Goal: Task Accomplishment & Management: Use online tool/utility

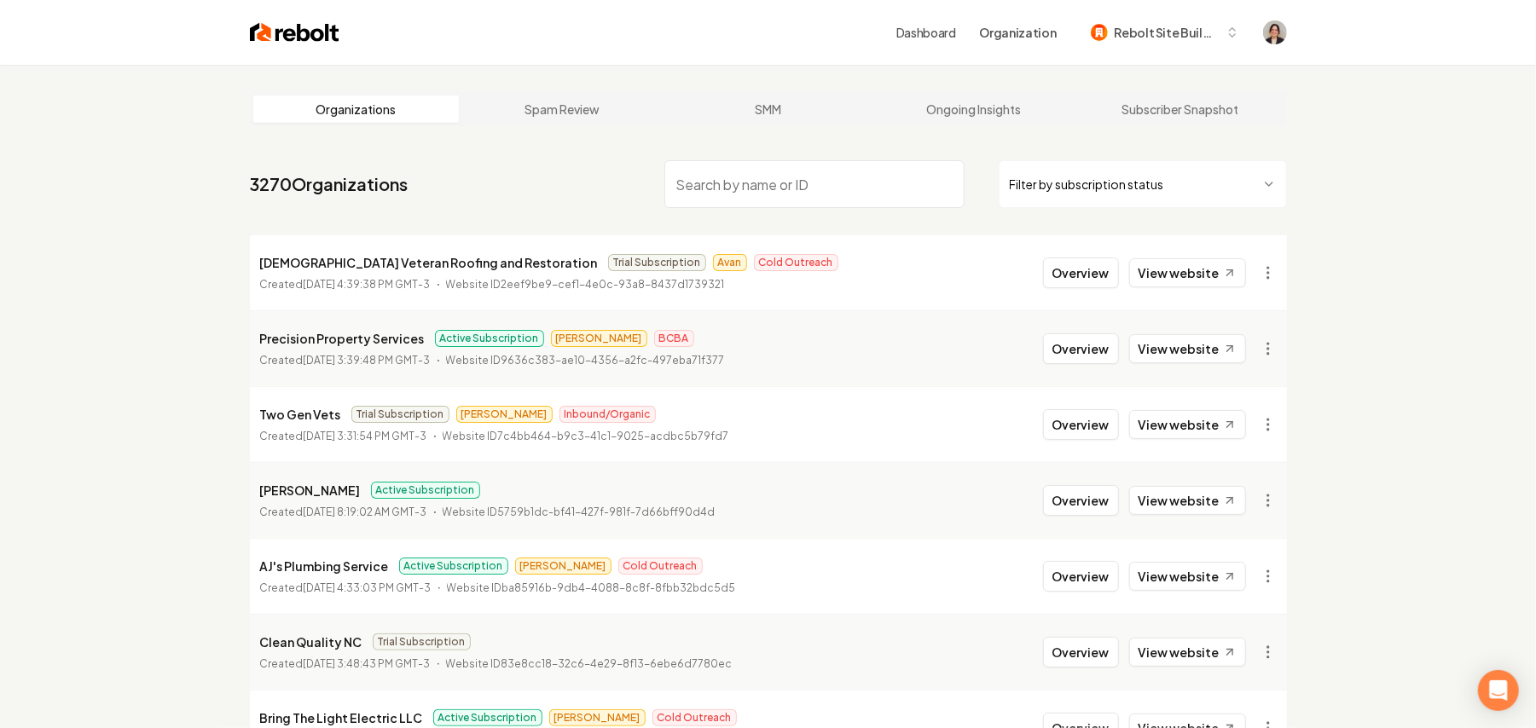
paste input "High Craft Builders"
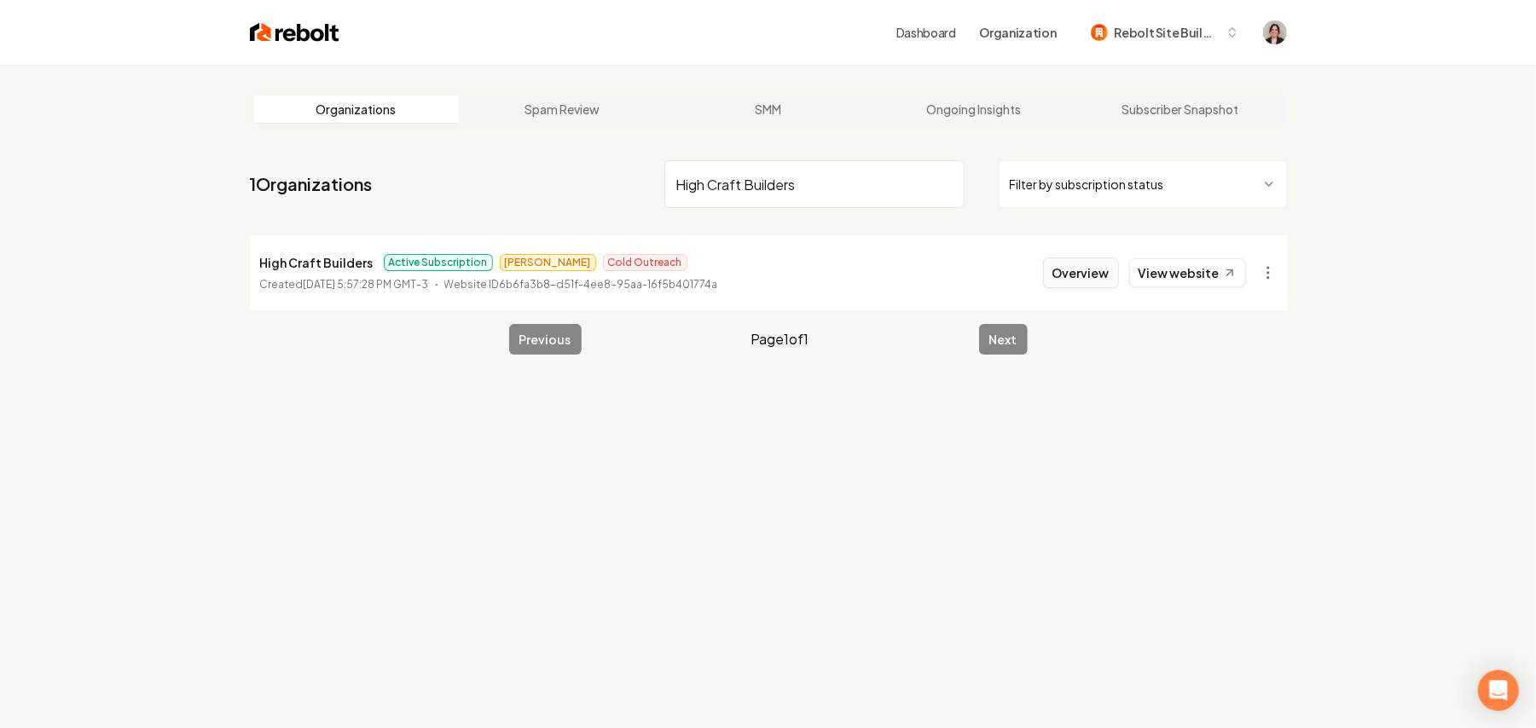
type input "High Craft Builders"
click at [1081, 273] on button "Overview" at bounding box center [1081, 272] width 76 height 31
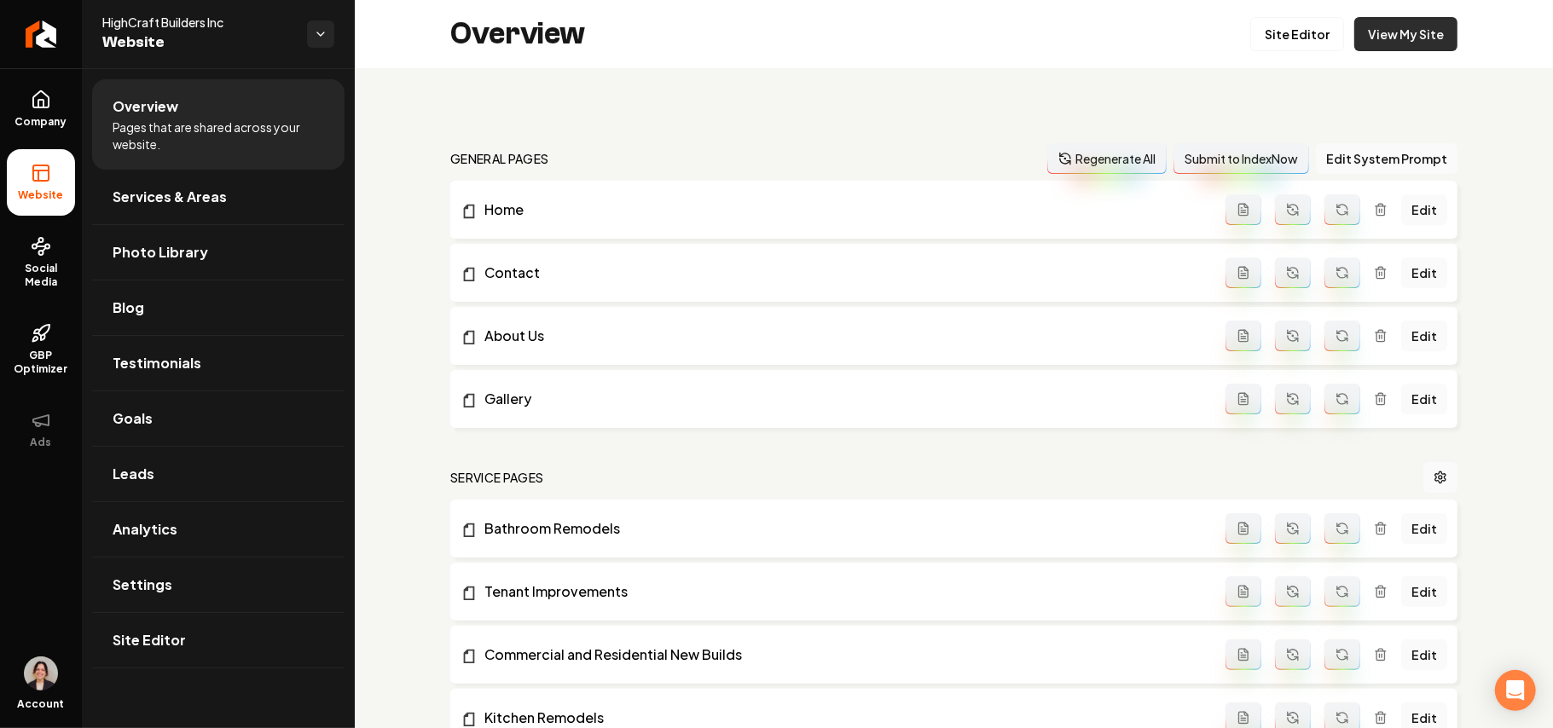
click at [1389, 36] on link "View My Site" at bounding box center [1405, 34] width 103 height 34
click at [1290, 34] on link "Site Editor" at bounding box center [1297, 34] width 94 height 34
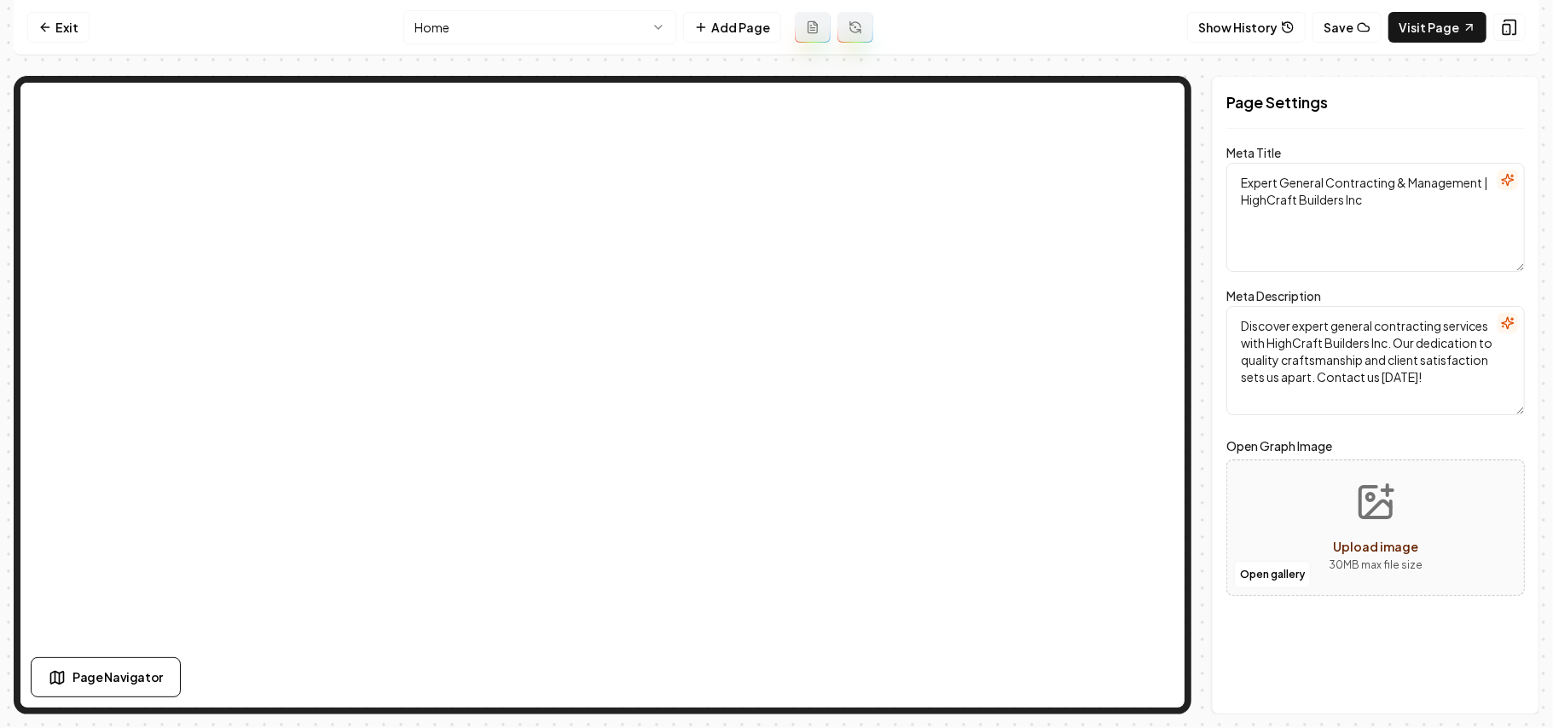
click at [513, 22] on html "Computer Required This feature is only available on a computer. Please switch t…" at bounding box center [776, 364] width 1553 height 728
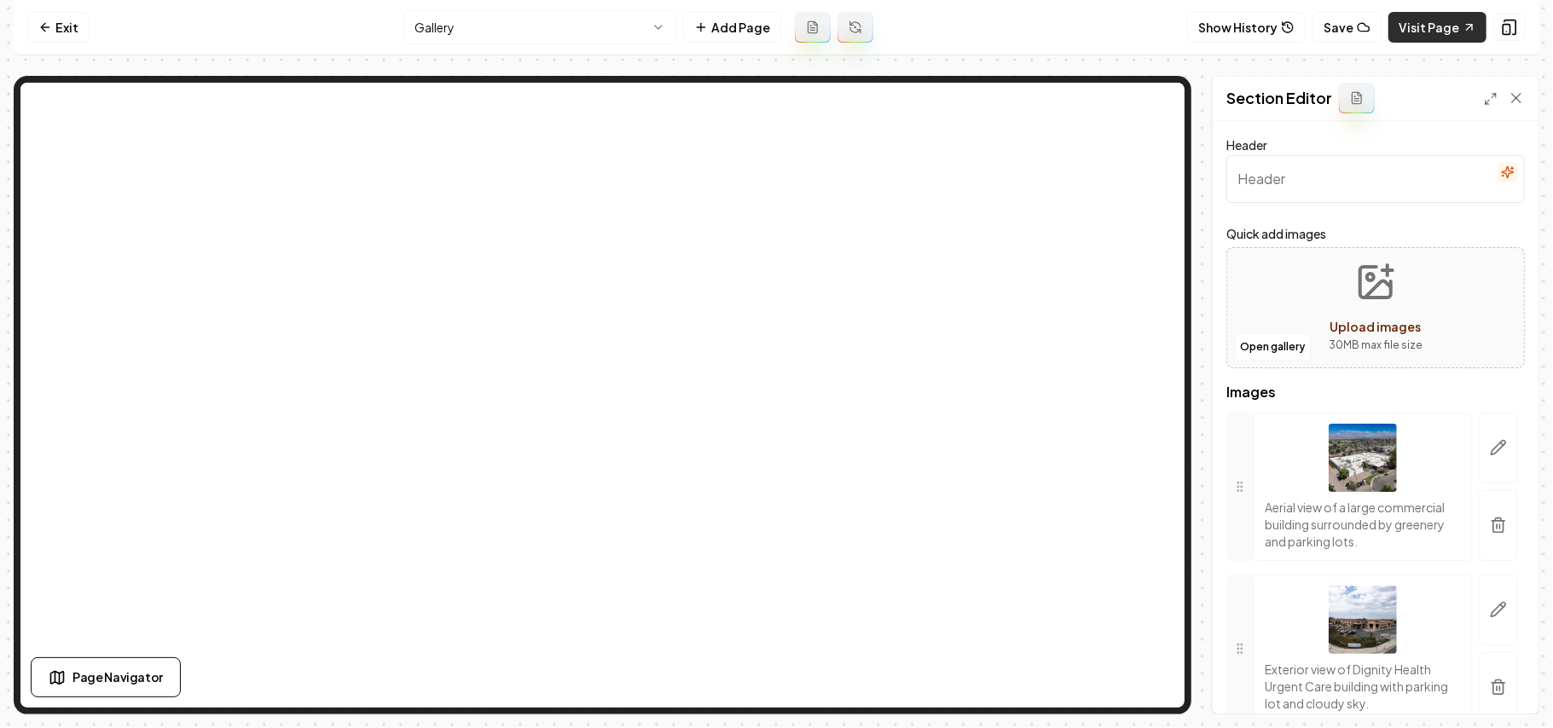
click at [1415, 25] on link "Visit Page" at bounding box center [1437, 27] width 98 height 31
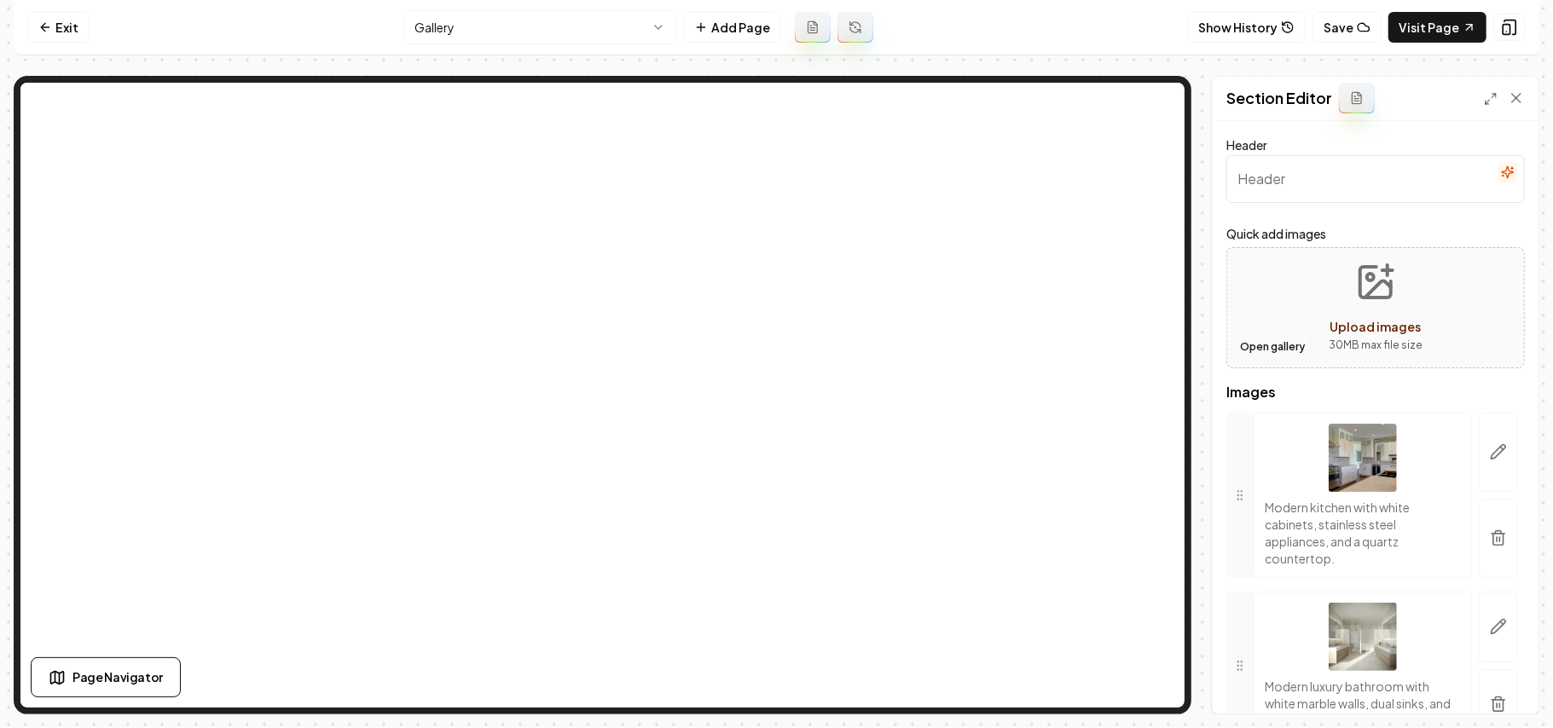
click at [1270, 351] on button "Open gallery" at bounding box center [1272, 346] width 77 height 27
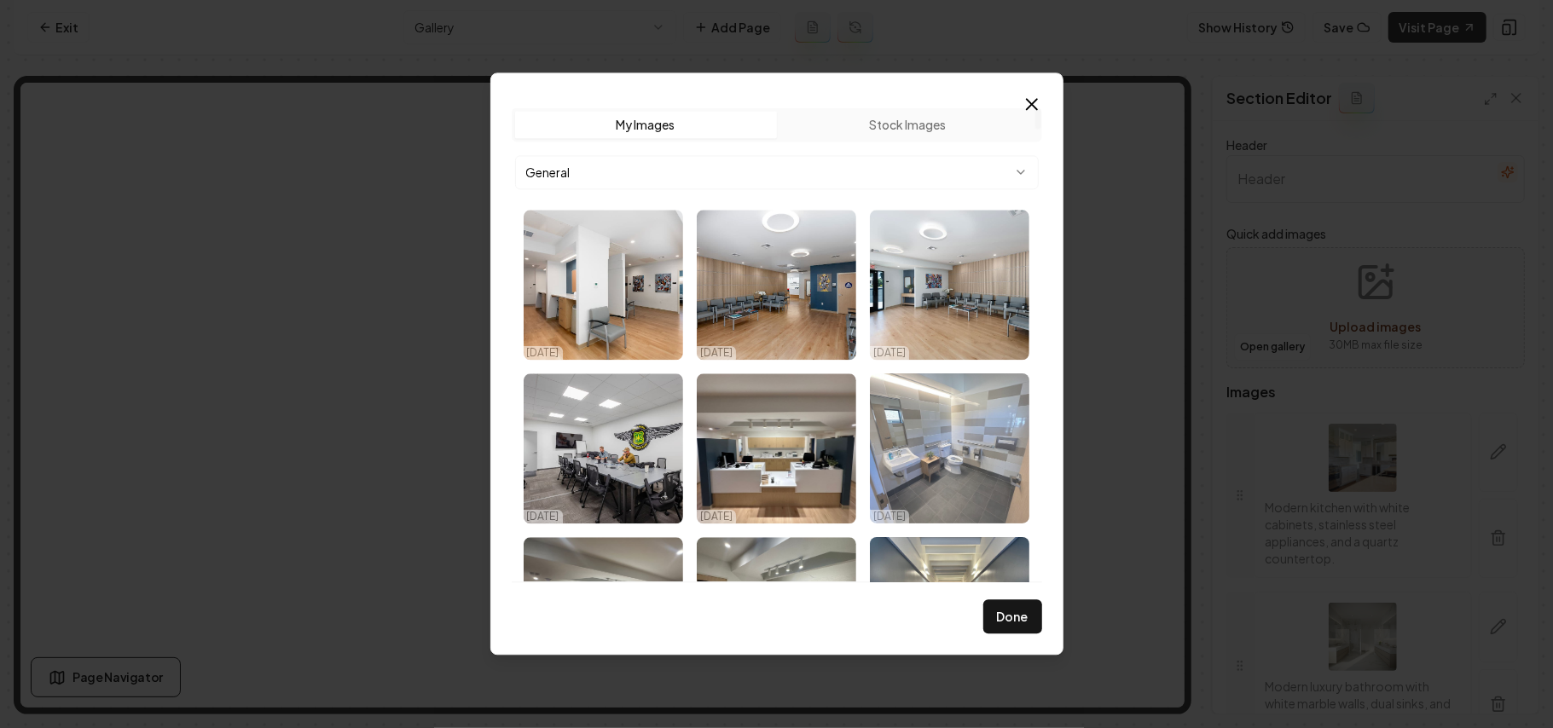
click at [917, 503] on img "Select image image_68ebe2225c7cd75eb8844f28.jpeg" at bounding box center [949, 448] width 159 height 150
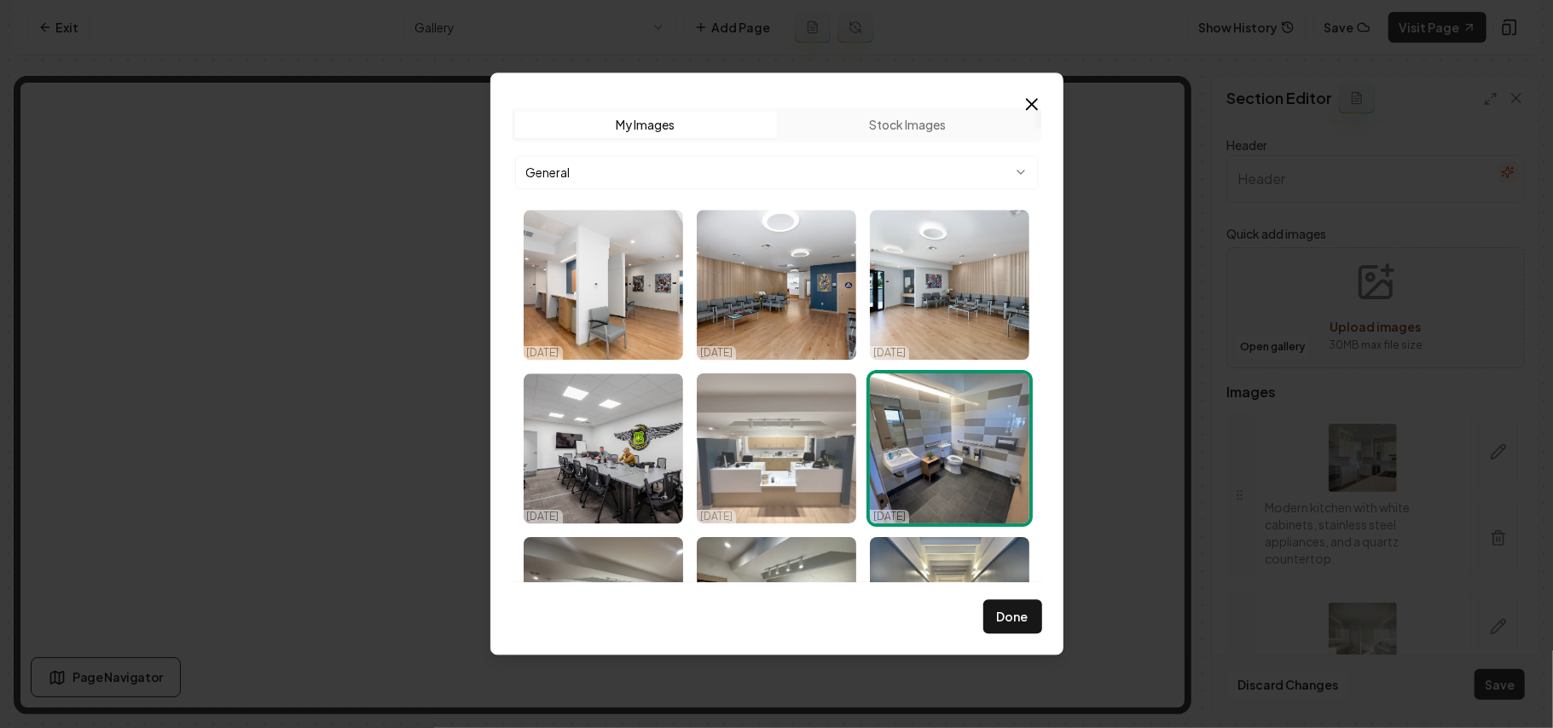
click at [774, 479] on img "Select image image_68ec1bf35c7cd75eb8ee2ee9.jpeg" at bounding box center [776, 448] width 159 height 150
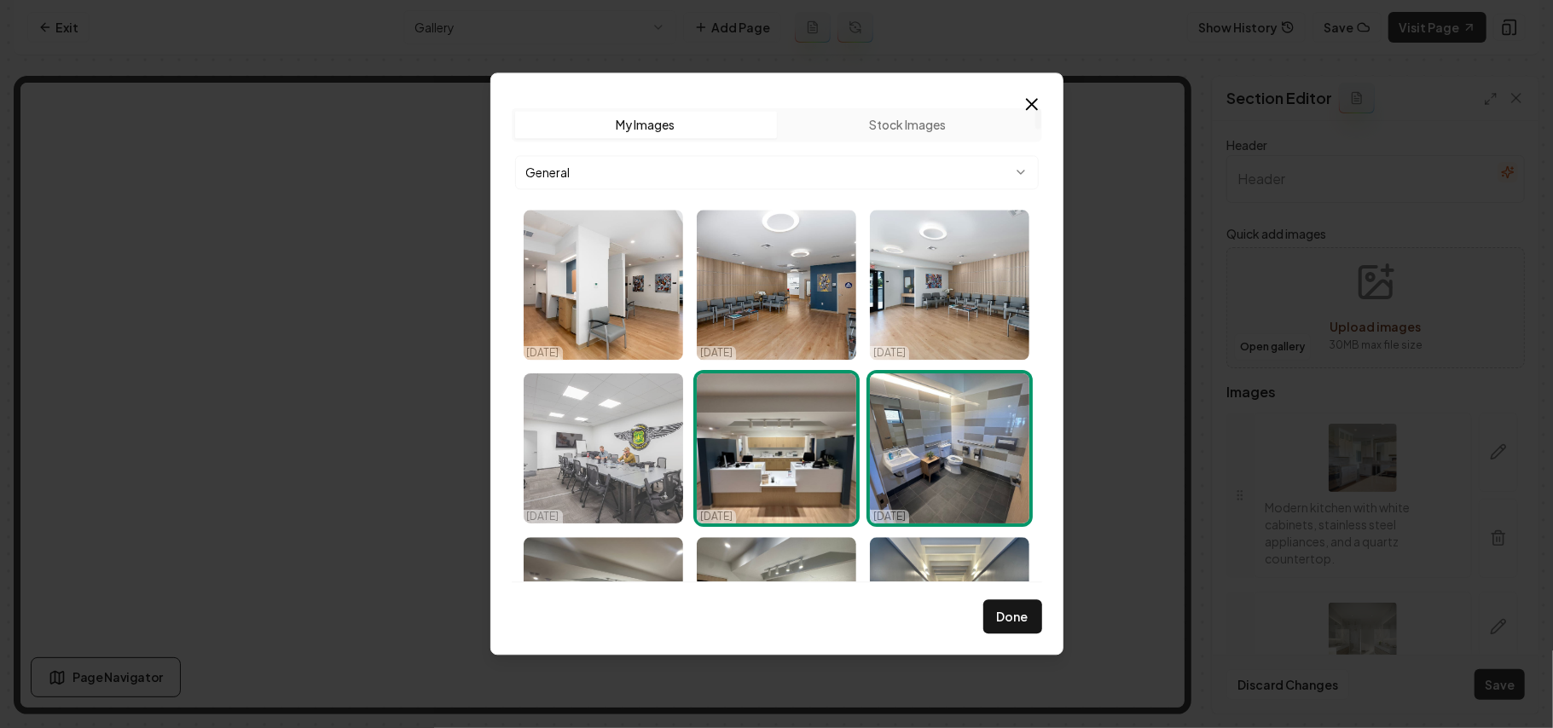
click at [608, 479] on img "Select image image_68ec1c0d5c7cd75eb8ef20e2.jpg" at bounding box center [603, 448] width 159 height 150
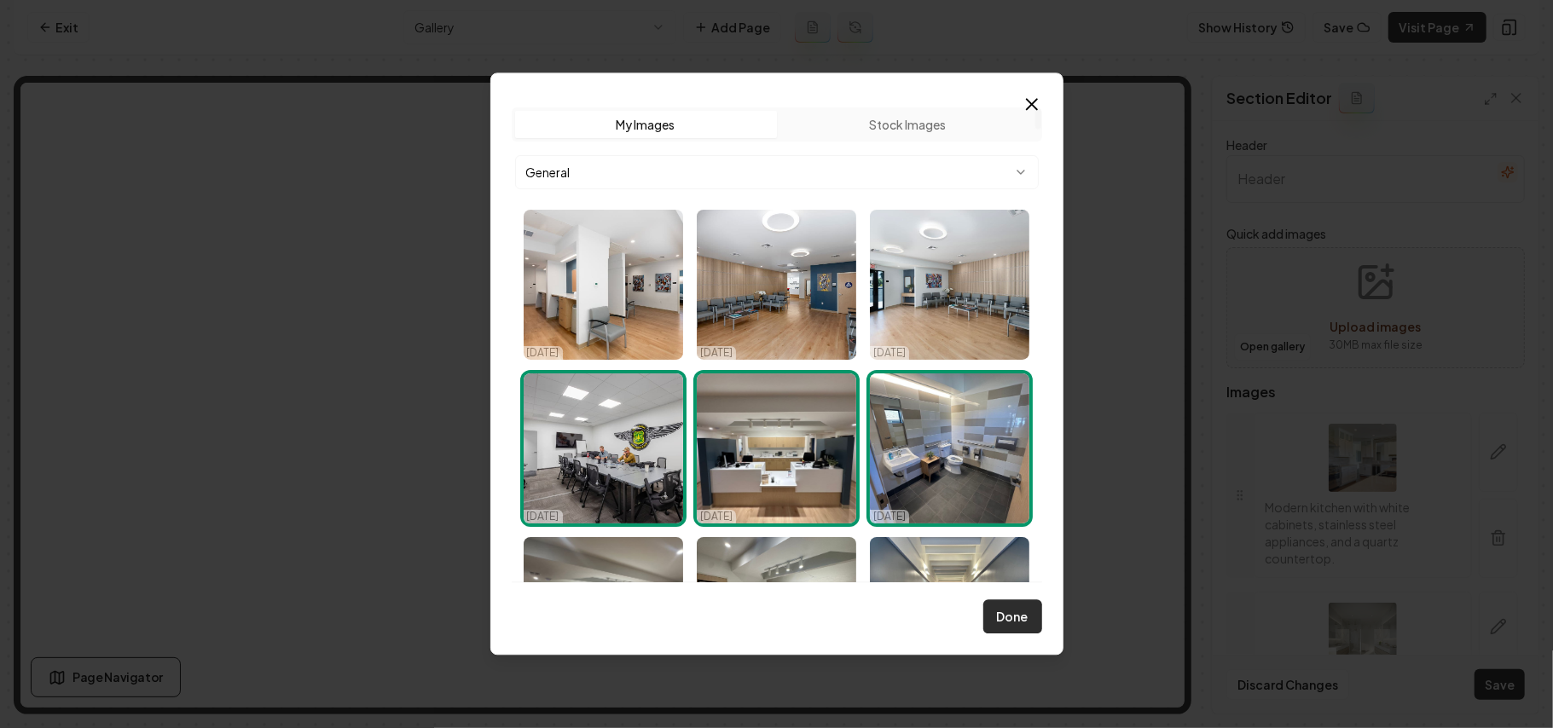
click at [1031, 621] on button "Done" at bounding box center [1012, 617] width 59 height 34
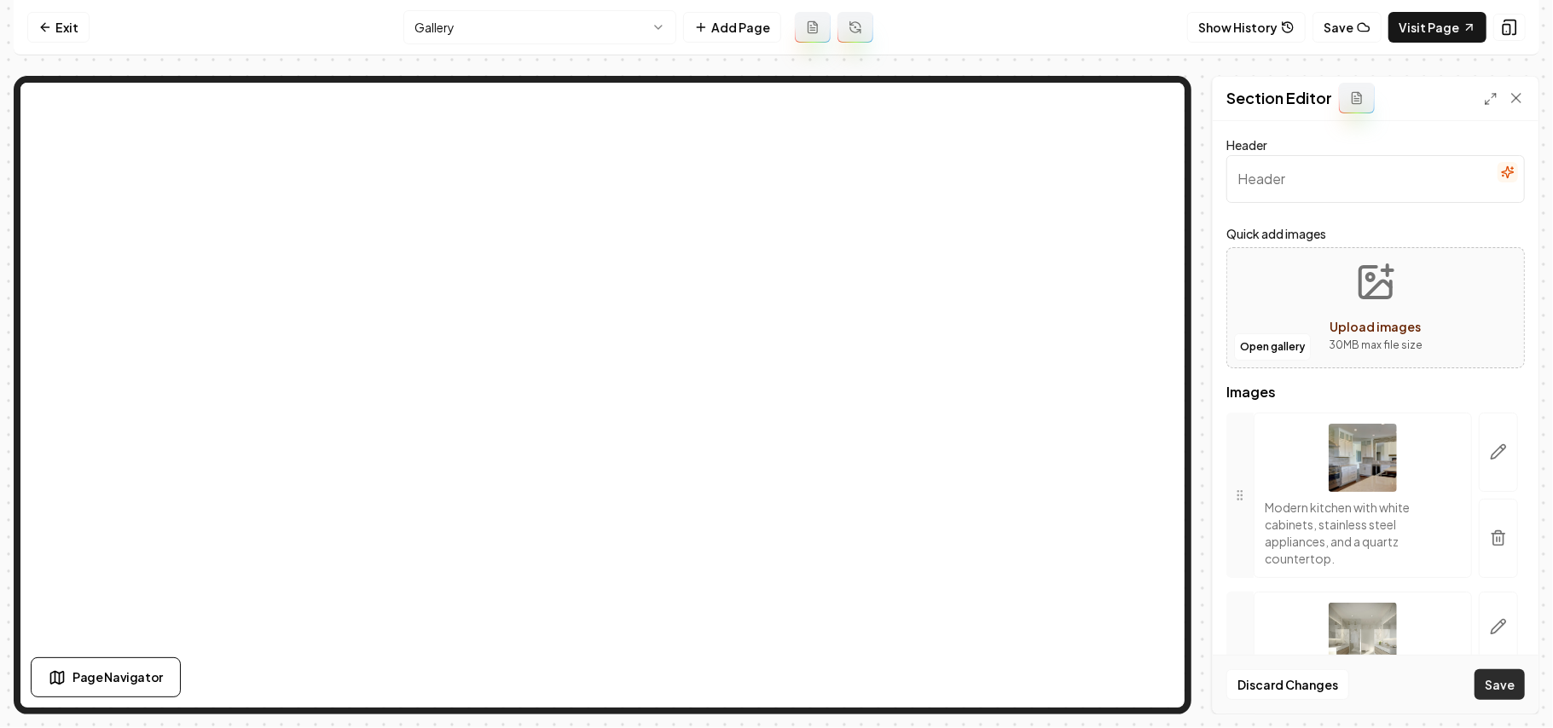
click at [1497, 693] on button "Save" at bounding box center [1499, 684] width 50 height 31
click at [1478, 550] on button "button" at bounding box center [1497, 538] width 39 height 79
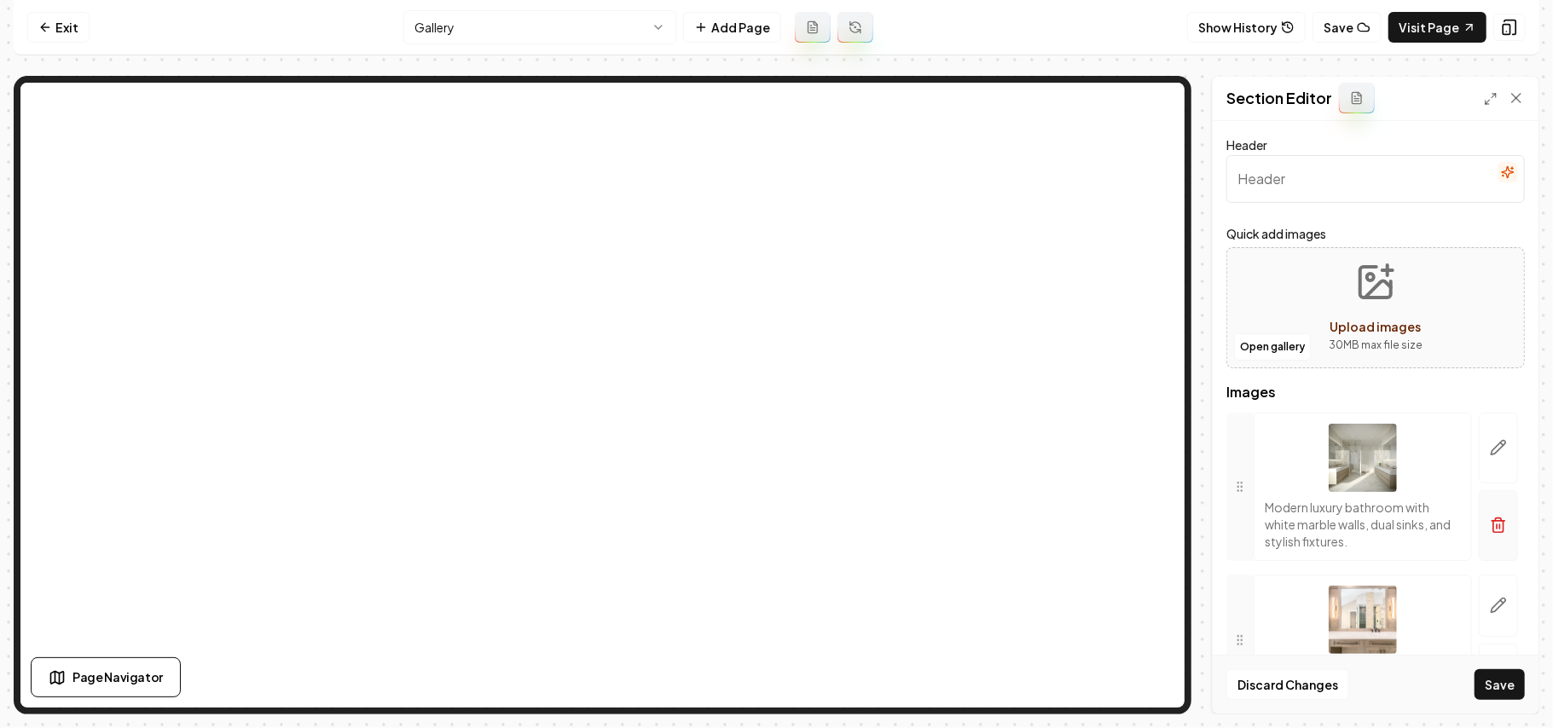
click at [1492, 541] on button "button" at bounding box center [1497, 525] width 39 height 71
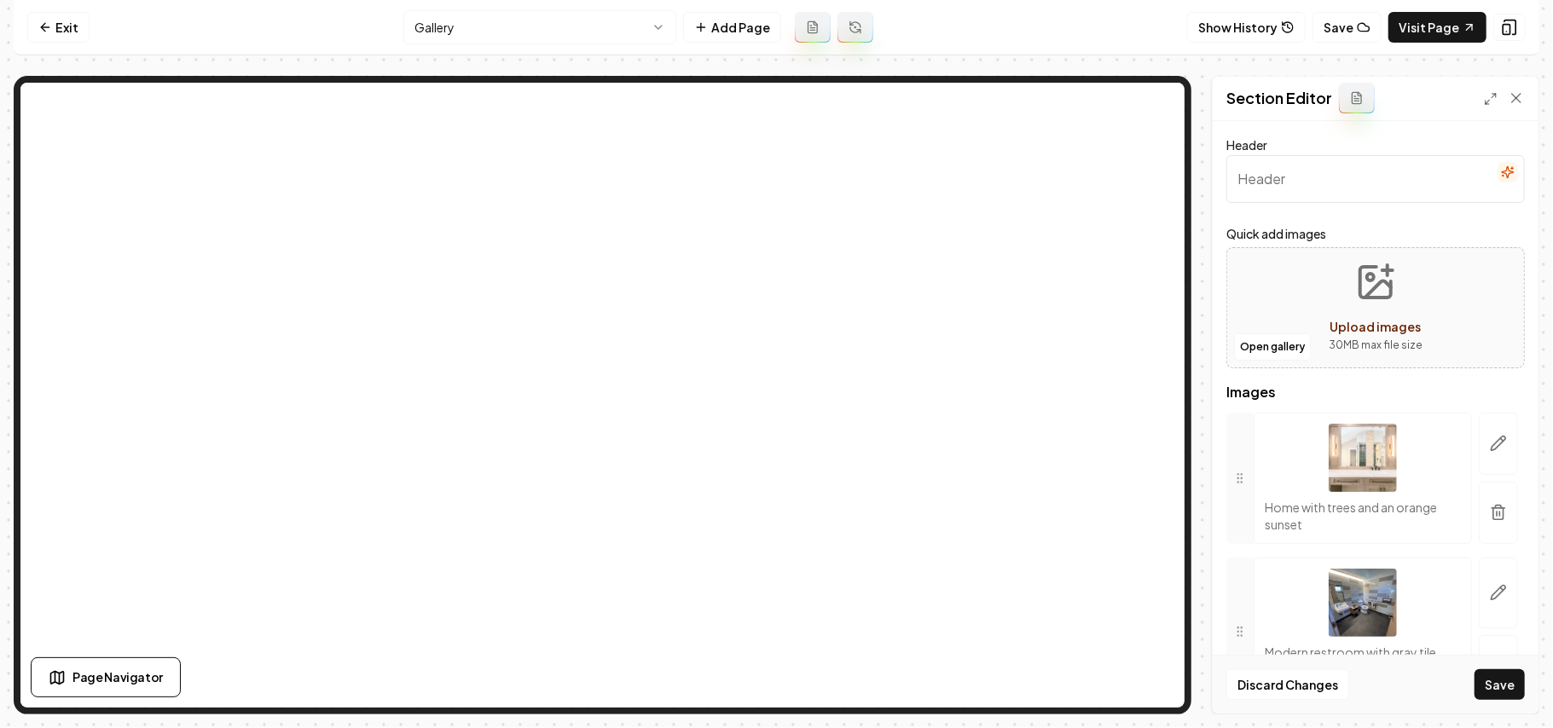
click at [1492, 541] on button "button" at bounding box center [1497, 513] width 39 height 62
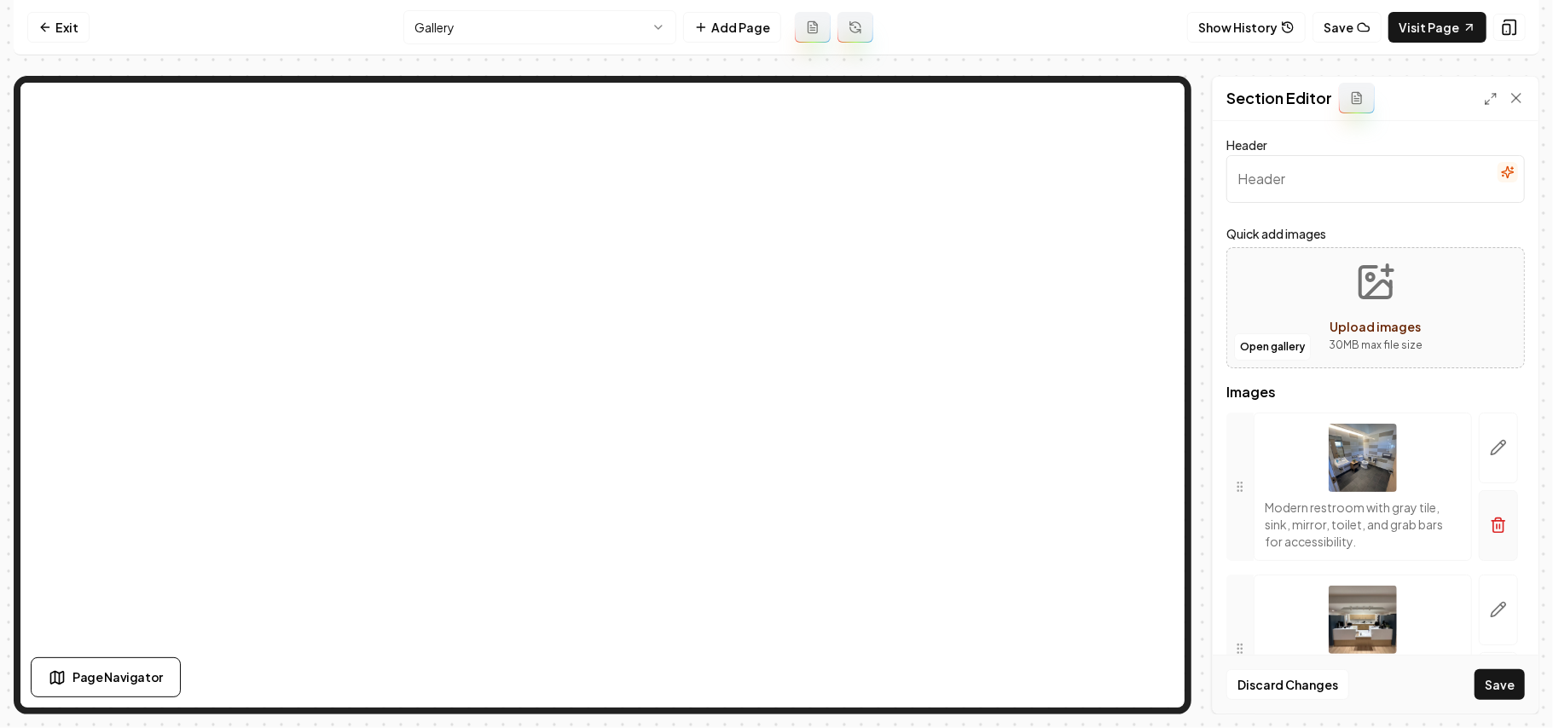
click at [1490, 534] on button "button" at bounding box center [1497, 525] width 39 height 71
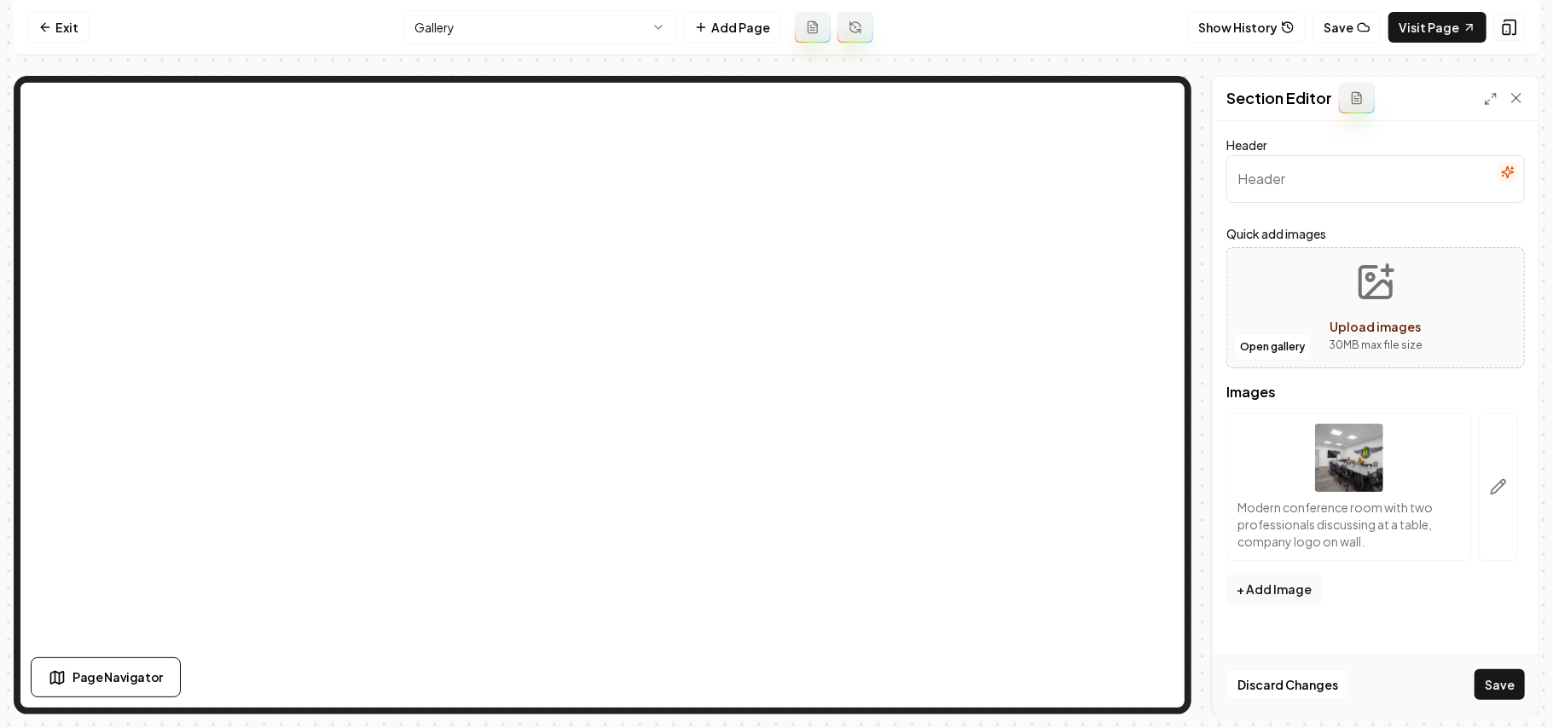
click at [1490, 534] on button "button" at bounding box center [1497, 487] width 39 height 148
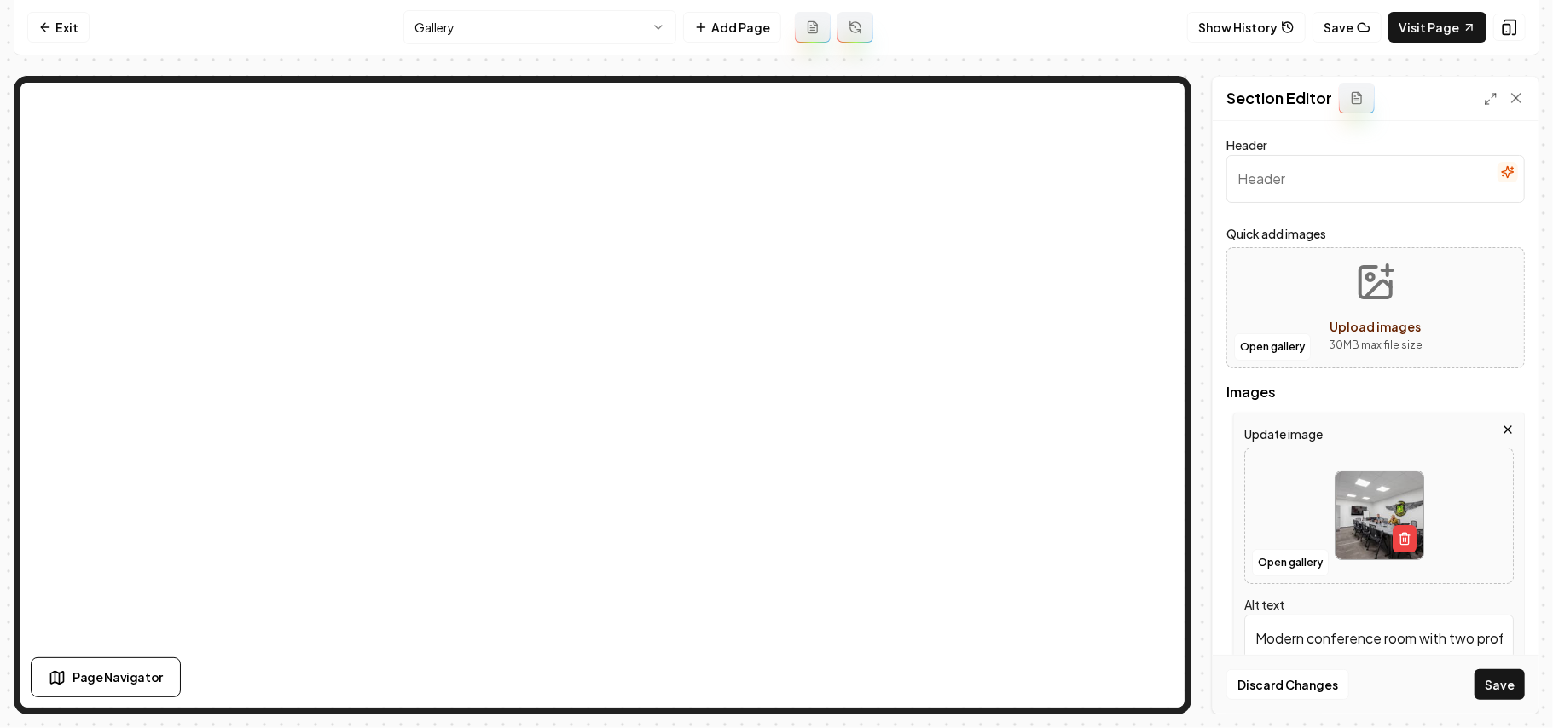
click at [1501, 426] on icon "button" at bounding box center [1508, 430] width 14 height 14
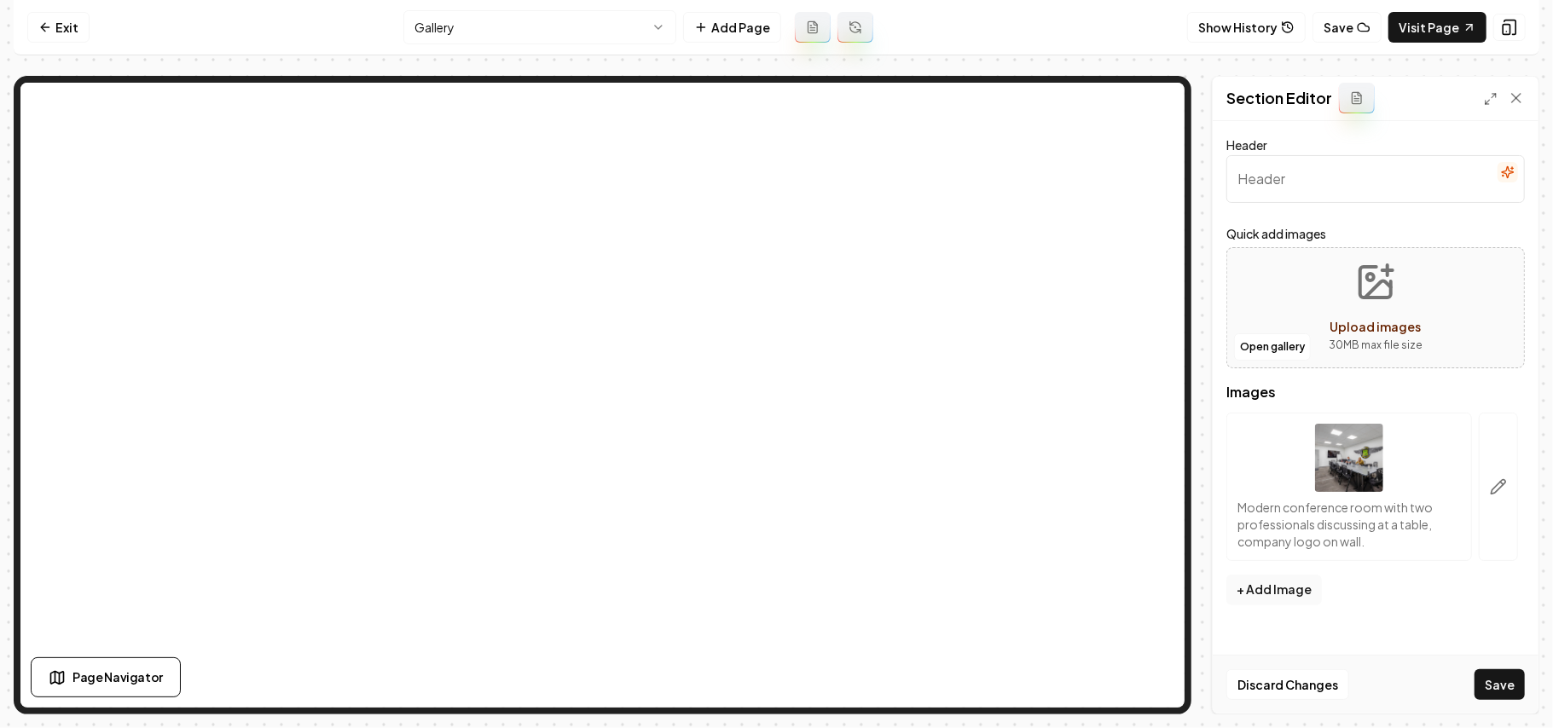
click at [1441, 315] on div "Open gallery Upload images 30 MB max file size" at bounding box center [1375, 307] width 298 height 121
type input "**********"
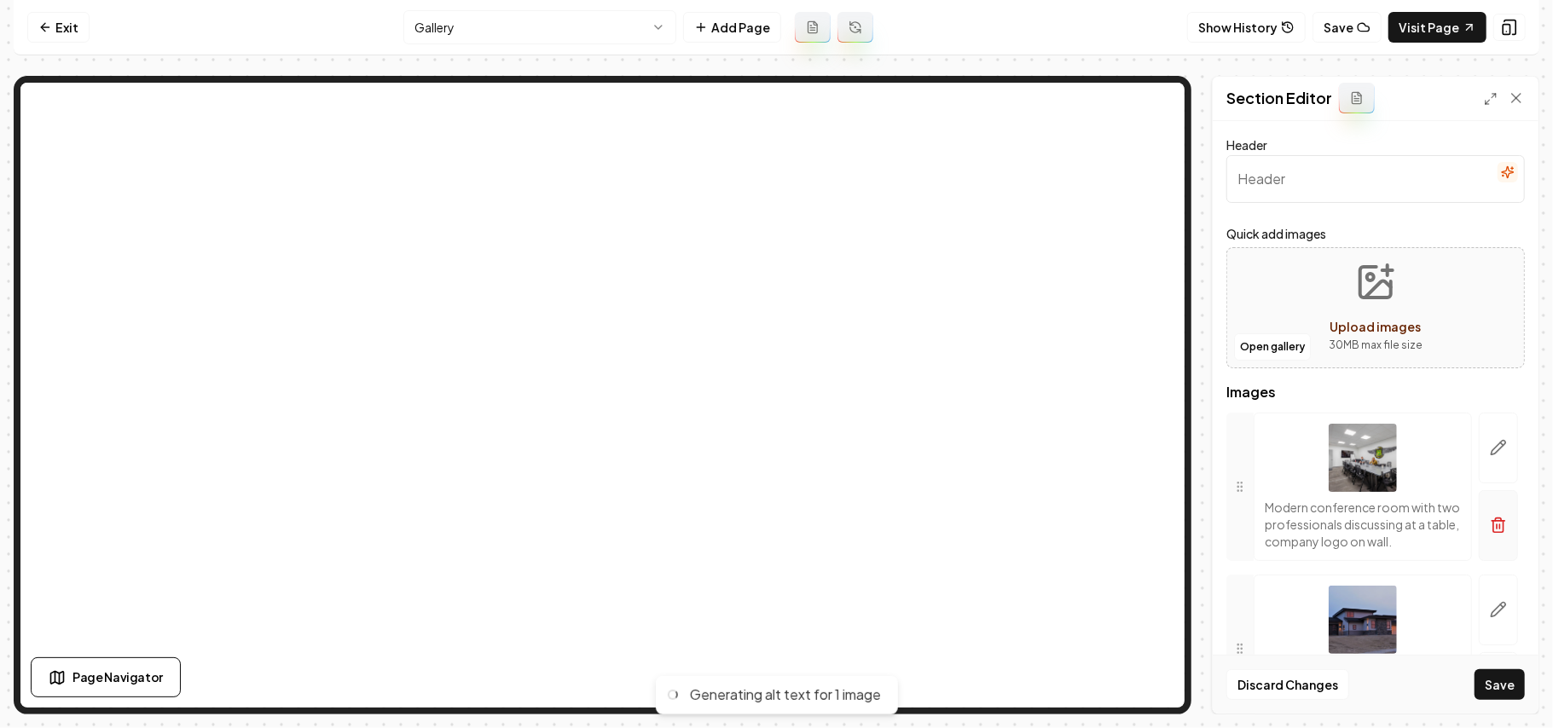
click at [1490, 541] on button "button" at bounding box center [1497, 525] width 39 height 71
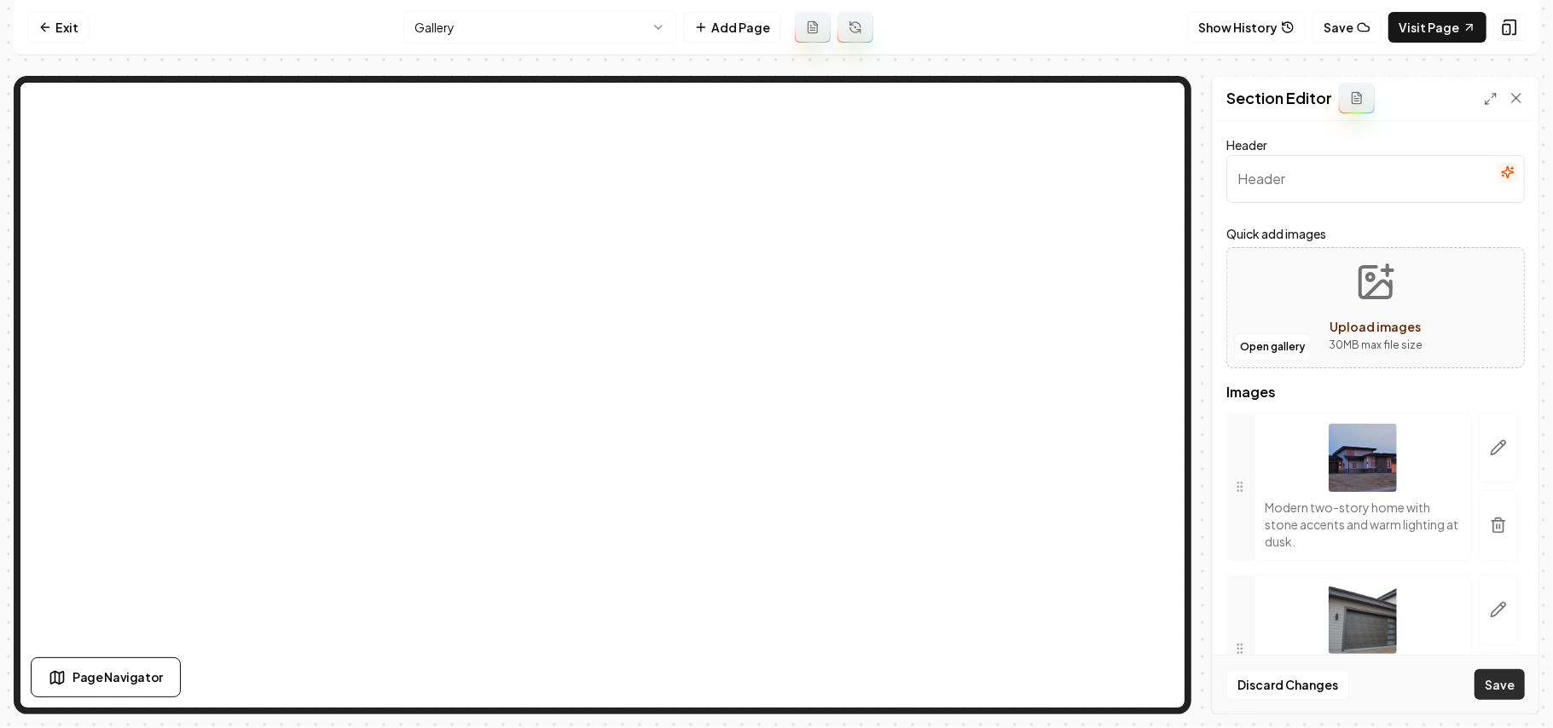
click at [1502, 686] on button "Save" at bounding box center [1499, 684] width 50 height 31
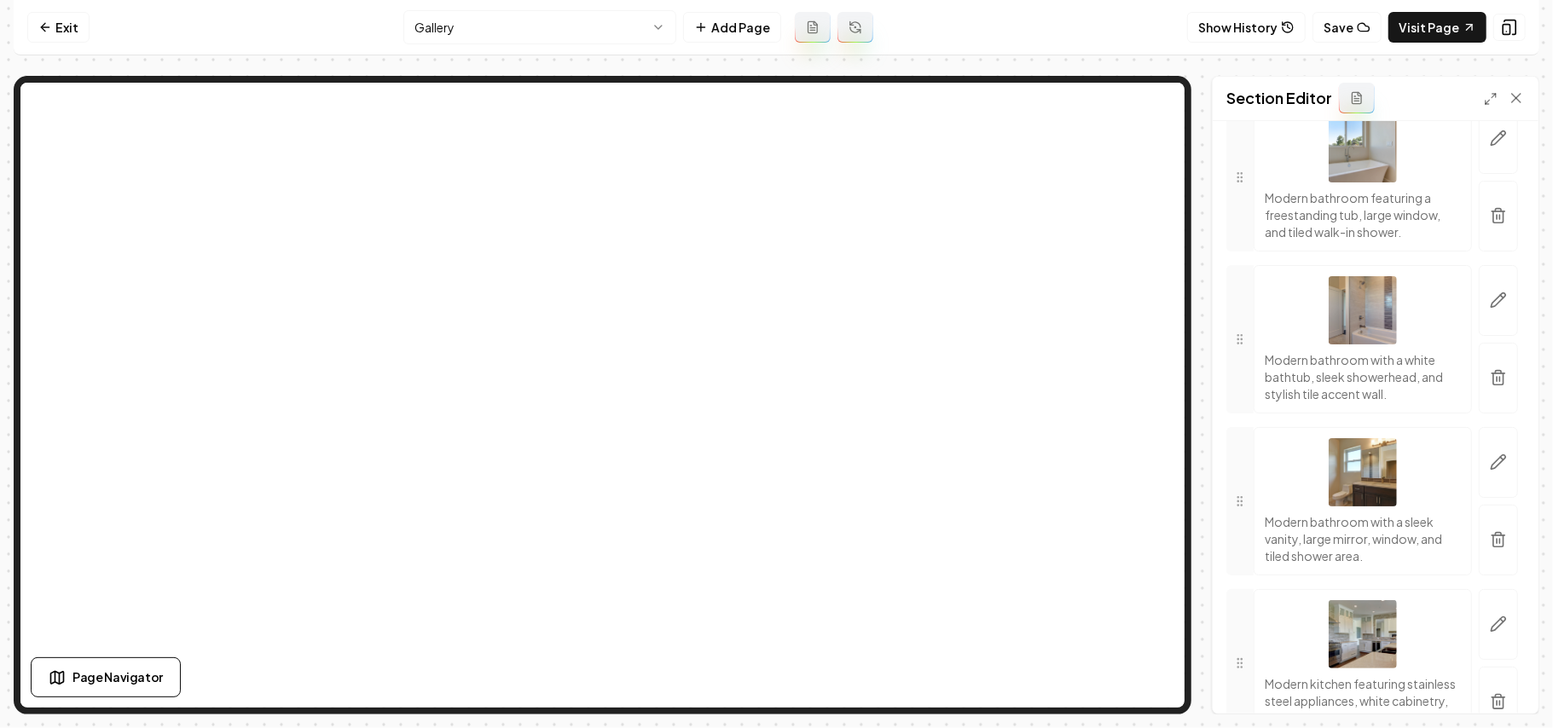
scroll to position [1023, 0]
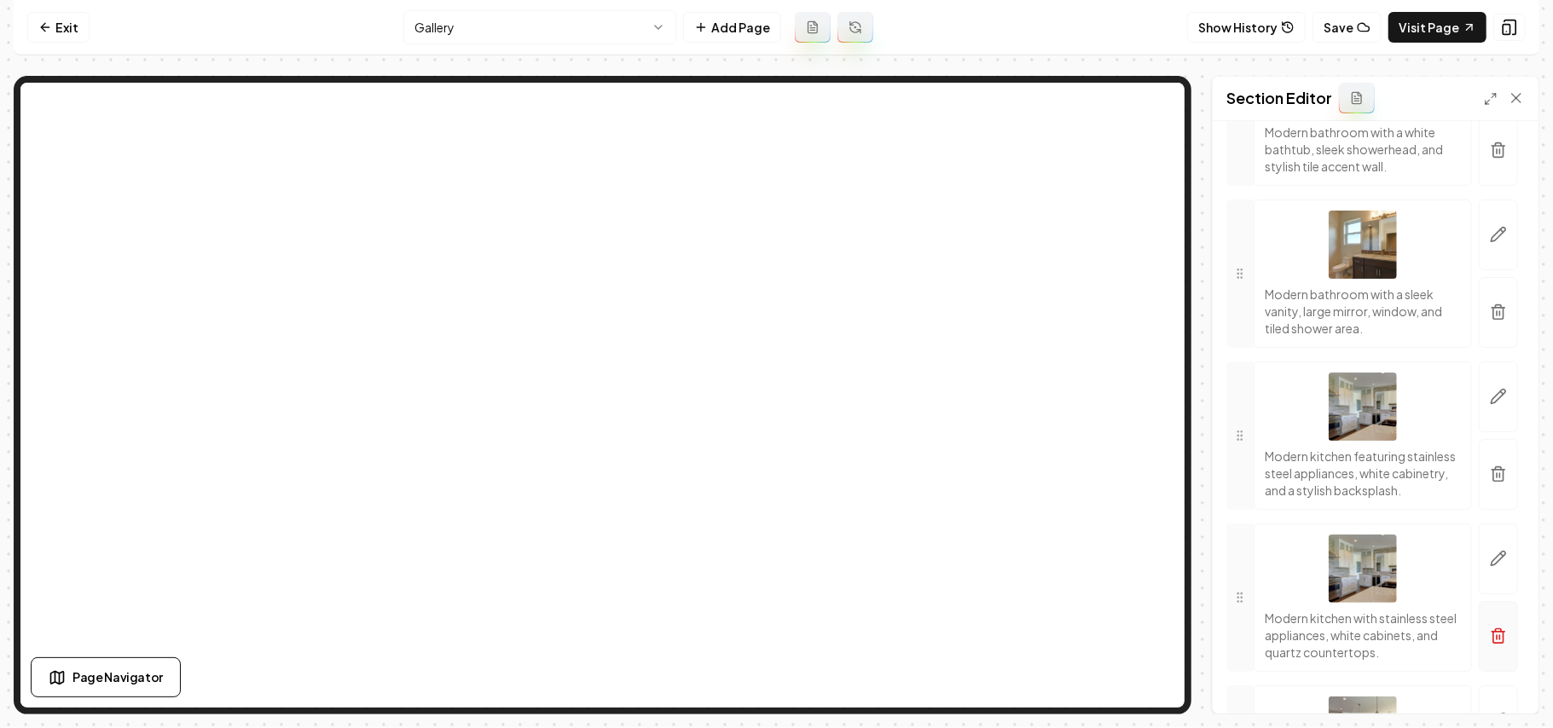
click at [1490, 645] on icon "button" at bounding box center [1498, 636] width 17 height 17
click at [1494, 687] on button "Save" at bounding box center [1499, 684] width 50 height 31
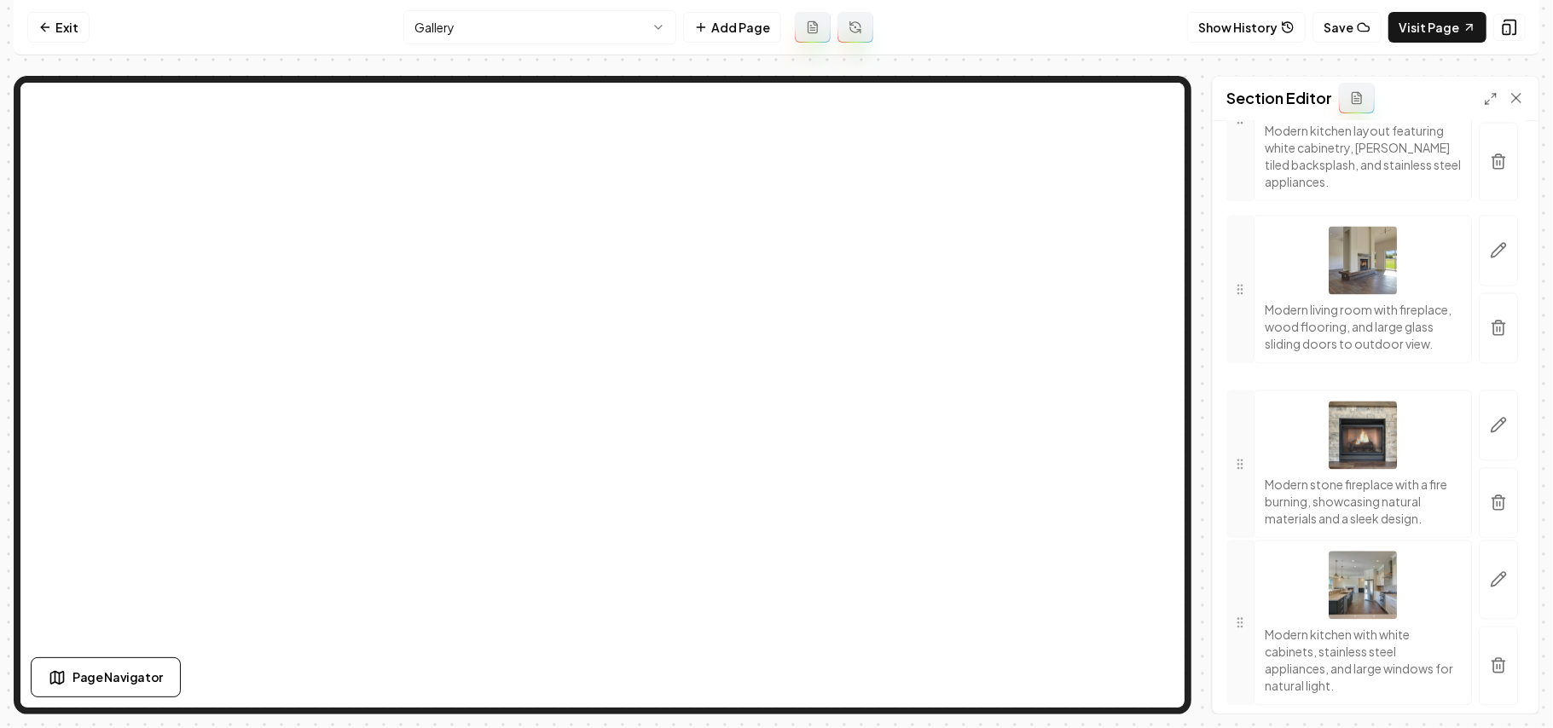
scroll to position [2514, 0]
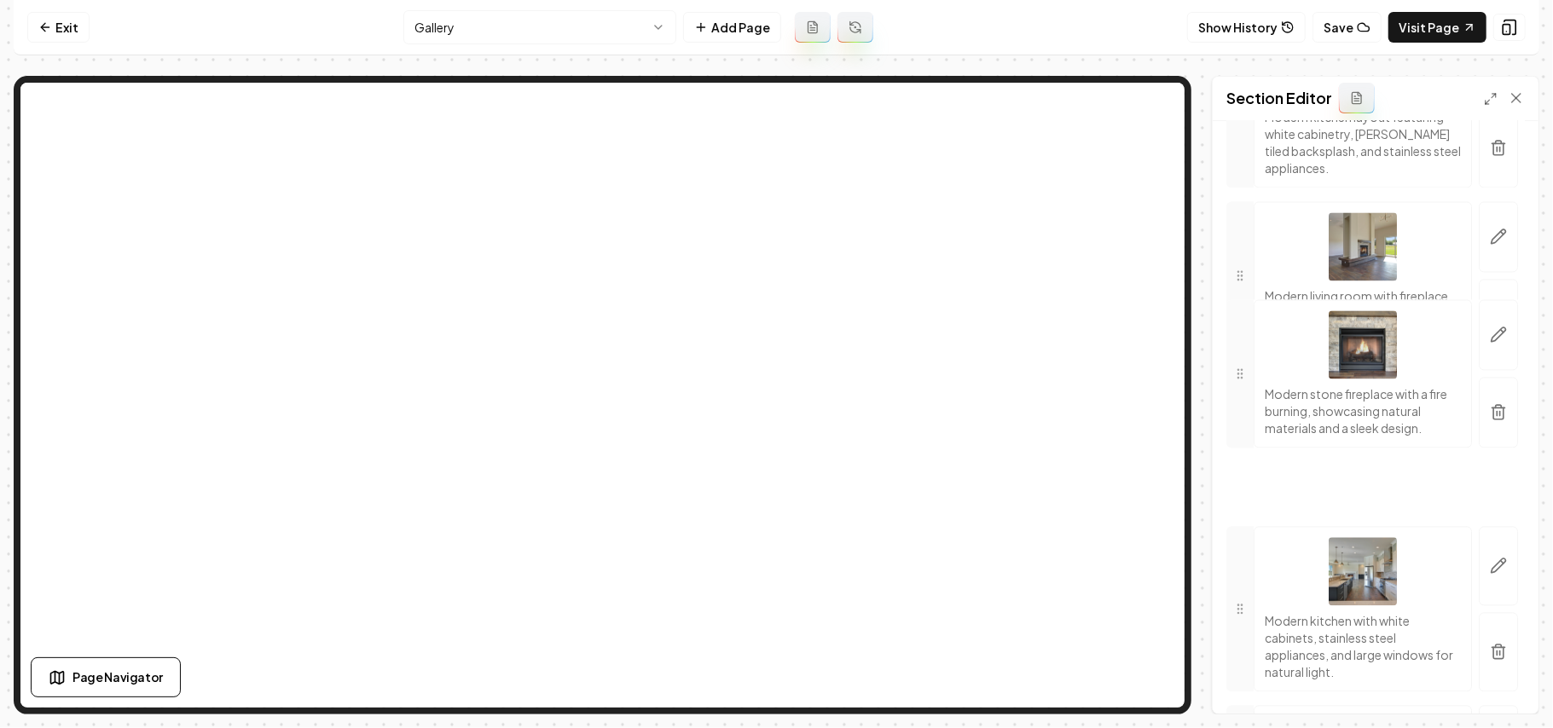
drag, startPoint x: 1242, startPoint y: 362, endPoint x: 1297, endPoint y: 529, distance: 176.6
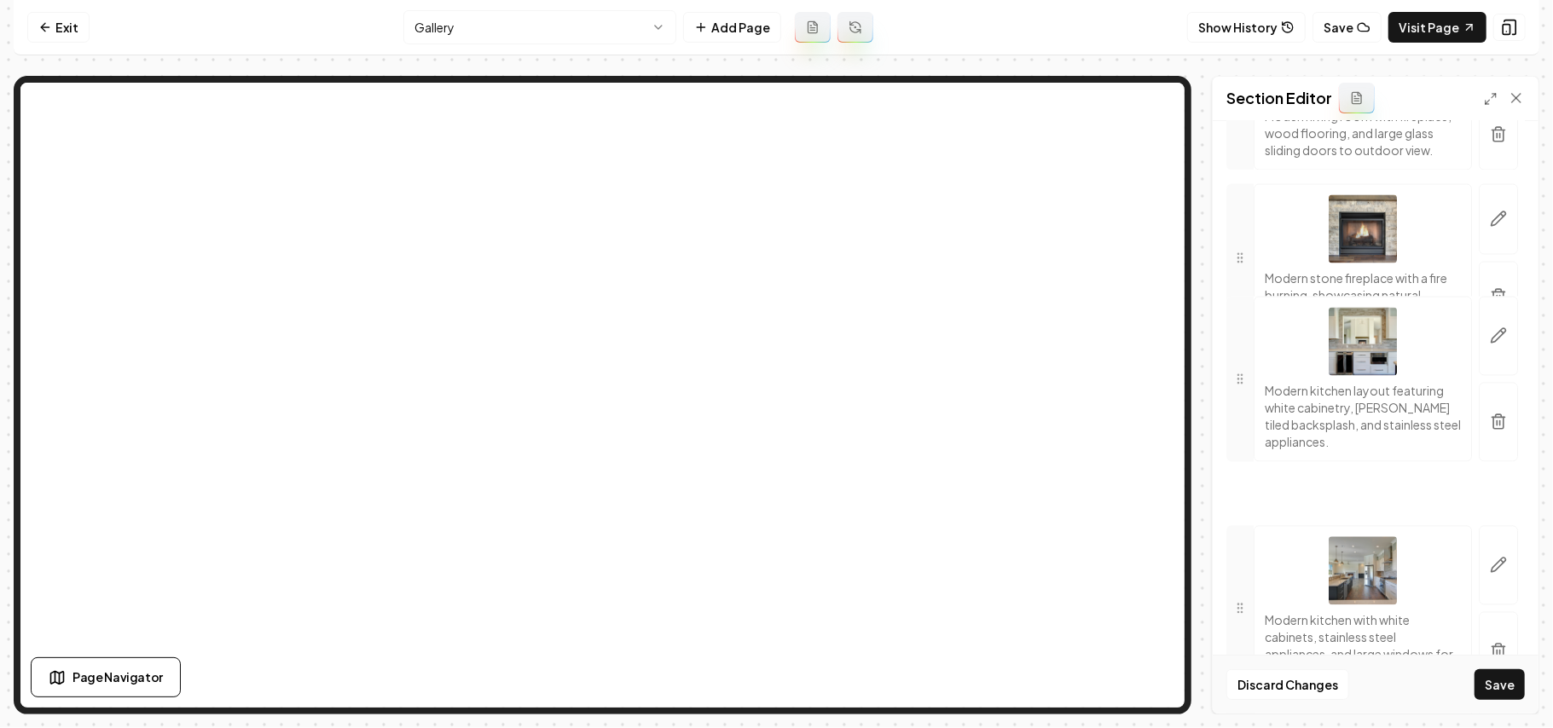
drag, startPoint x: 1233, startPoint y: 234, endPoint x: 1257, endPoint y: 508, distance: 275.6
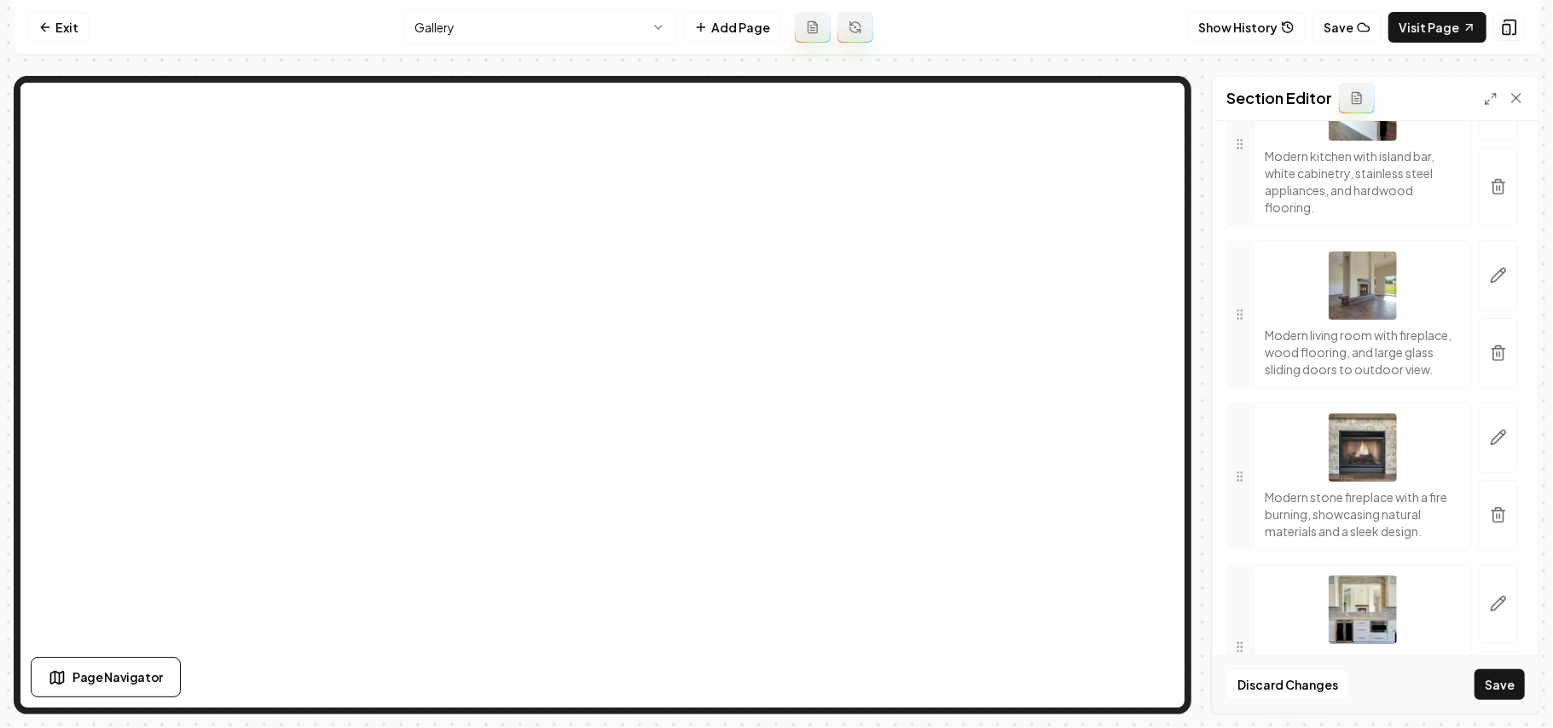
scroll to position [2286, 0]
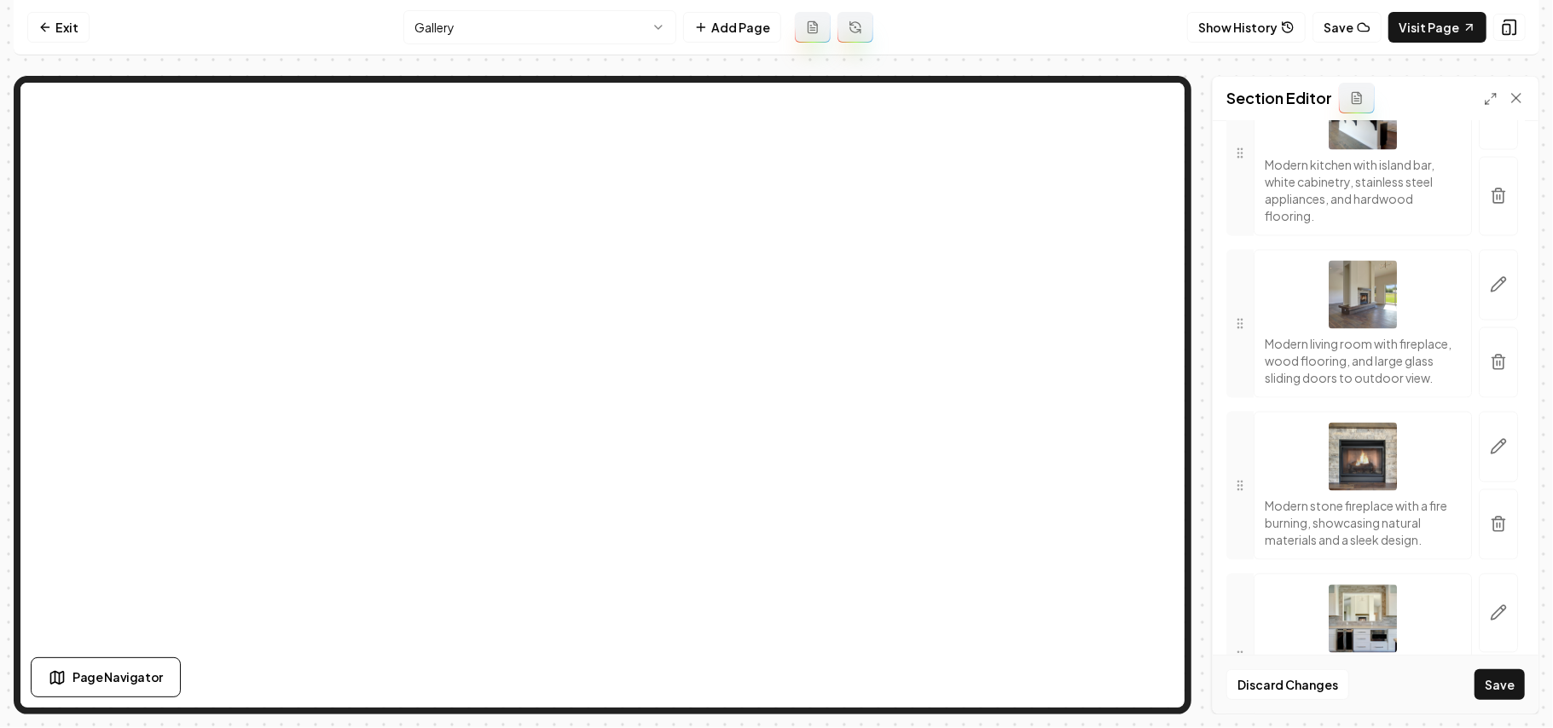
click at [1241, 150] on circle at bounding box center [1241, 149] width 1 height 1
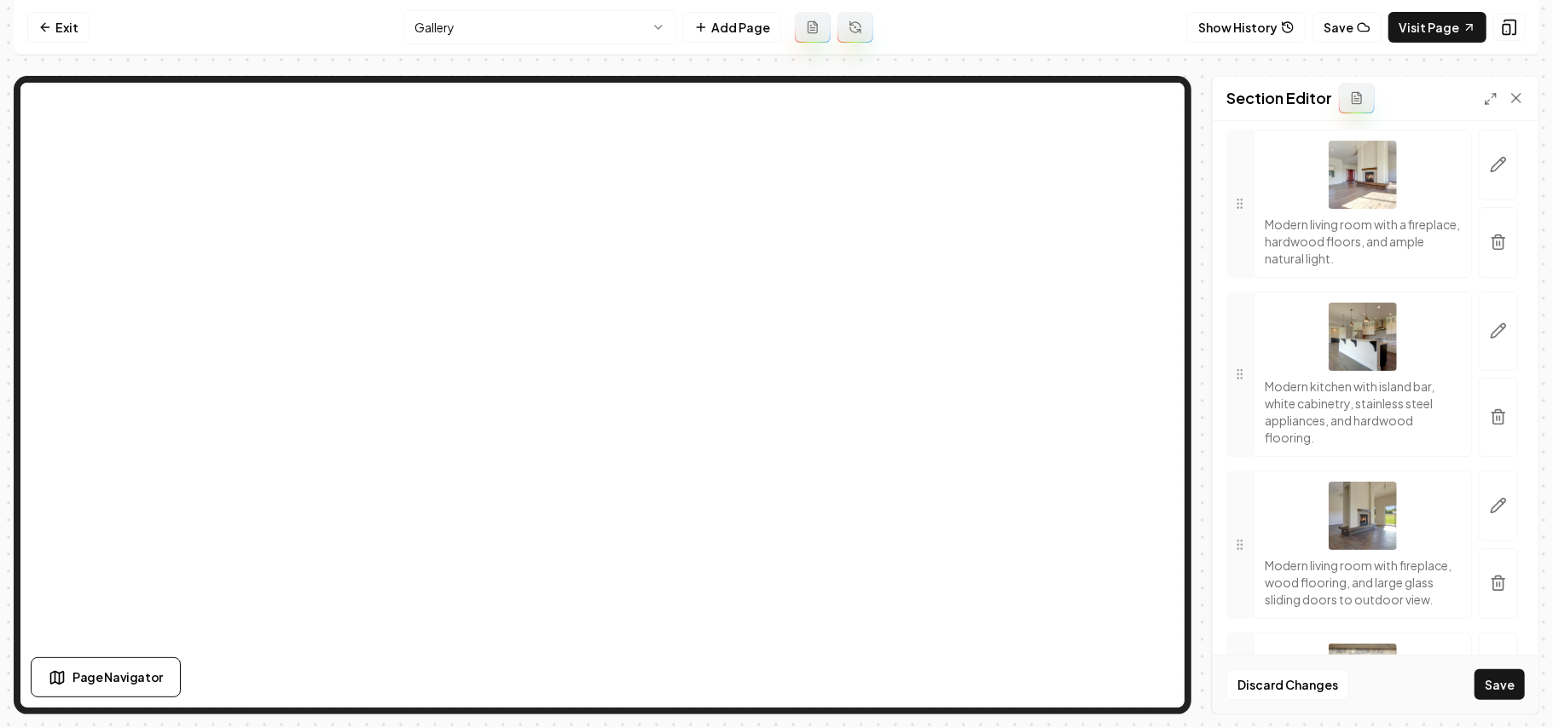
scroll to position [2058, 0]
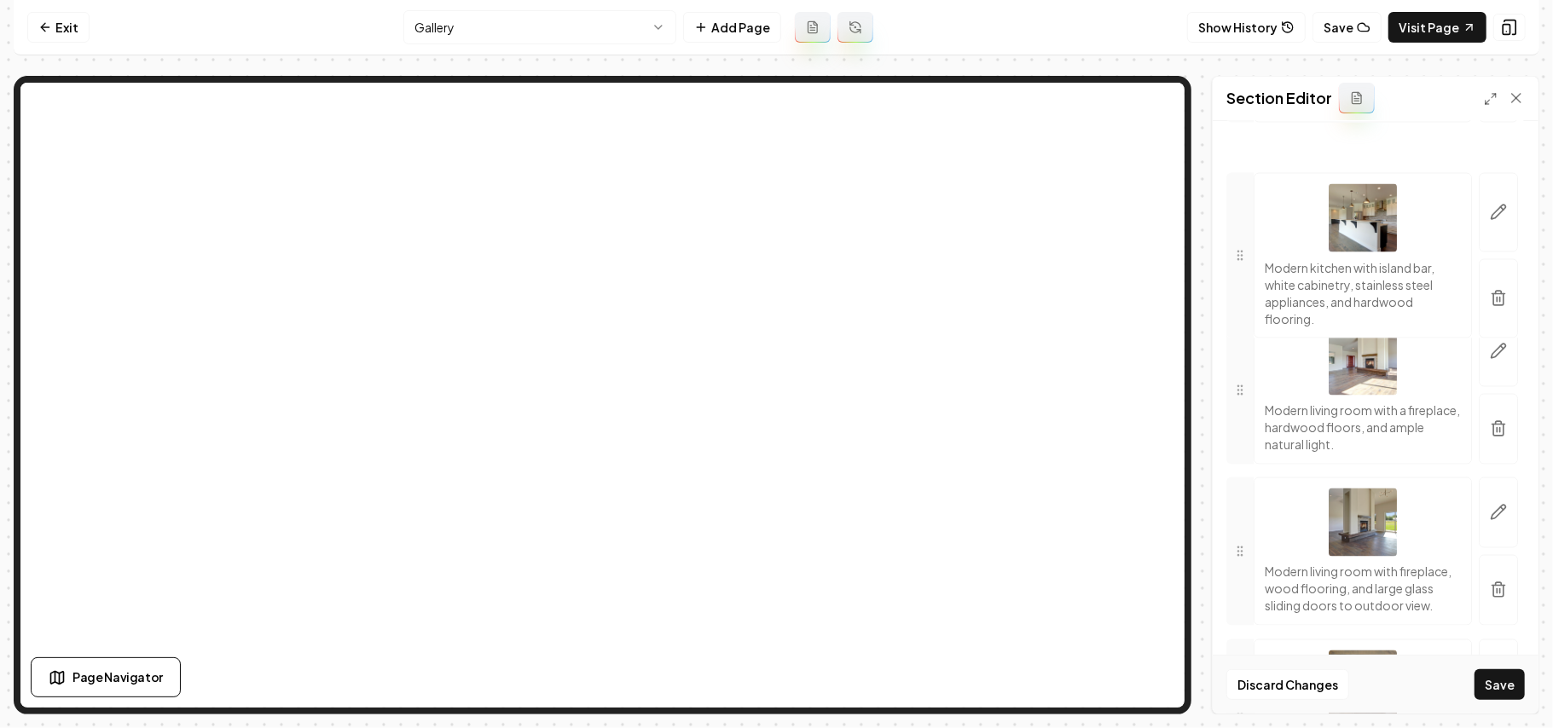
drag, startPoint x: 1239, startPoint y: 409, endPoint x: 1233, endPoint y: 369, distance: 40.5
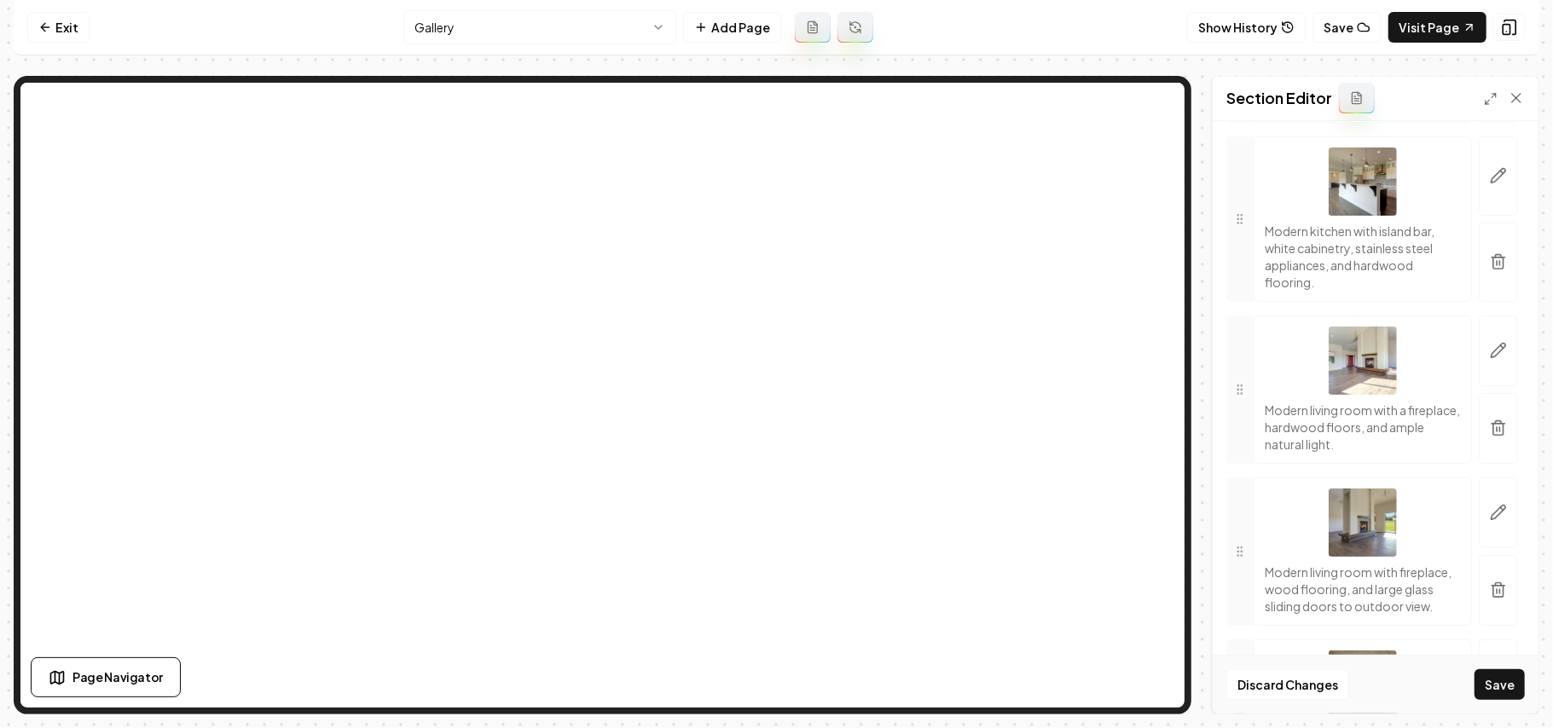
click at [1495, 679] on button "Save" at bounding box center [1499, 684] width 50 height 31
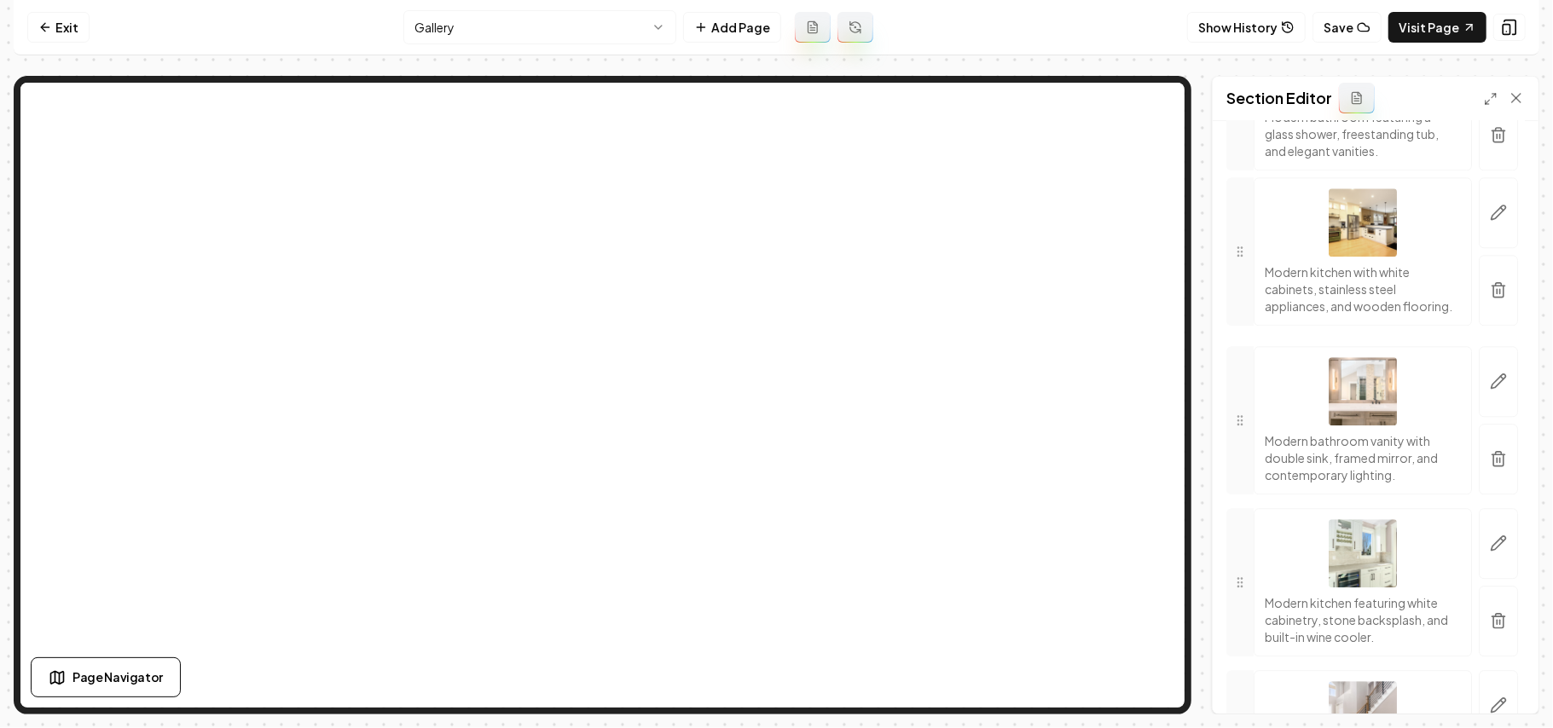
scroll to position [3081, 0]
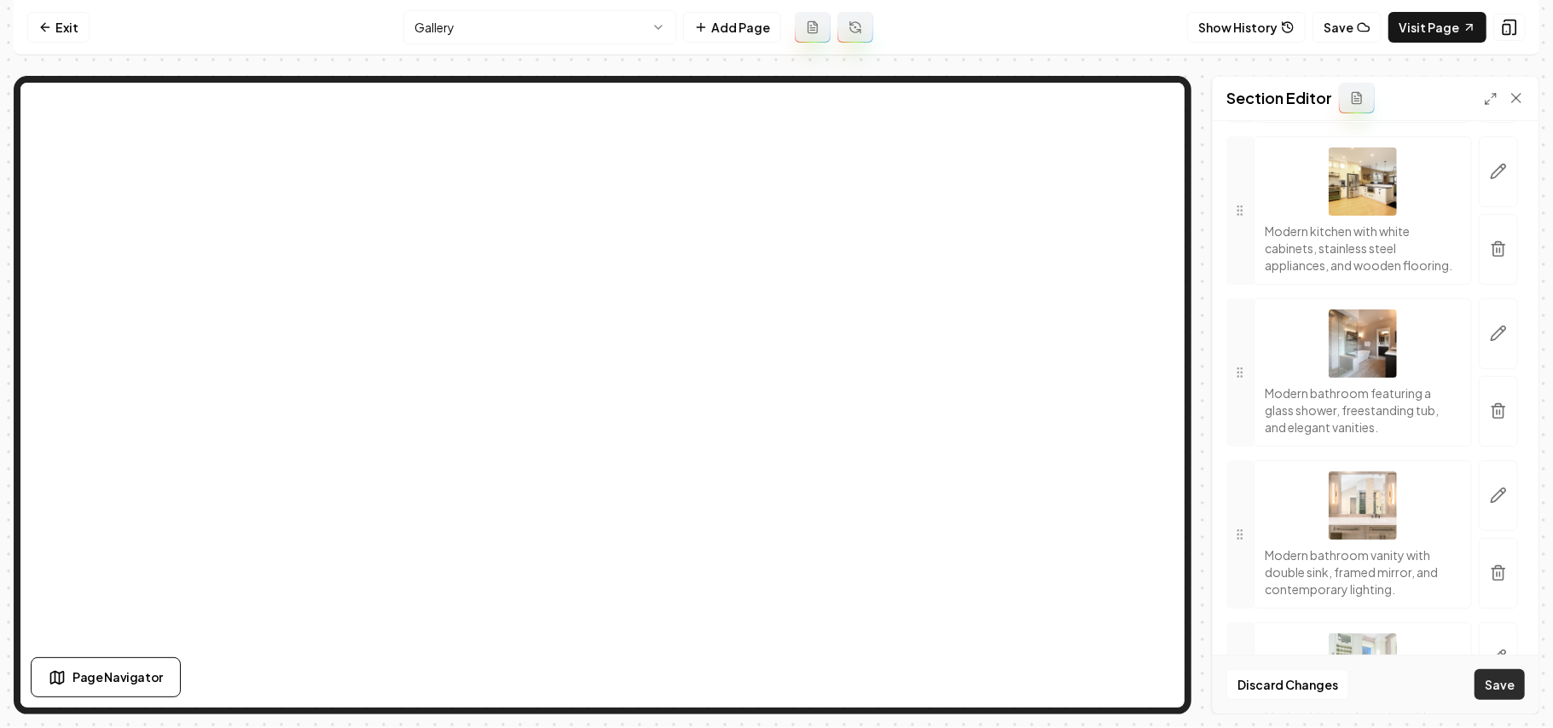
click at [1502, 689] on button "Save" at bounding box center [1499, 684] width 50 height 31
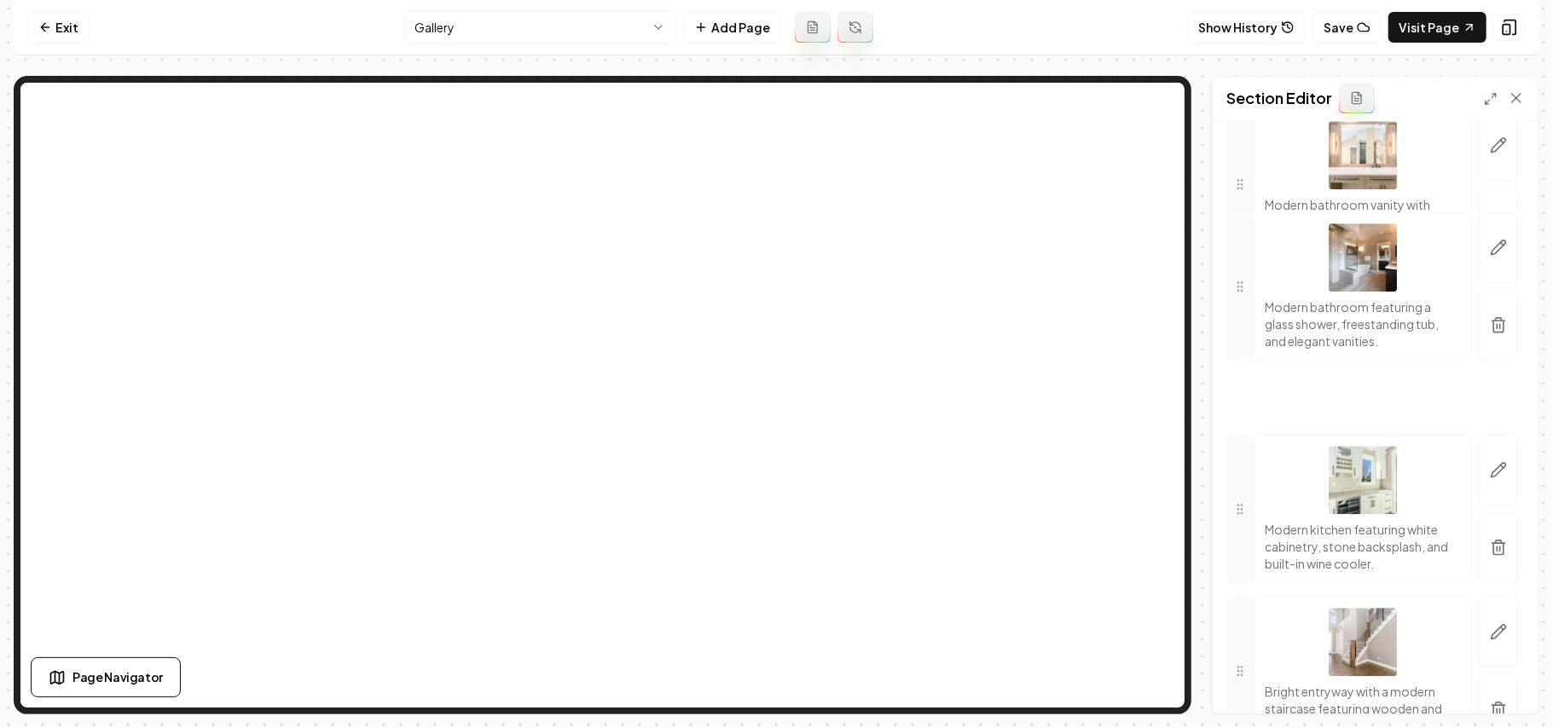
scroll to position [3309, 0]
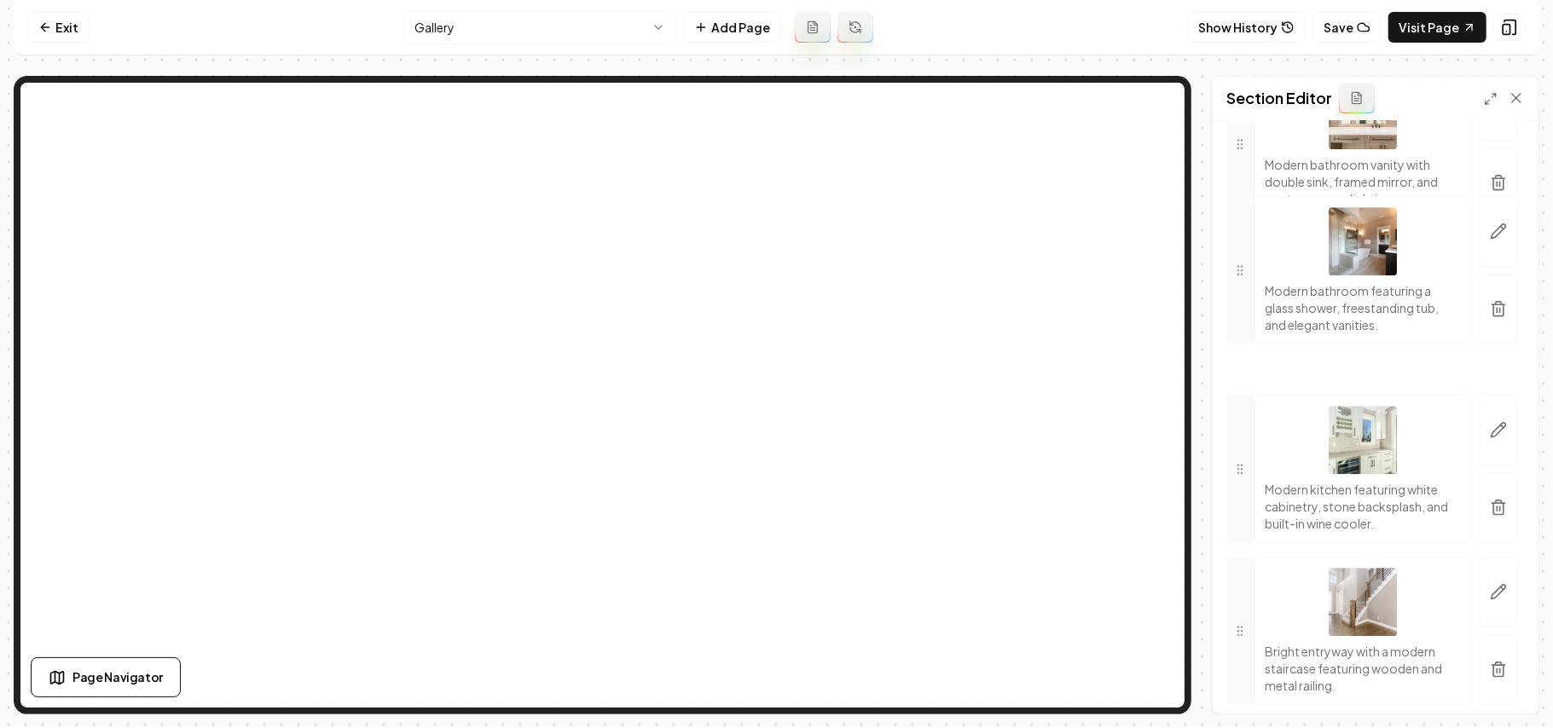
drag, startPoint x: 1242, startPoint y: 419, endPoint x: 1246, endPoint y: 431, distance: 11.6
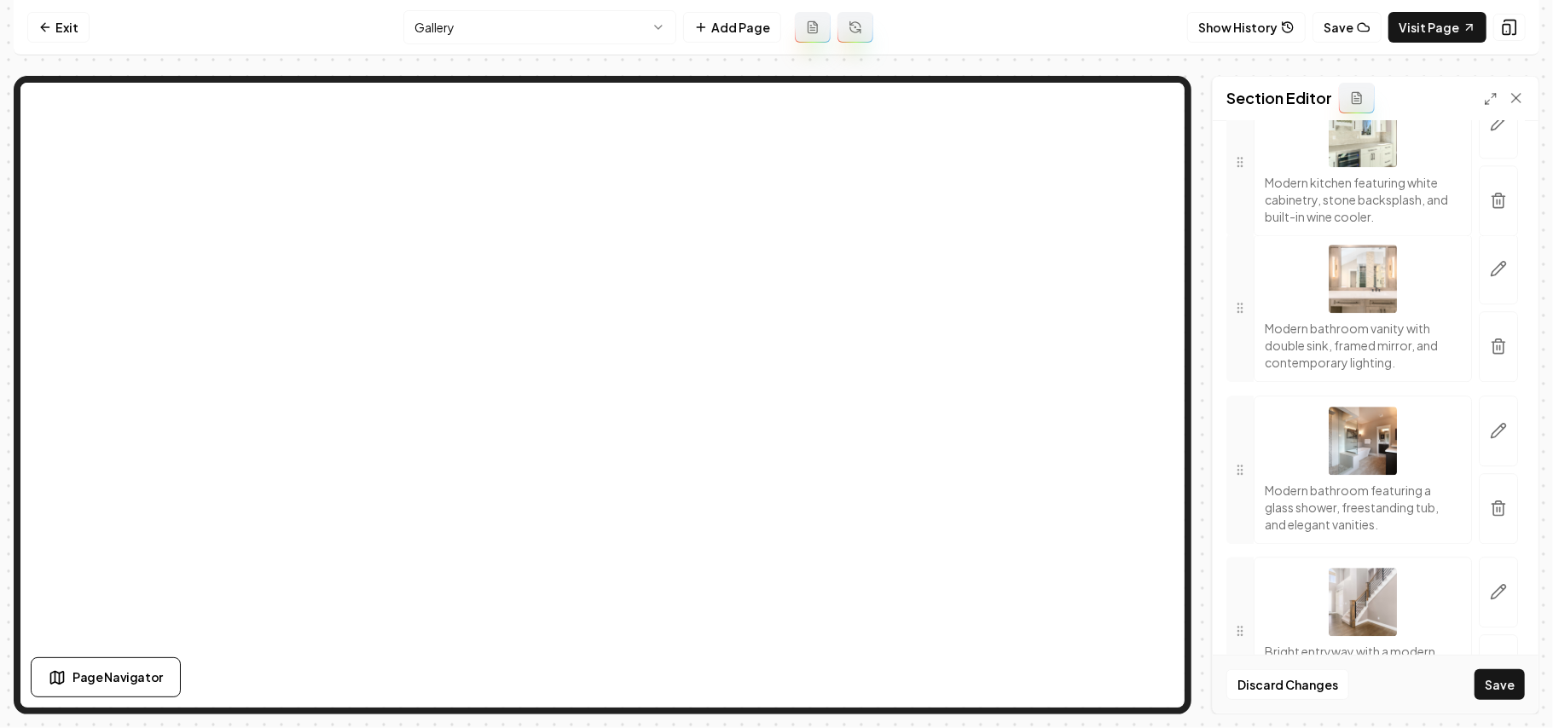
drag, startPoint x: 1239, startPoint y: 648, endPoint x: 1239, endPoint y: 341, distance: 306.9
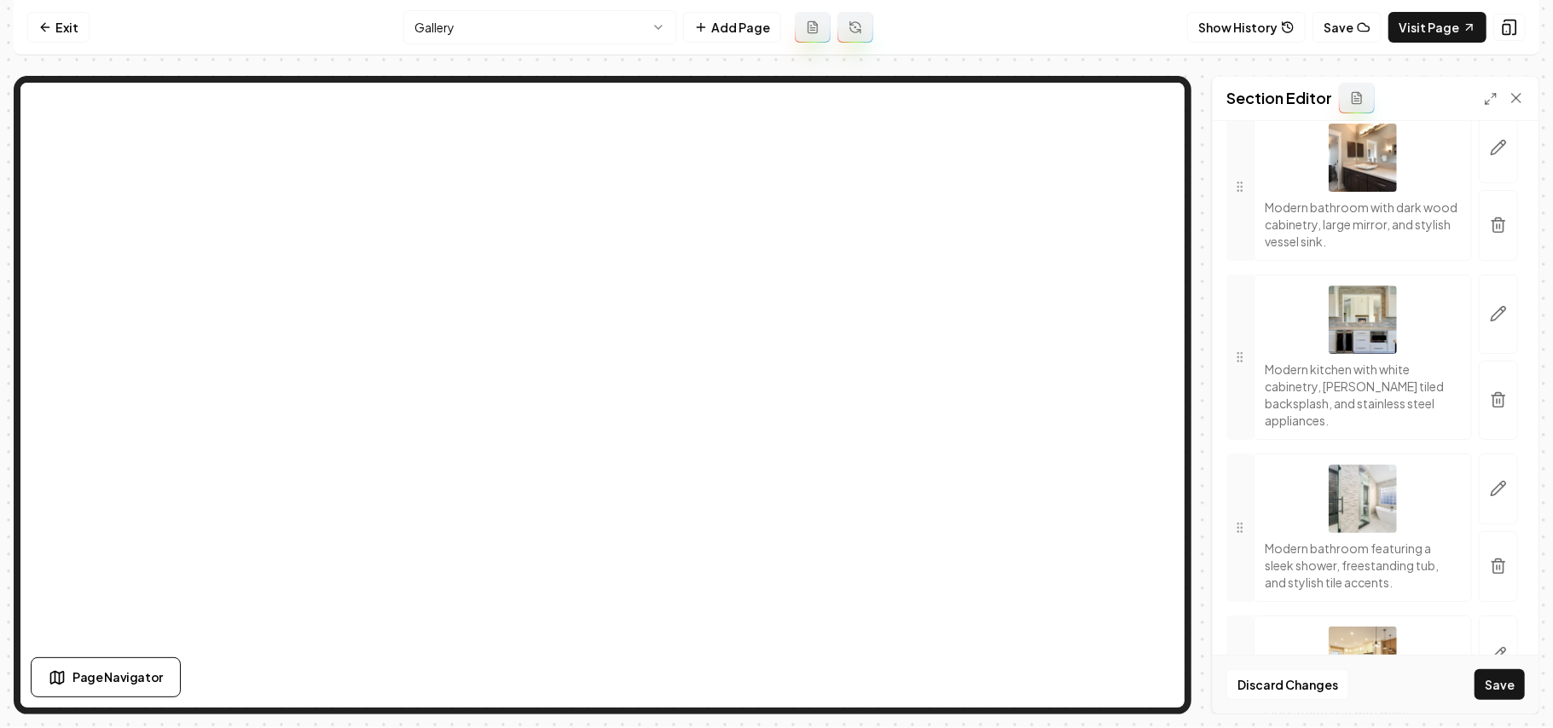
scroll to position [3991, 0]
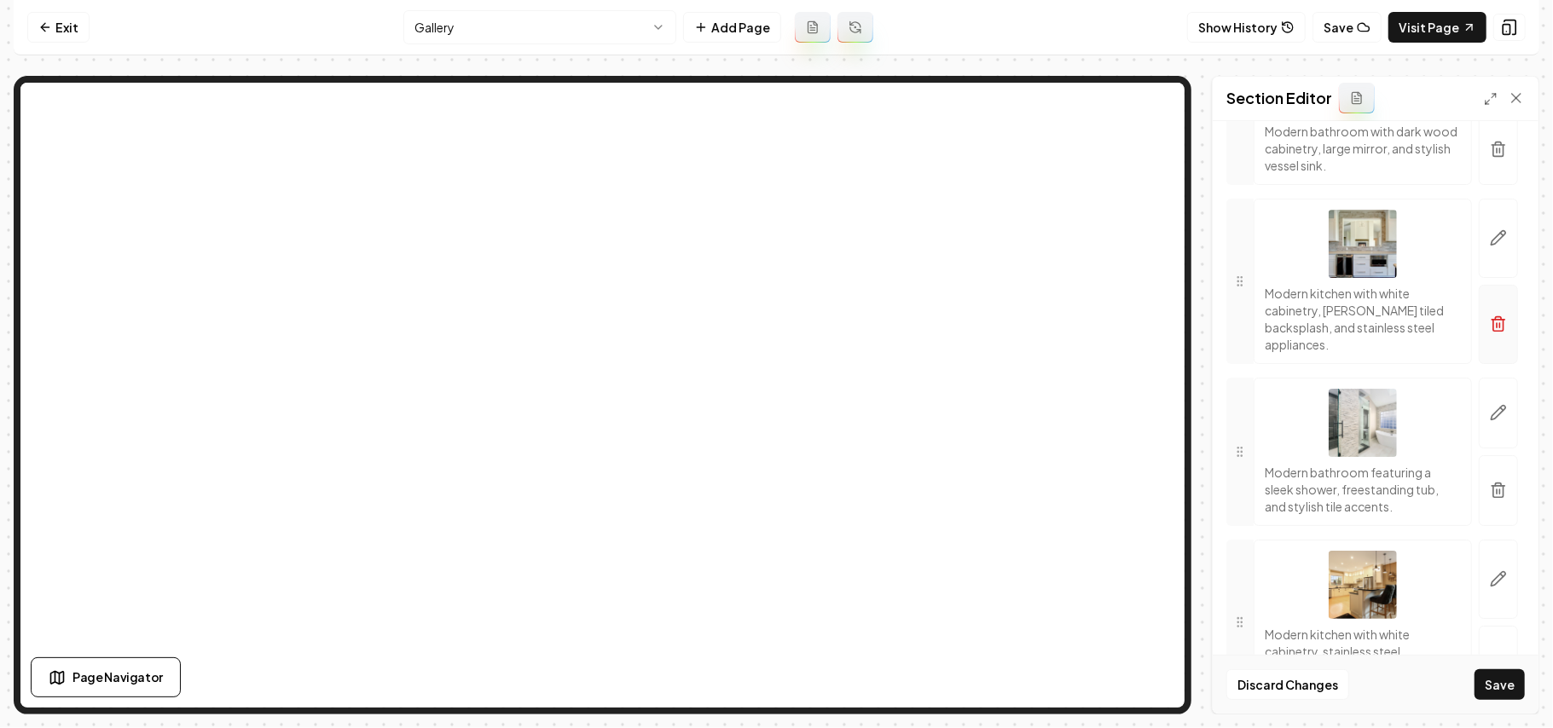
click at [1490, 333] on icon "button" at bounding box center [1498, 323] width 17 height 17
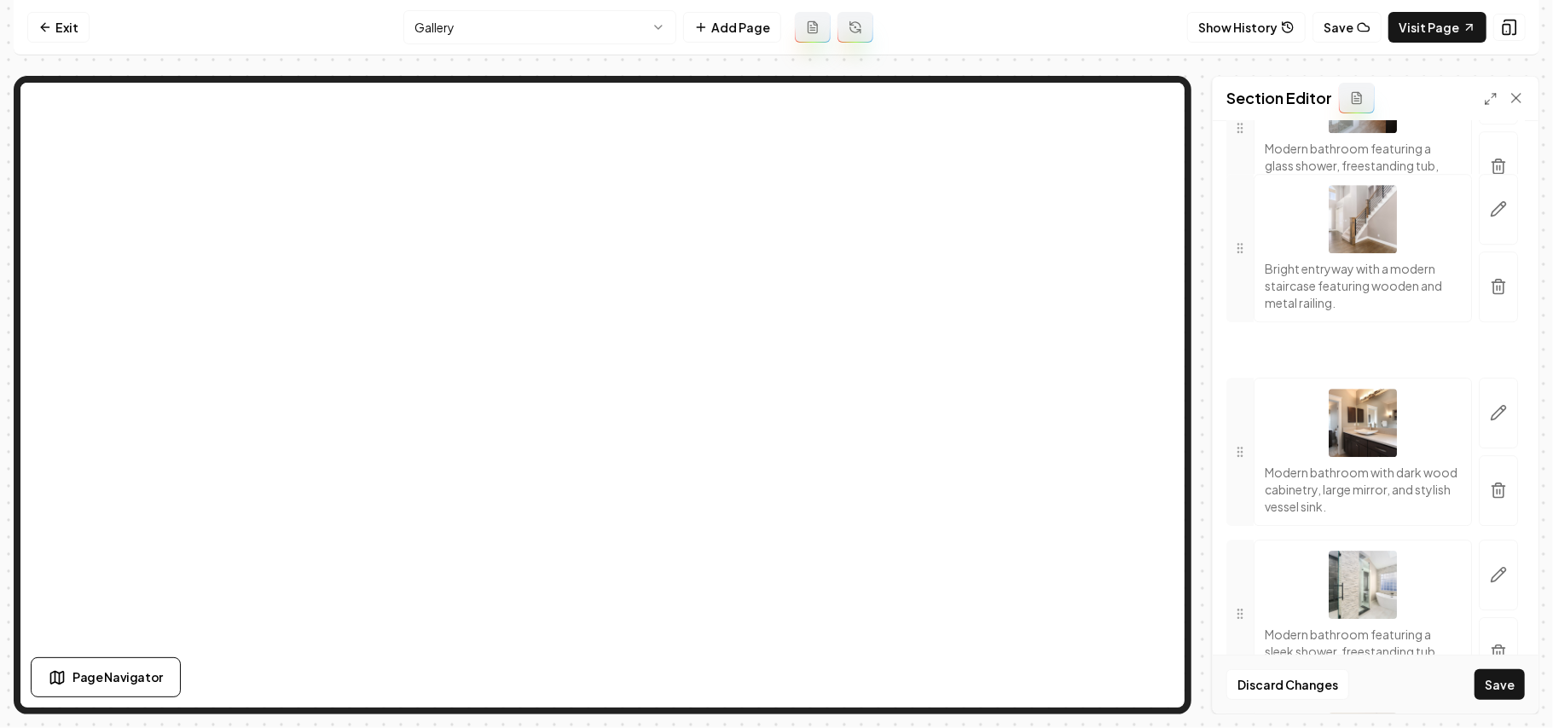
scroll to position [3422, 0]
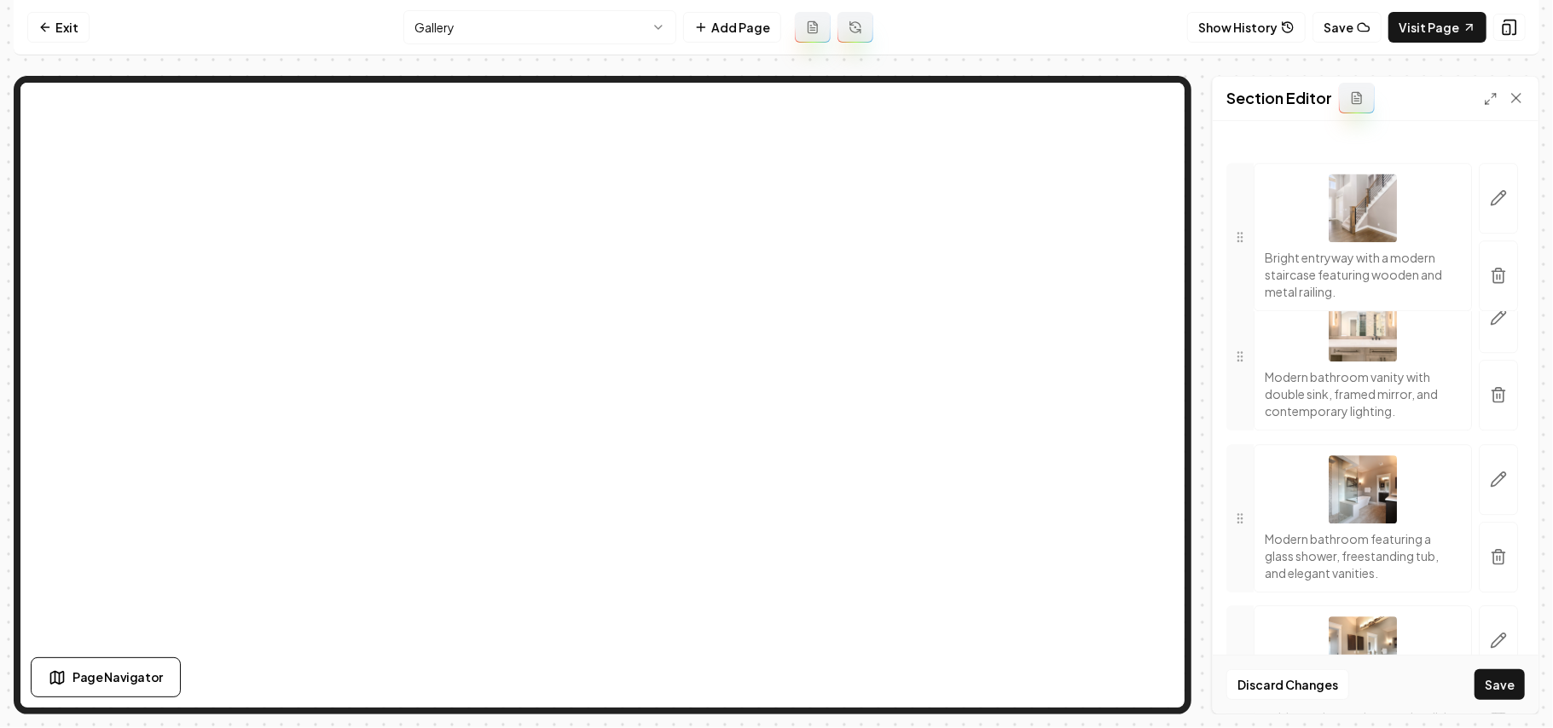
drag, startPoint x: 1242, startPoint y: 454, endPoint x: 1242, endPoint y: 401, distance: 53.7
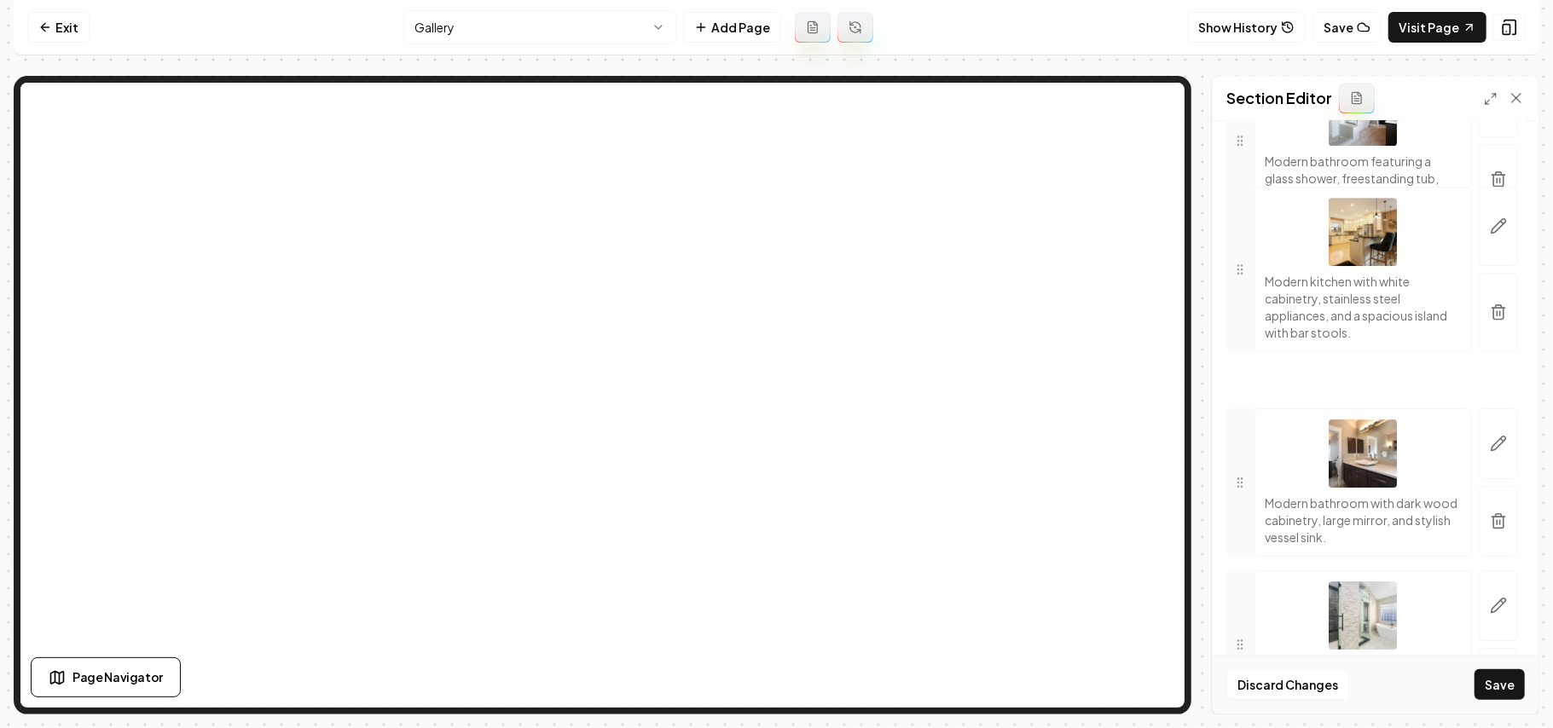
scroll to position [3764, 0]
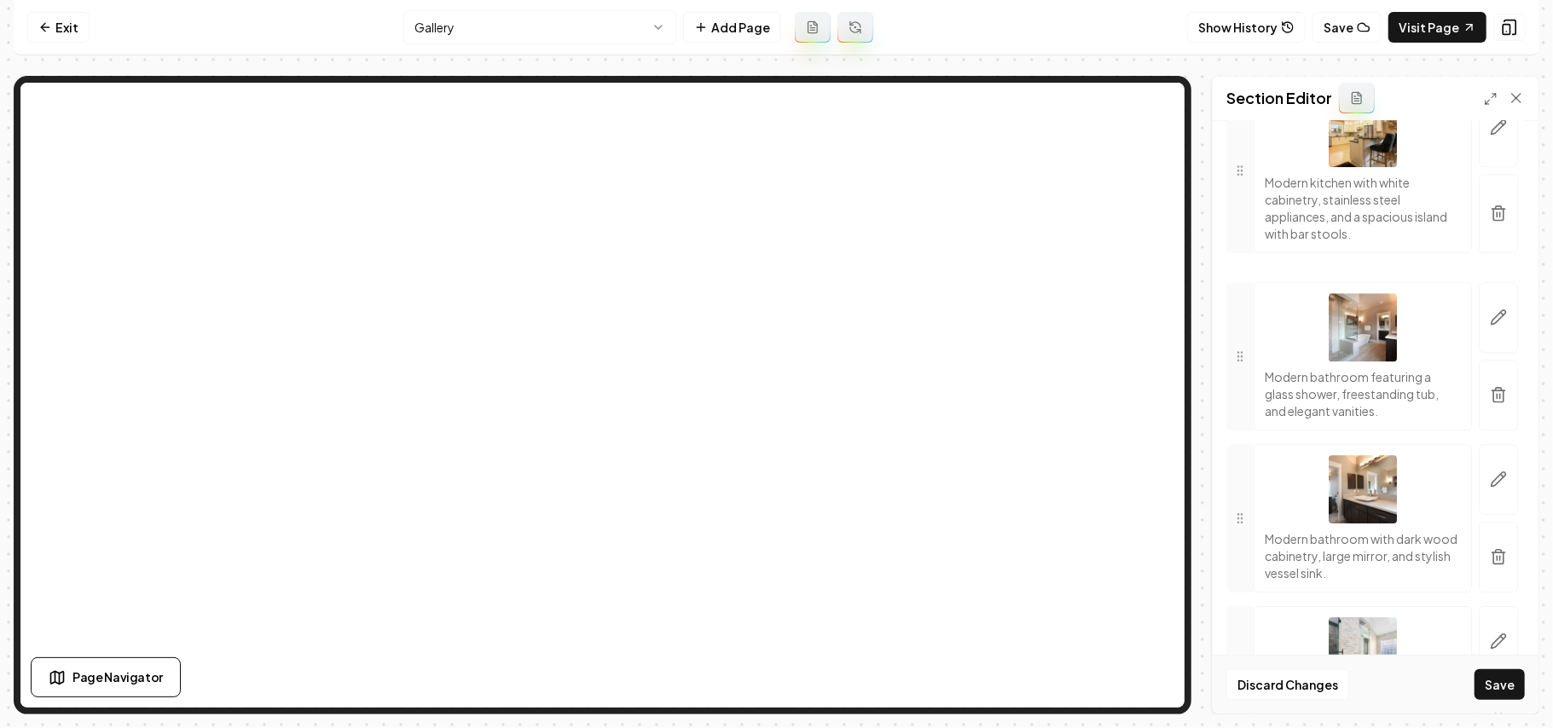
drag, startPoint x: 1247, startPoint y: 493, endPoint x: 1255, endPoint y: 332, distance: 161.4
drag, startPoint x: 1235, startPoint y: 254, endPoint x: 1253, endPoint y: 366, distance: 113.1
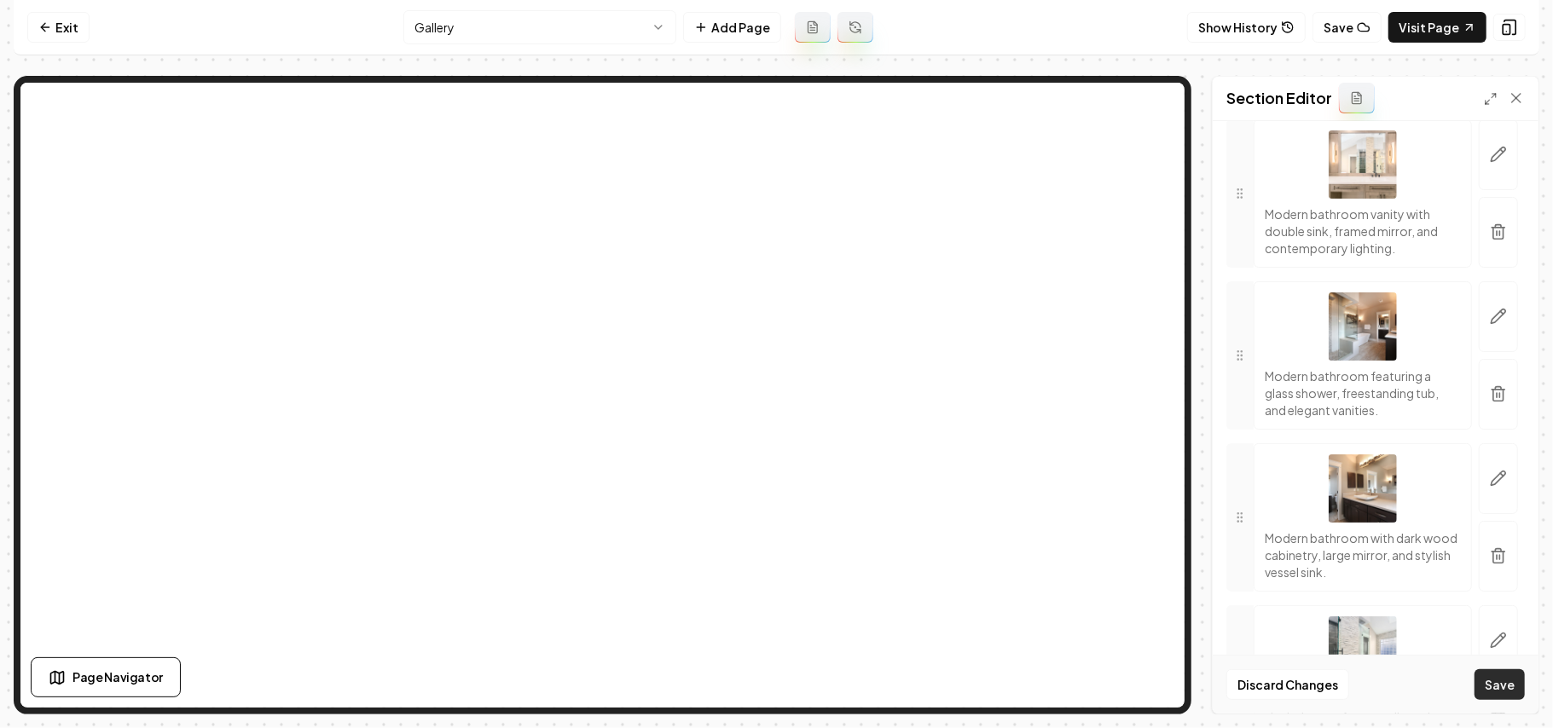
click at [1509, 677] on button "Save" at bounding box center [1499, 684] width 50 height 31
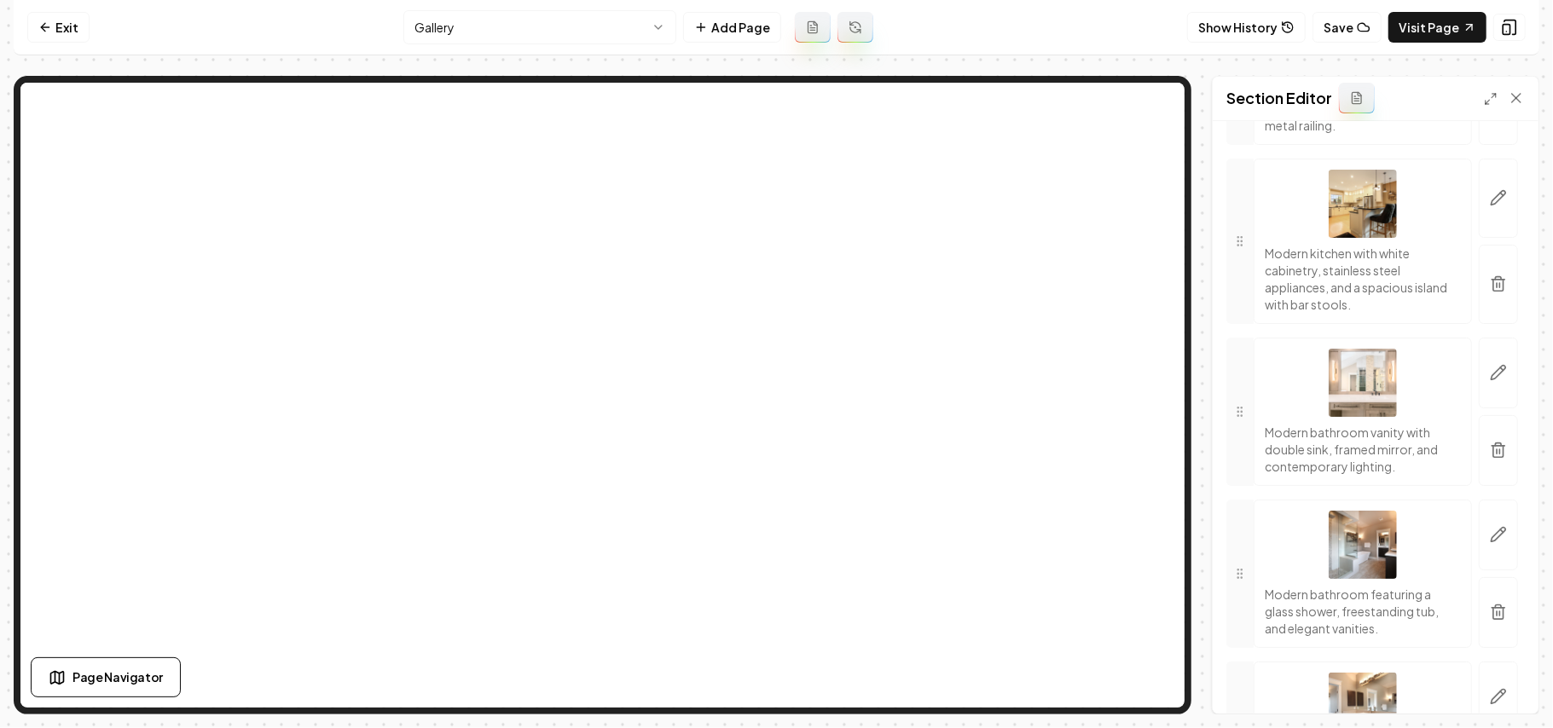
scroll to position [3537, 0]
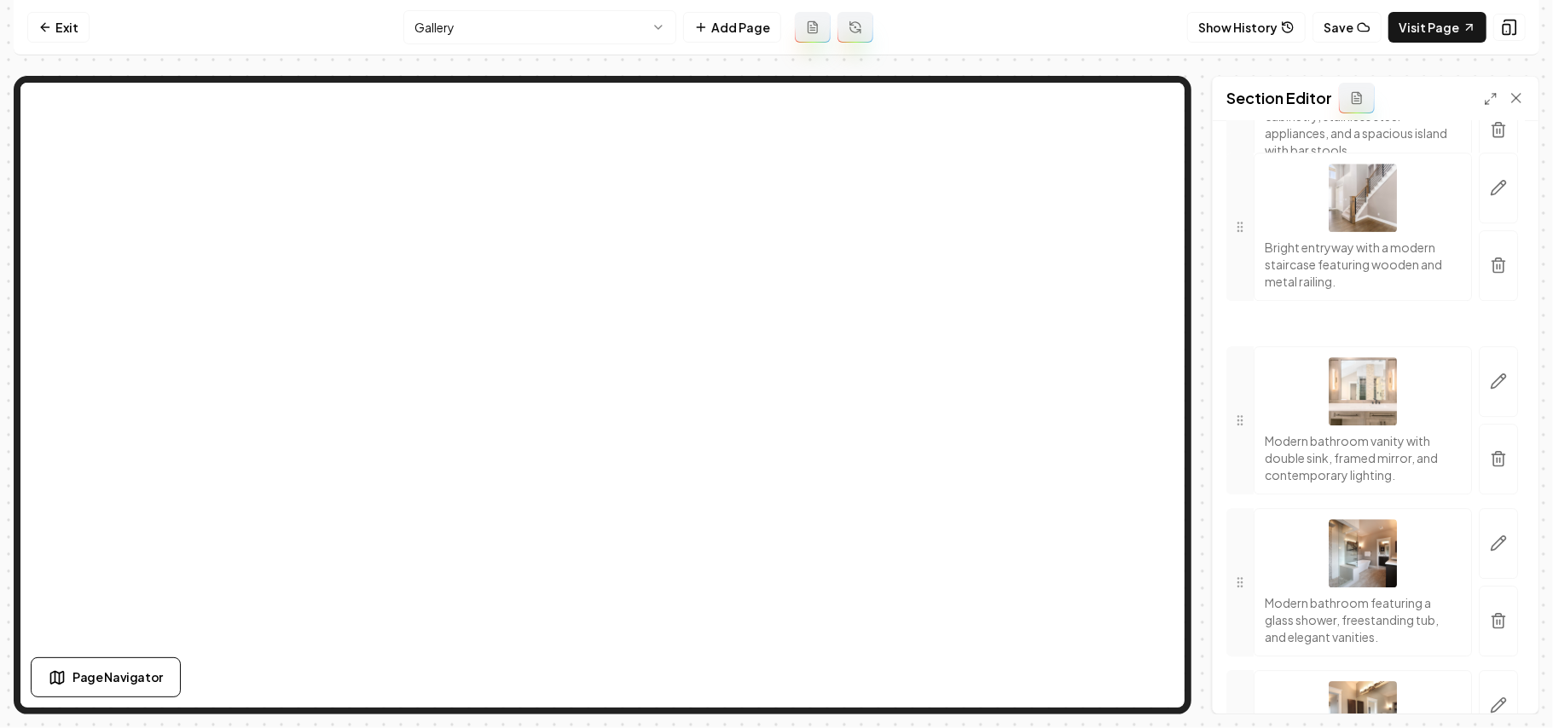
drag, startPoint x: 1253, startPoint y: 380, endPoint x: 1253, endPoint y: 400, distance: 19.6
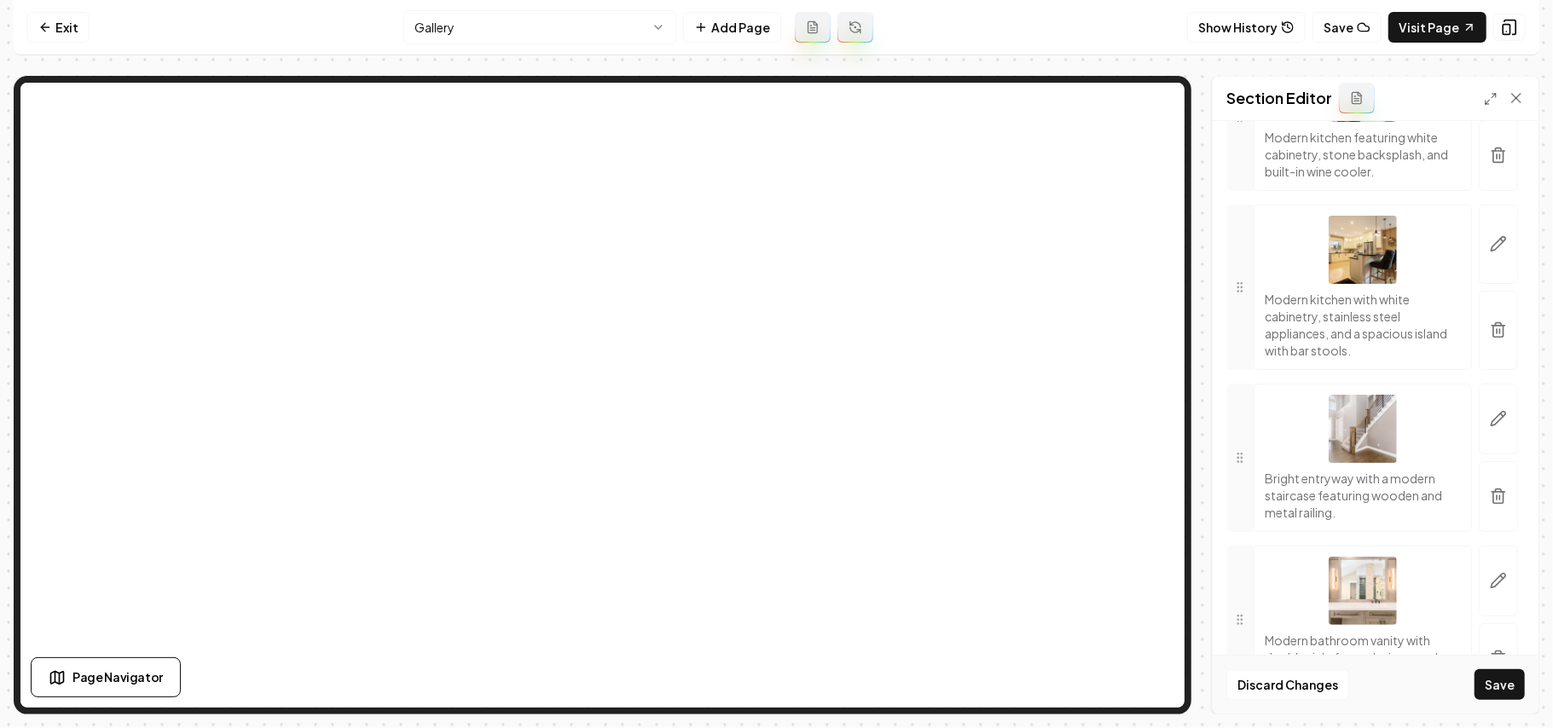
scroll to position [3309, 0]
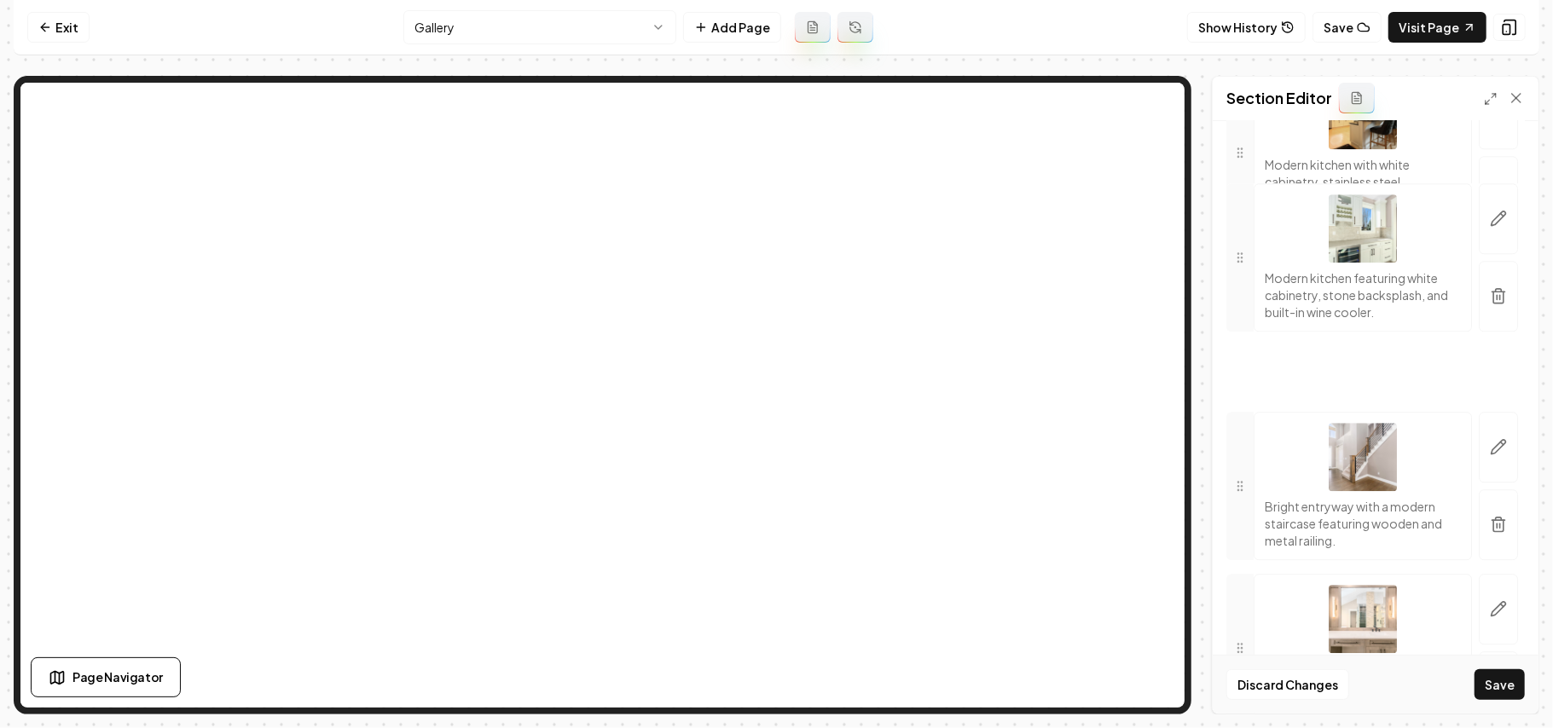
drag, startPoint x: 1233, startPoint y: 366, endPoint x: 1240, endPoint y: 407, distance: 41.5
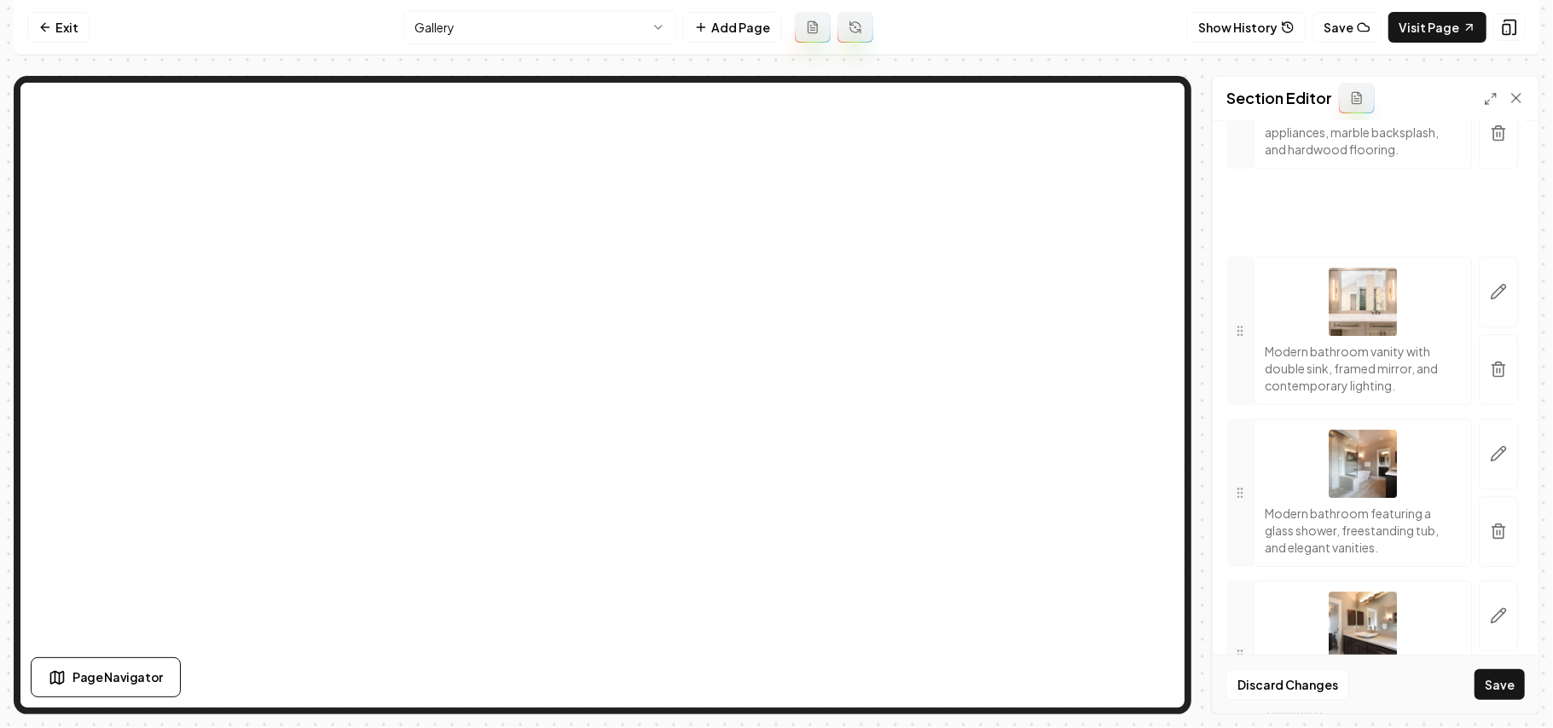
scroll to position [3650, 0]
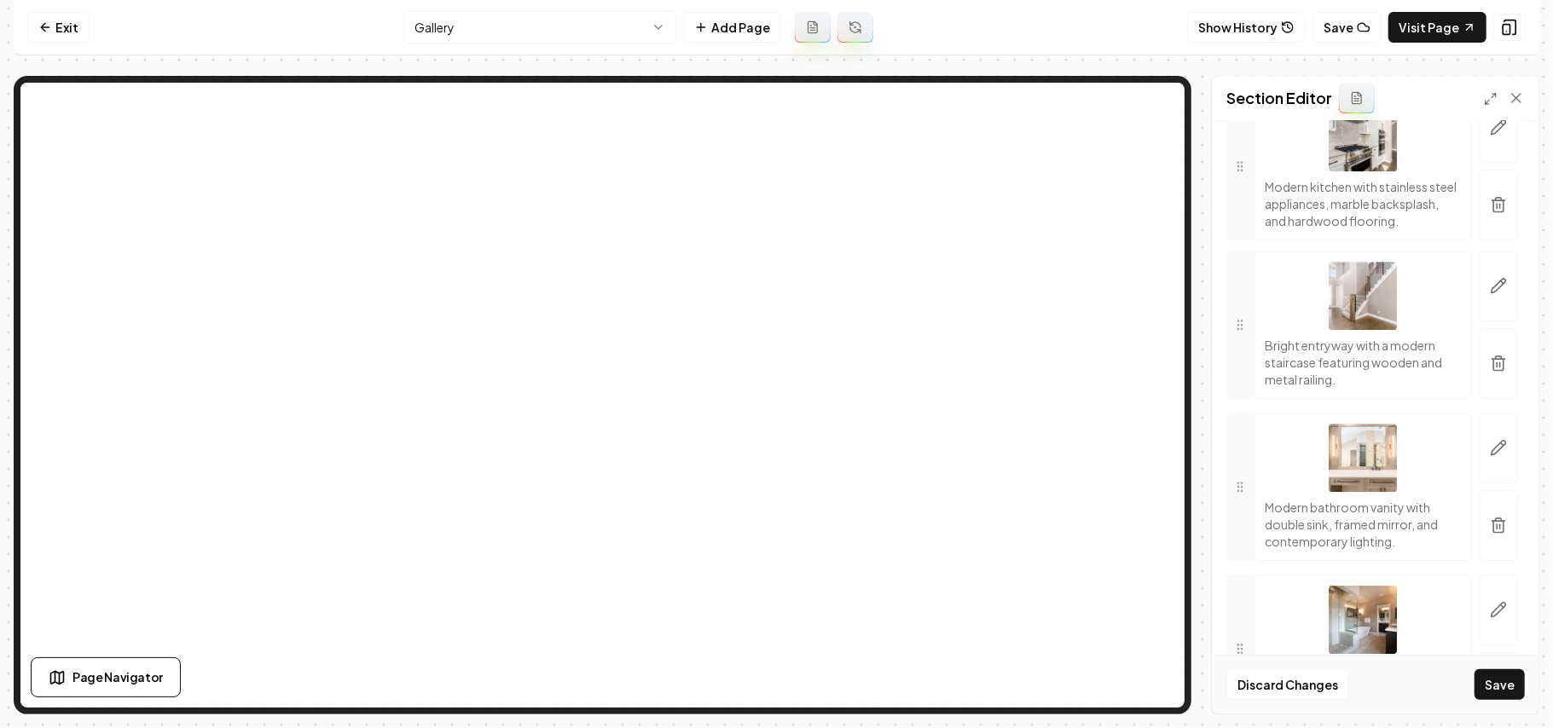
drag, startPoint x: 1242, startPoint y: 518, endPoint x: 1269, endPoint y: 362, distance: 159.1
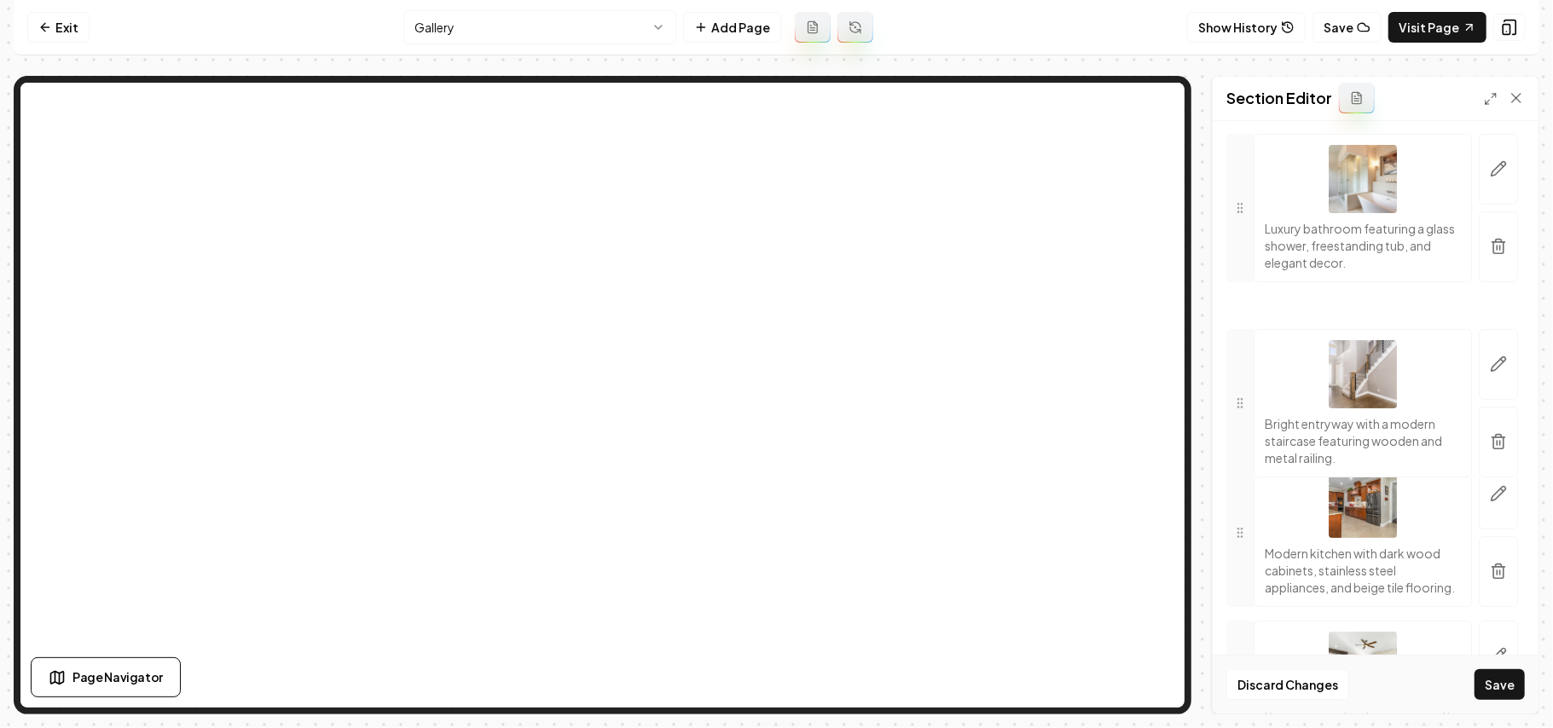
scroll to position [4787, 0]
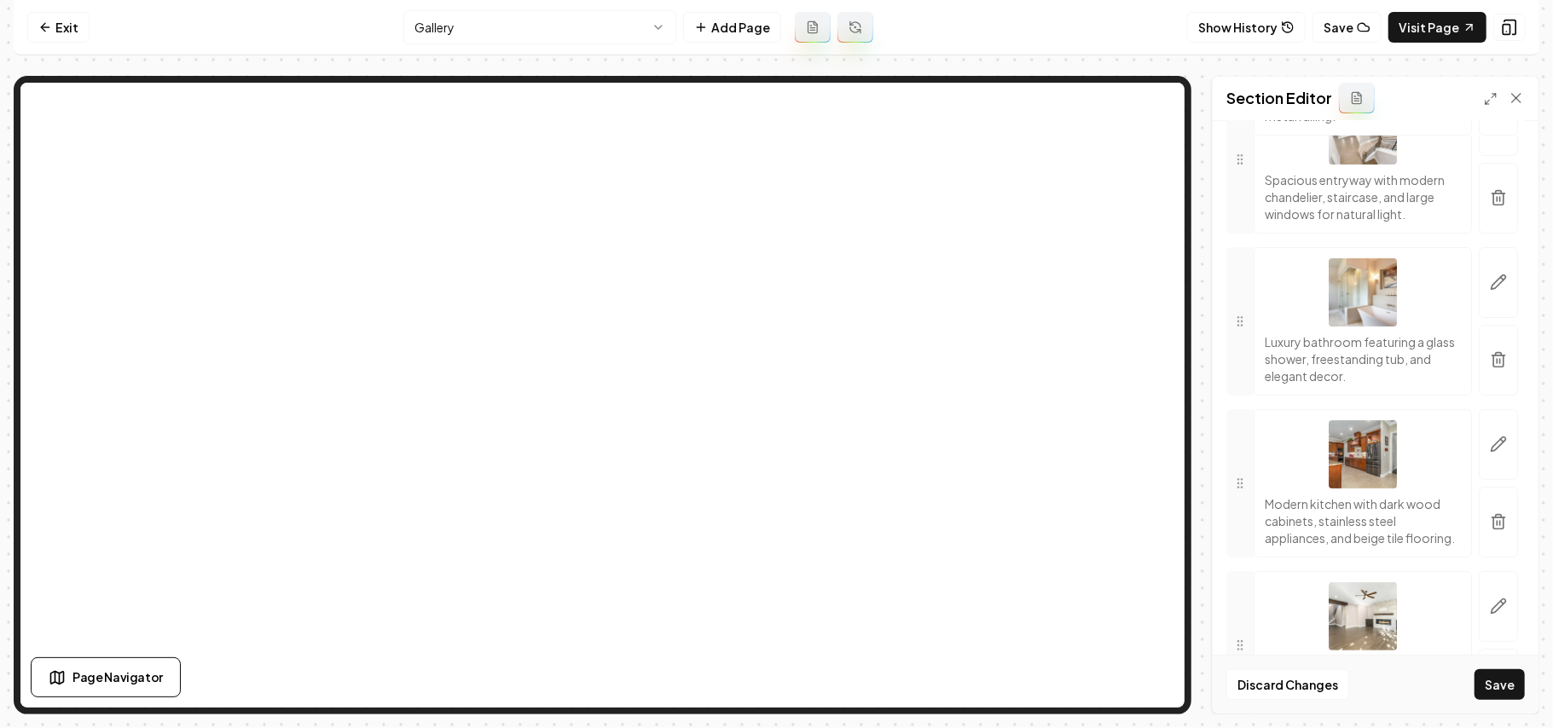
drag, startPoint x: 1232, startPoint y: 481, endPoint x: 1259, endPoint y: 235, distance: 247.1
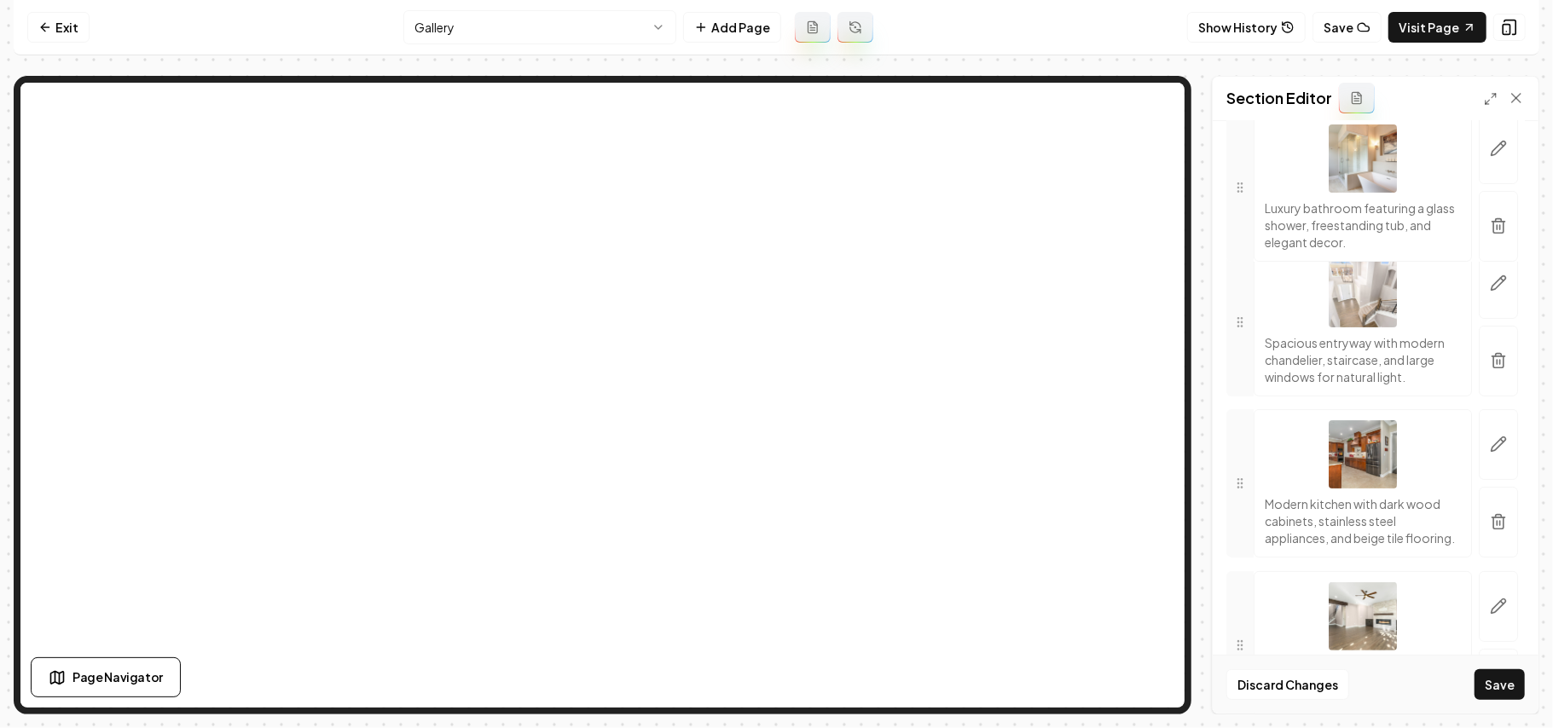
scroll to position [4673, 0]
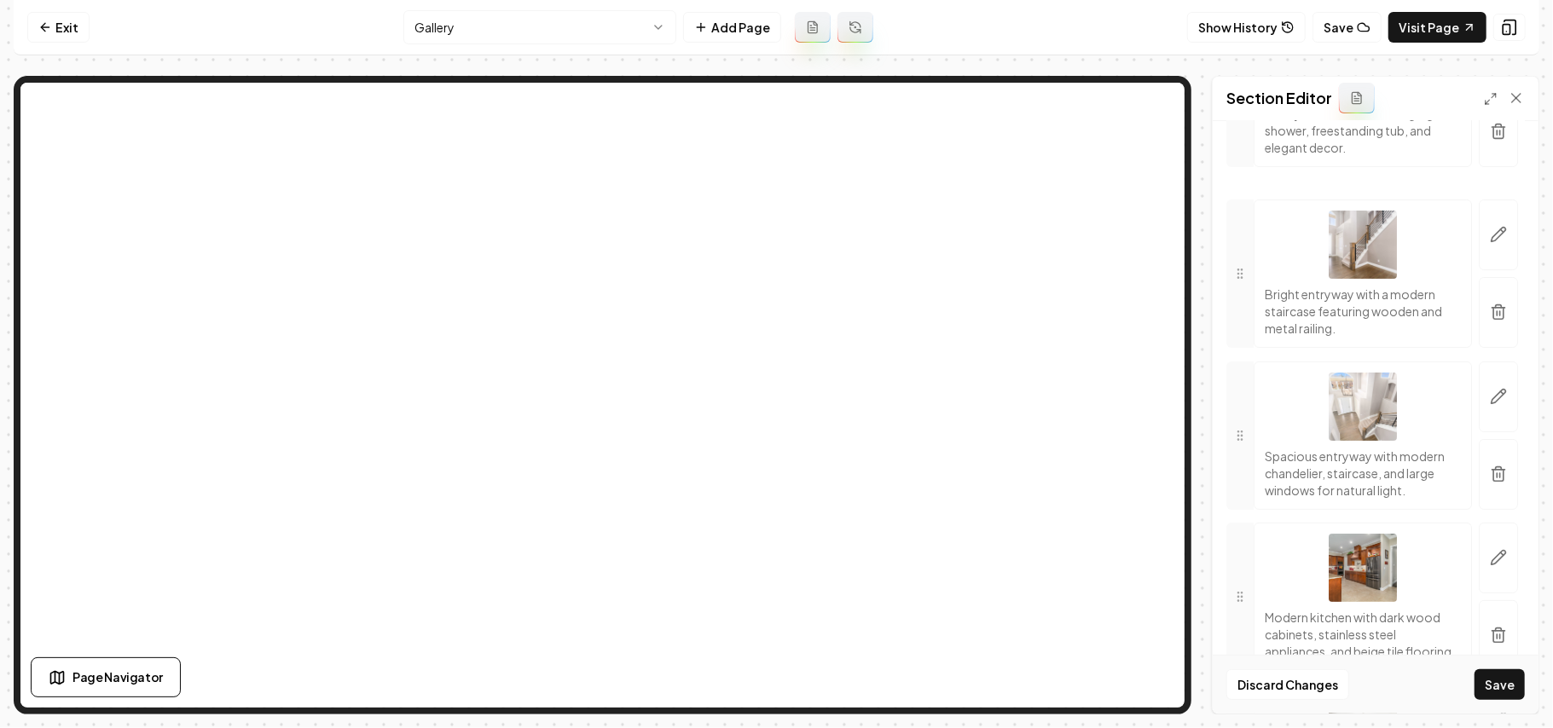
drag, startPoint x: 1245, startPoint y: 524, endPoint x: 1250, endPoint y: 295, distance: 228.6
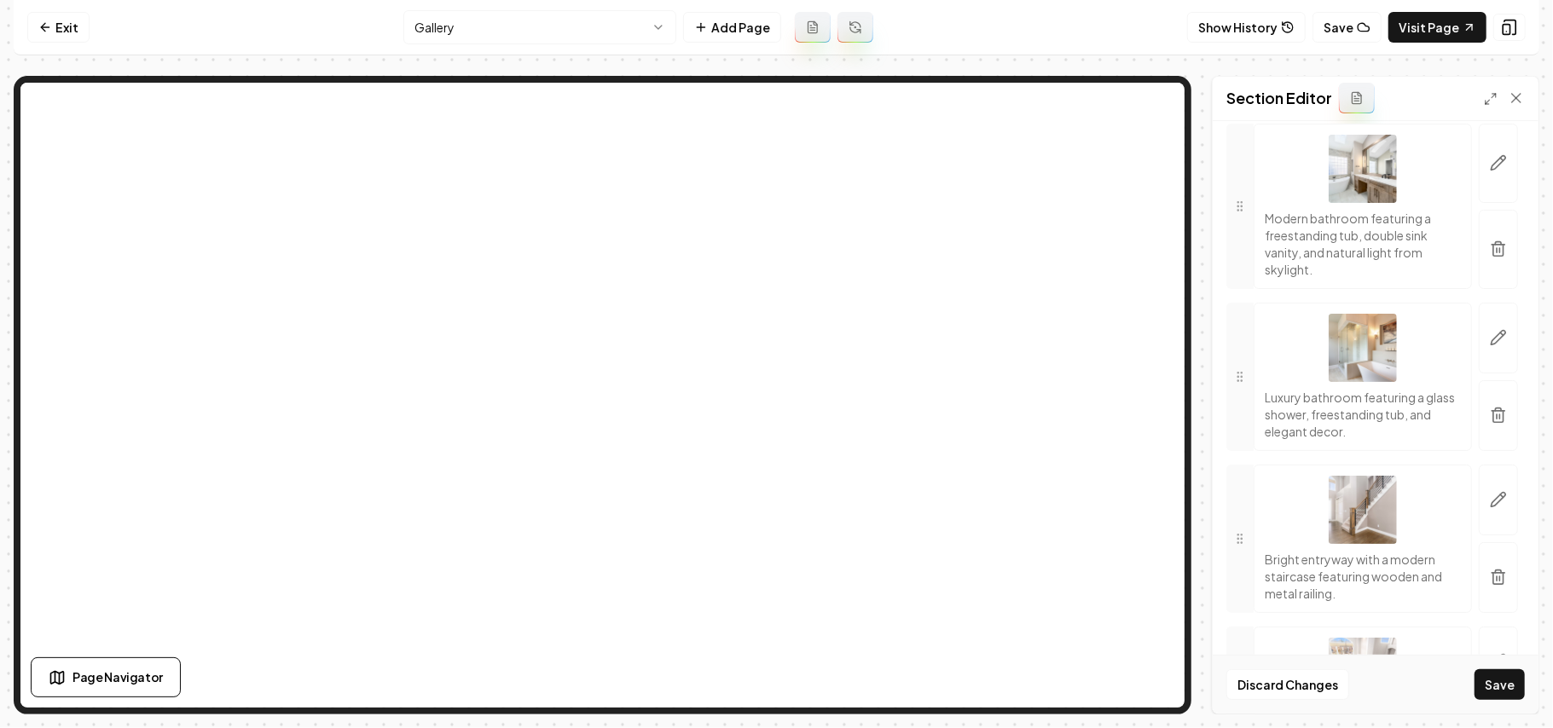
scroll to position [4446, 0]
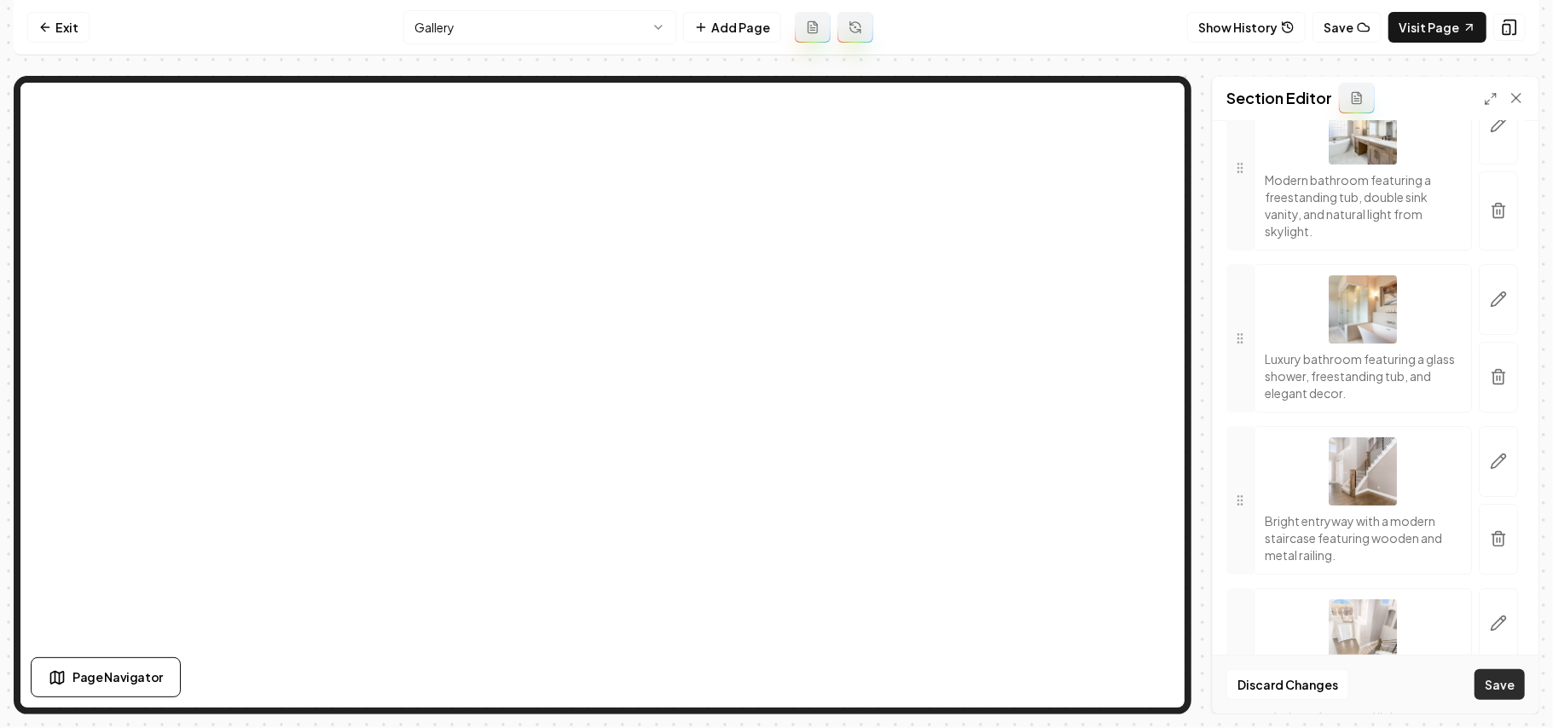
click at [1505, 672] on button "Save" at bounding box center [1499, 684] width 50 height 31
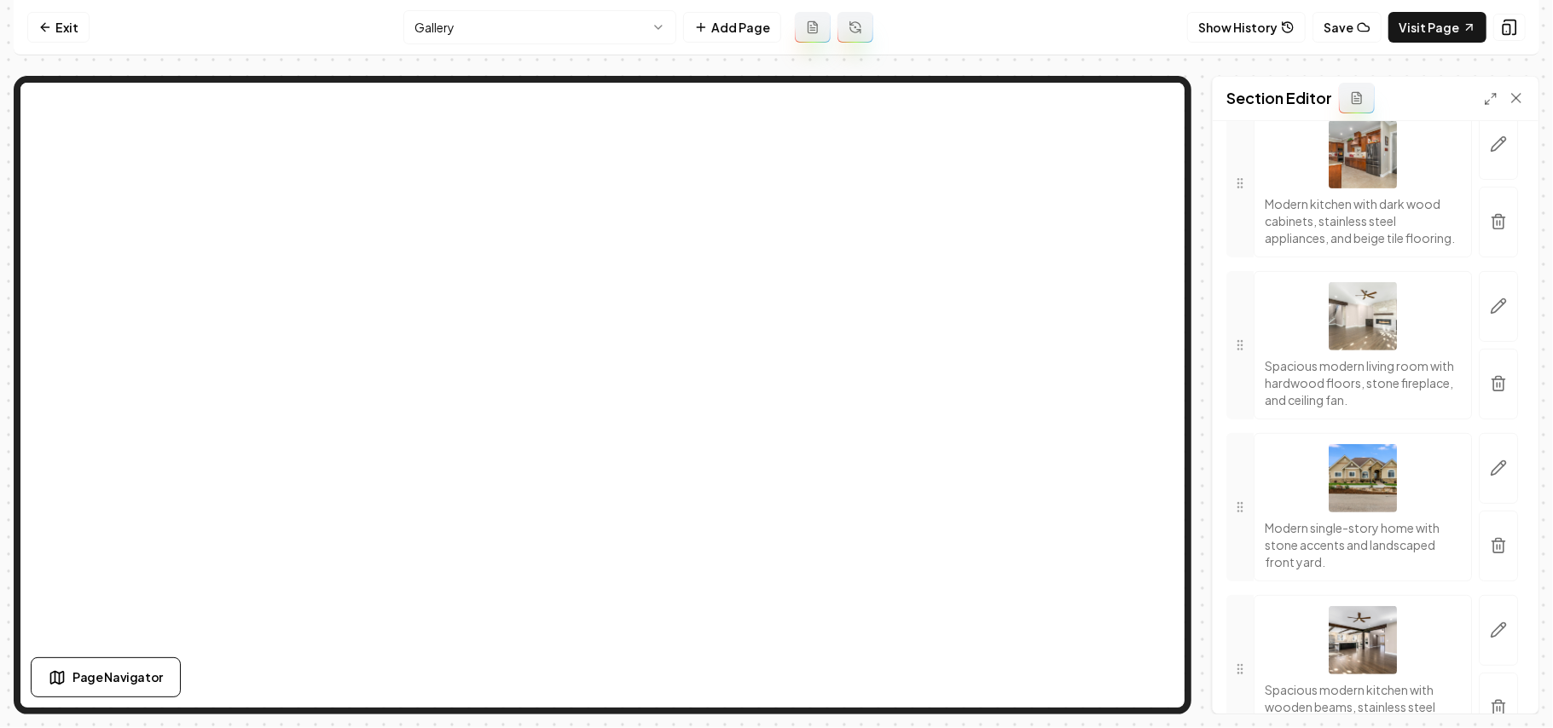
scroll to position [5128, 0]
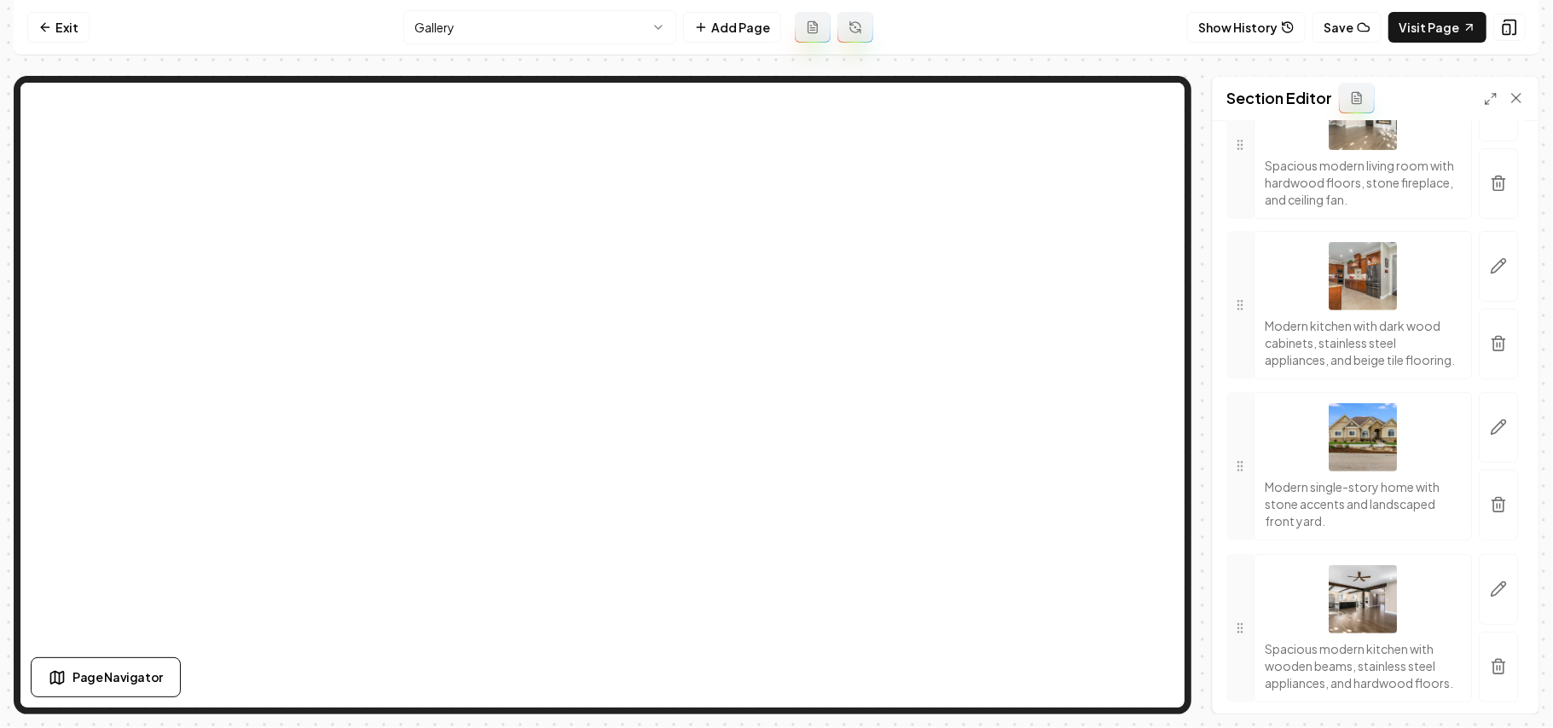
drag, startPoint x: 1248, startPoint y: 520, endPoint x: 1236, endPoint y: 362, distance: 159.0
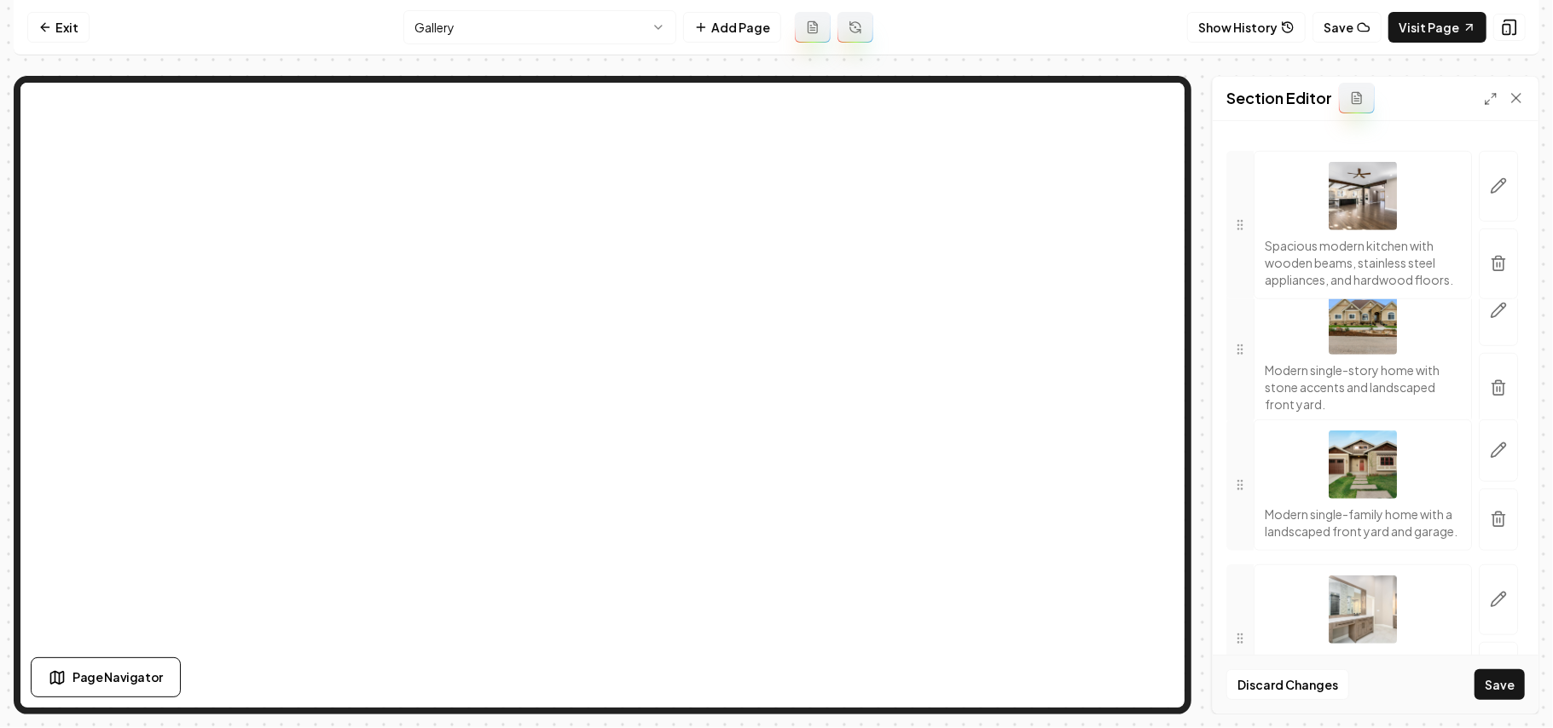
scroll to position [5355, 0]
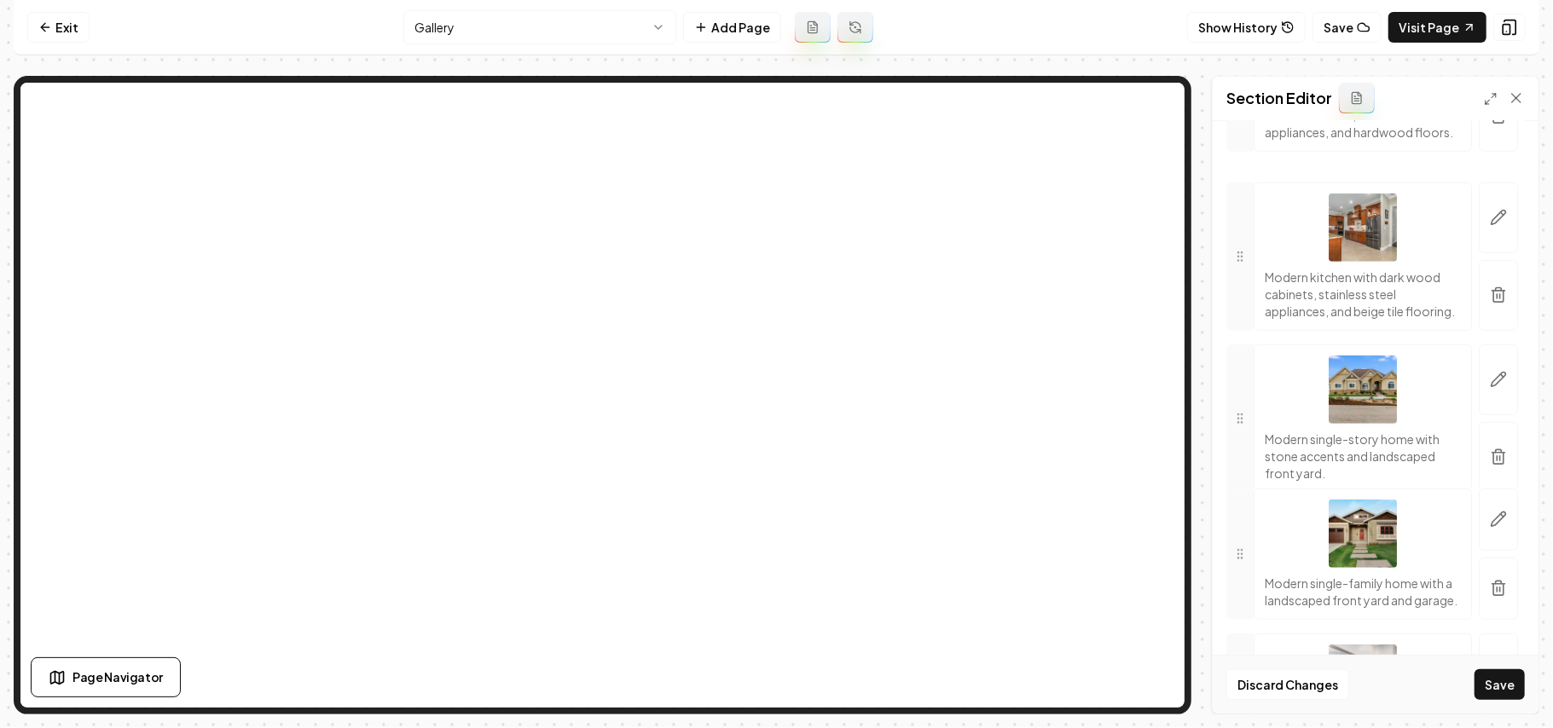
drag, startPoint x: 1252, startPoint y: 467, endPoint x: 1240, endPoint y: 310, distance: 157.3
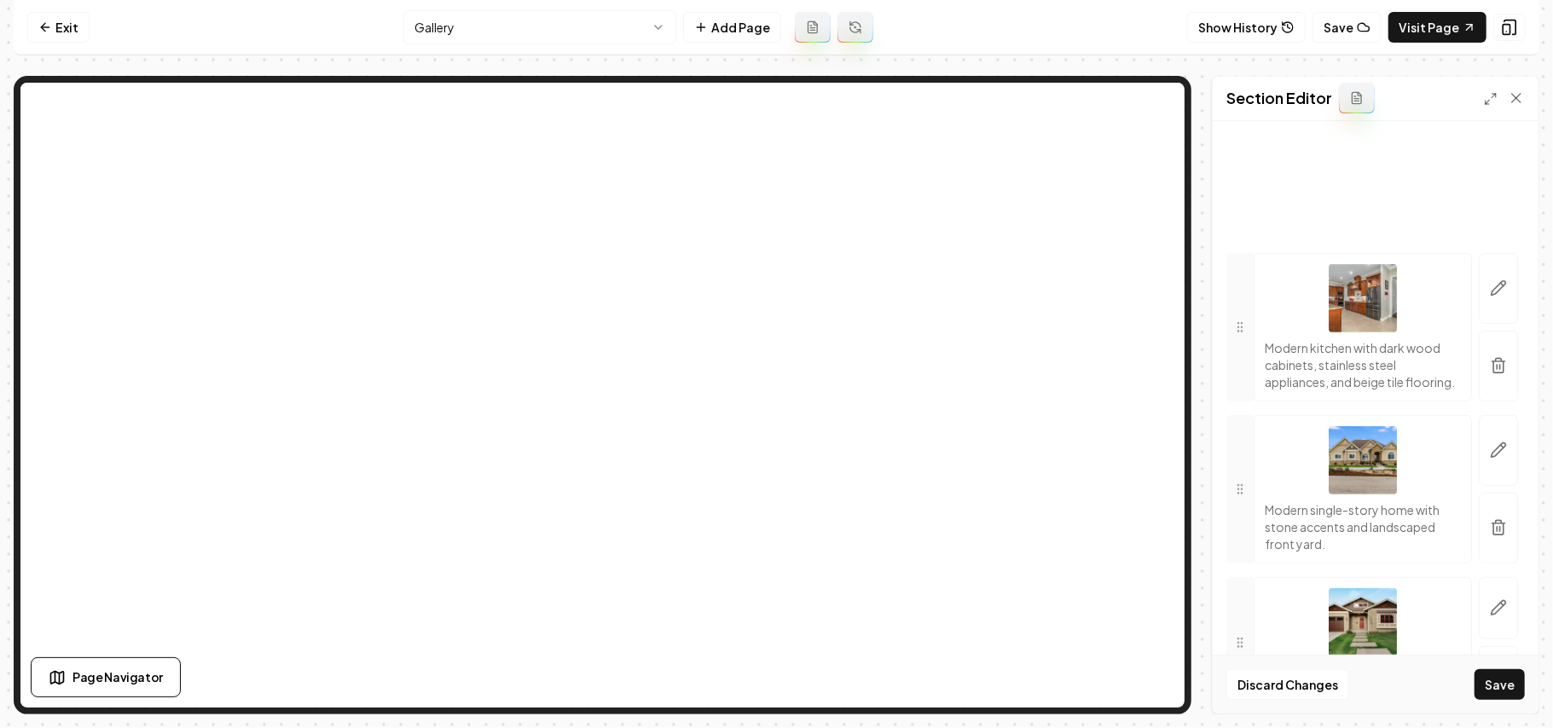
scroll to position [5469, 0]
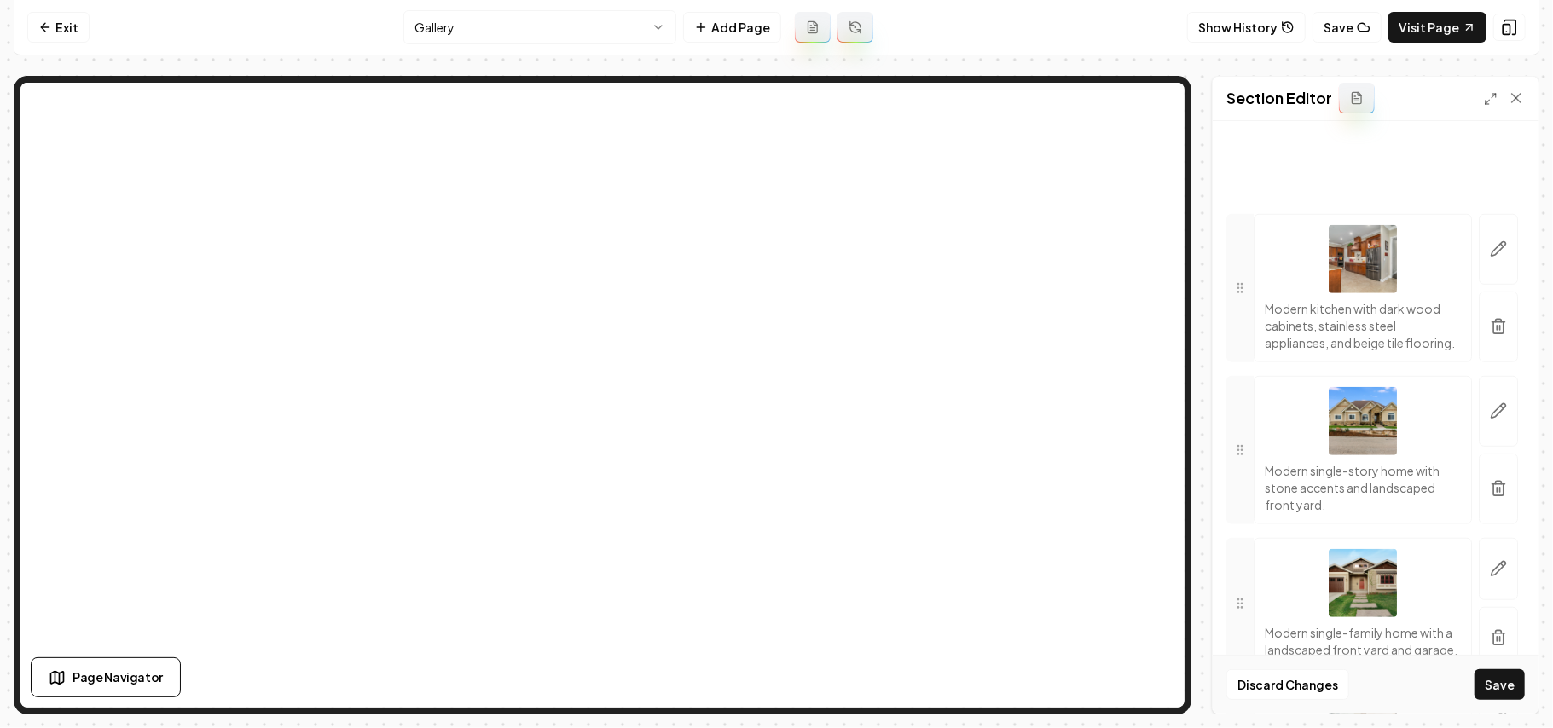
drag, startPoint x: 1250, startPoint y: 414, endPoint x: 1253, endPoint y: 342, distance: 71.7
click at [1507, 686] on button "Save" at bounding box center [1499, 684] width 50 height 31
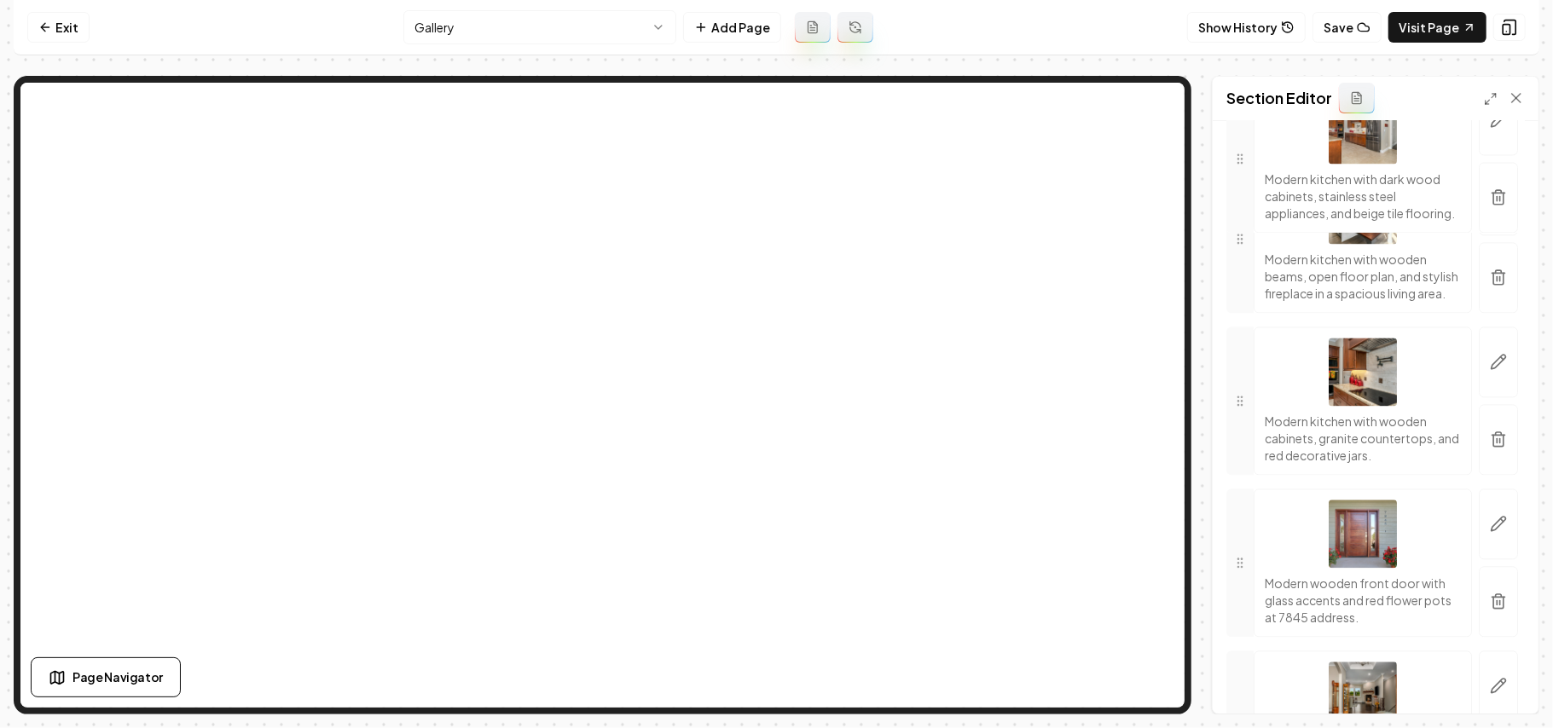
scroll to position [7288, 0]
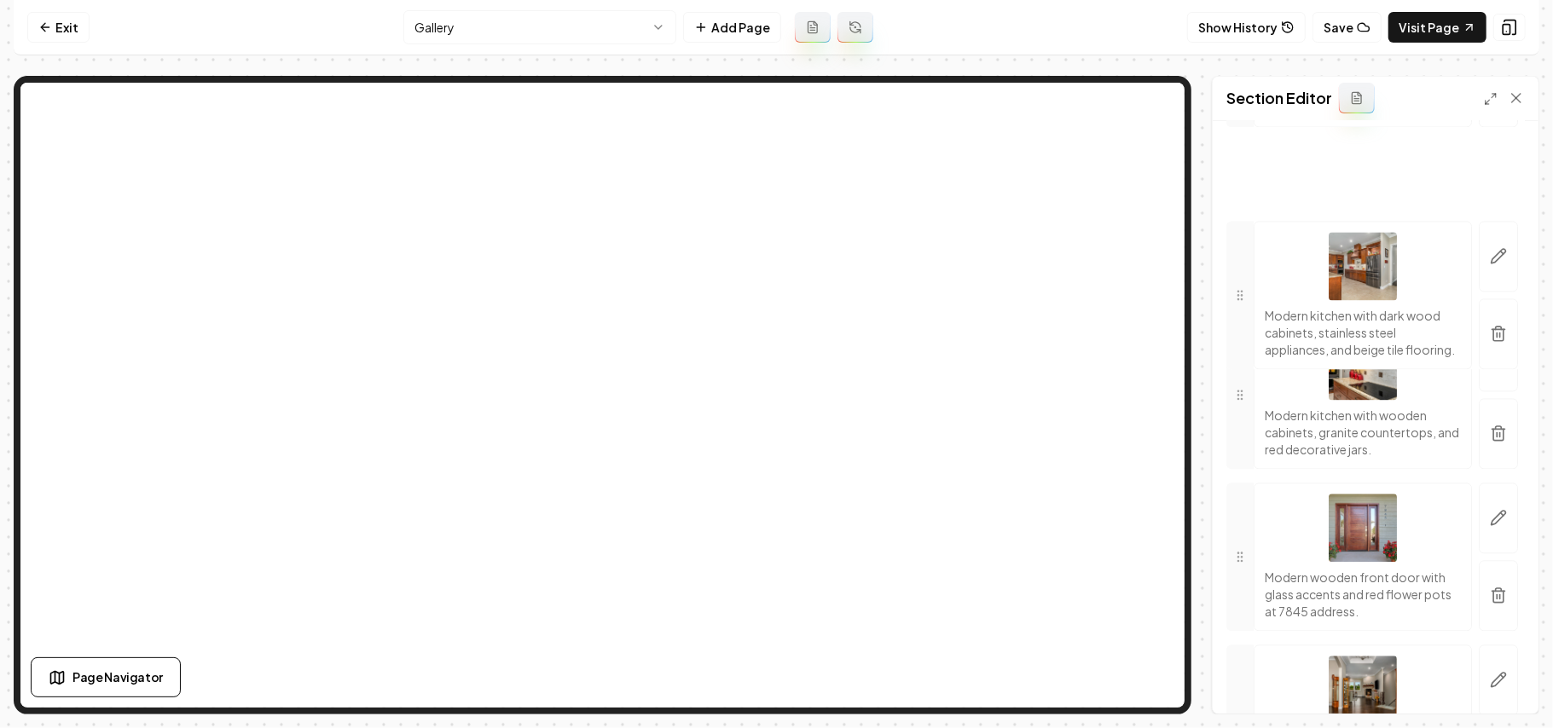
drag, startPoint x: 1242, startPoint y: 414, endPoint x: 1232, endPoint y: 536, distance: 122.4
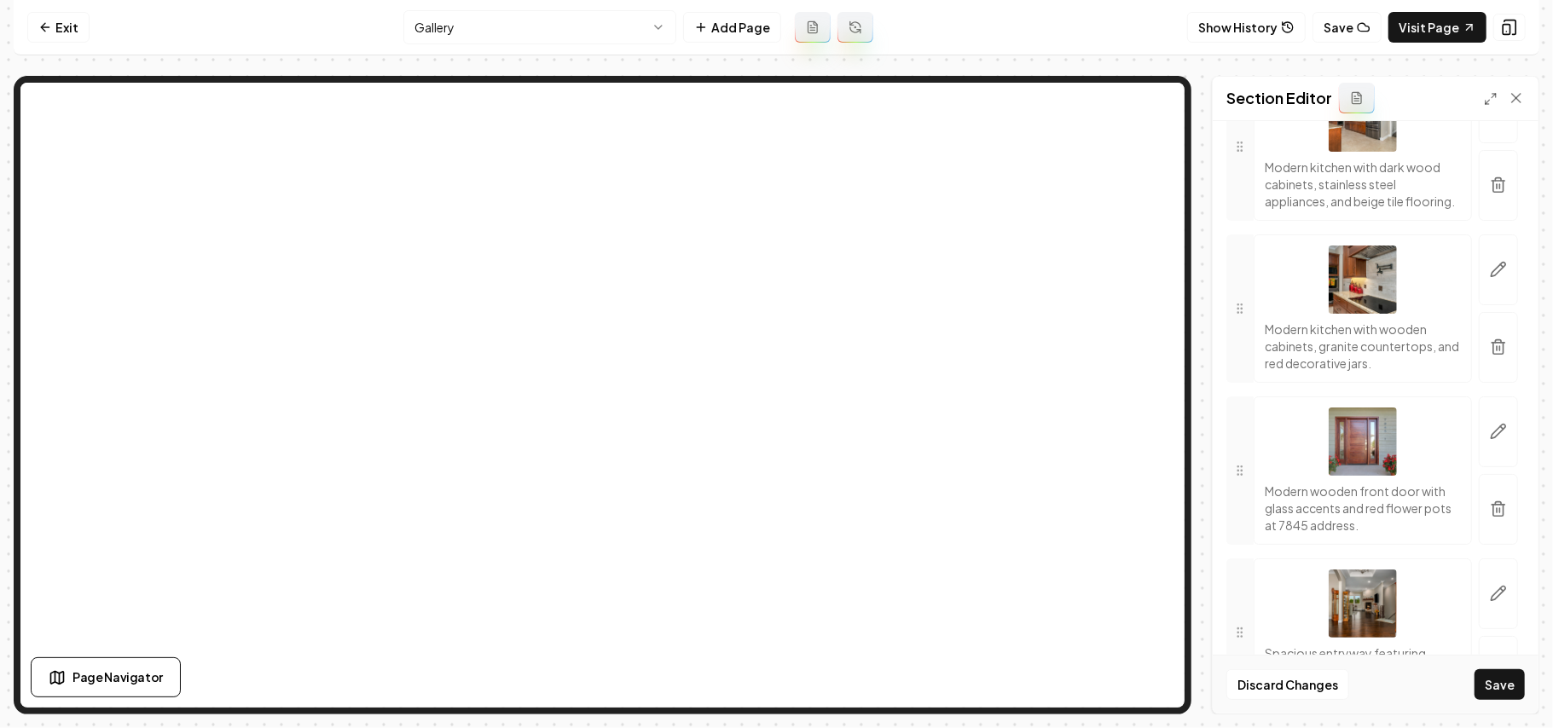
scroll to position [7515, 0]
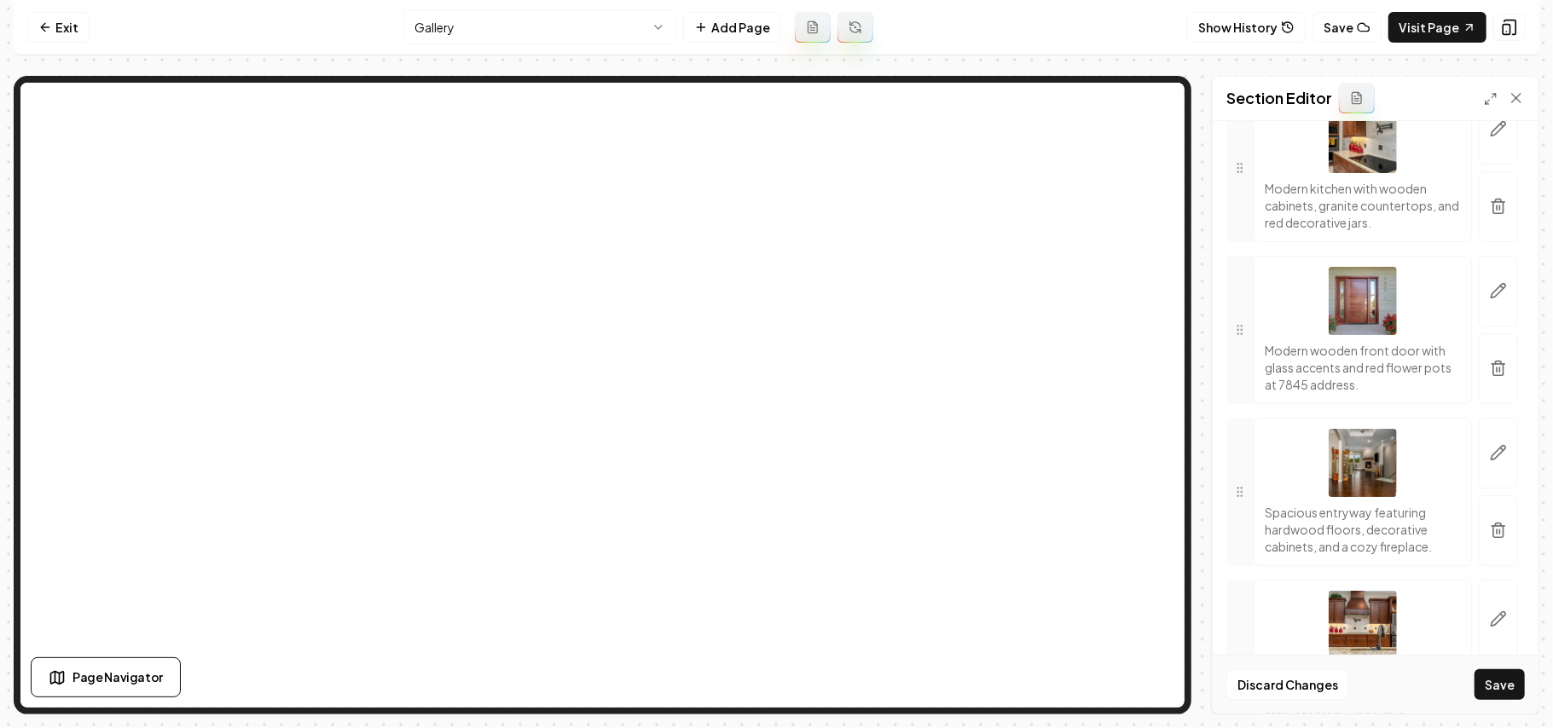
click at [1512, 706] on div "Discard Changes Save" at bounding box center [1375, 684] width 326 height 59
click at [1504, 697] on button "Save" at bounding box center [1499, 684] width 50 height 31
